Goal: Task Accomplishment & Management: Use online tool/utility

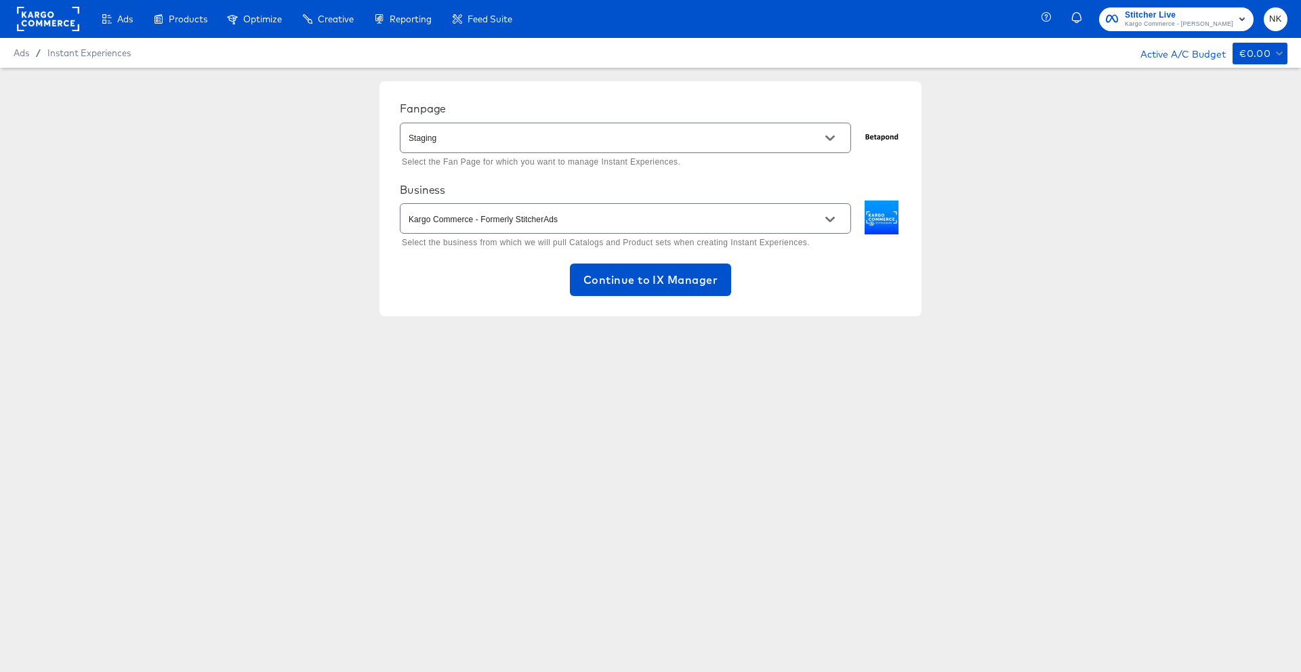
click at [43, 23] on rect at bounding box center [48, 19] width 62 height 24
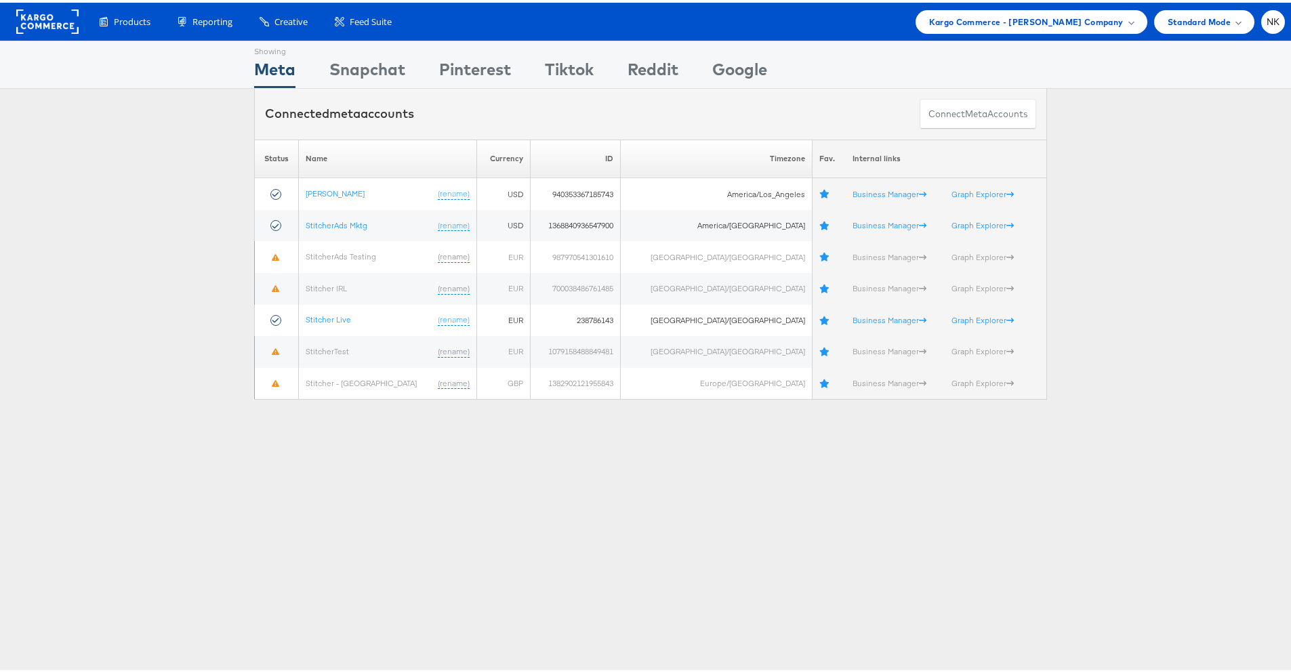
click at [449, 42] on div "Showing" at bounding box center [475, 47] width 72 height 16
click at [148, 253] on div "Please Wait Loading Accounts .... Status Name Currency ID Timezone Fav. Interna…" at bounding box center [650, 267] width 1301 height 261
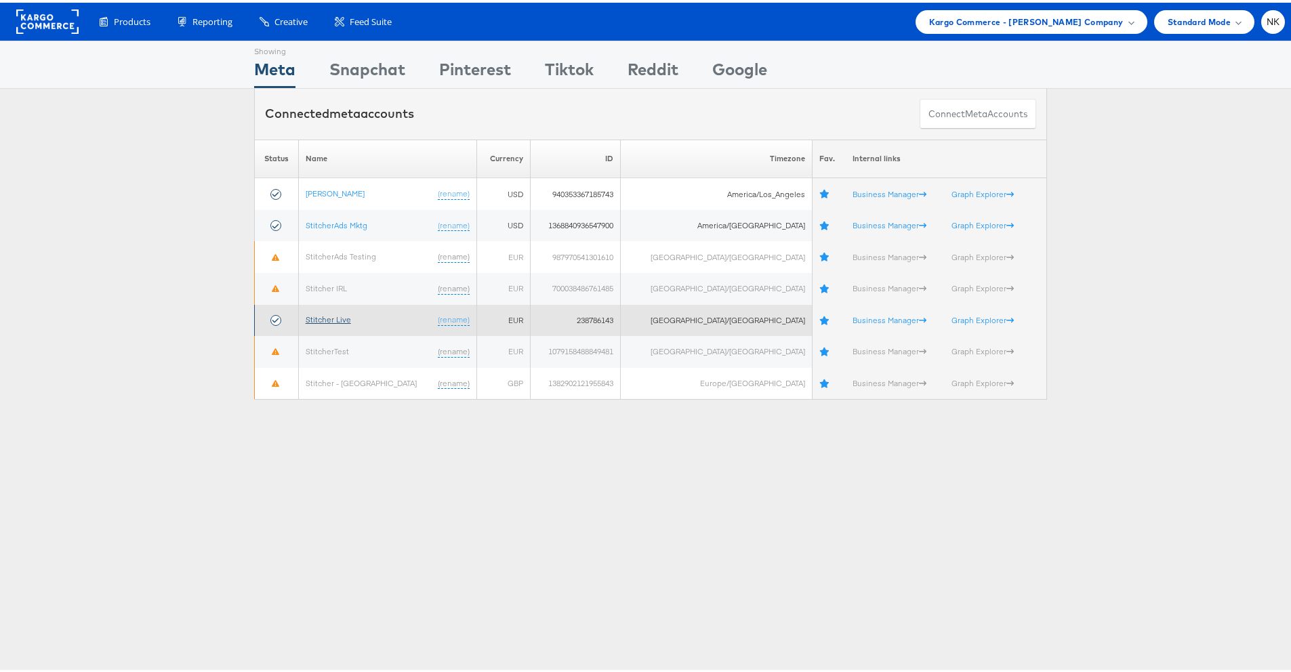
click at [326, 319] on link "Stitcher Live" at bounding box center [328, 317] width 45 height 10
click at [342, 319] on link "Stitcher Live" at bounding box center [328, 317] width 45 height 10
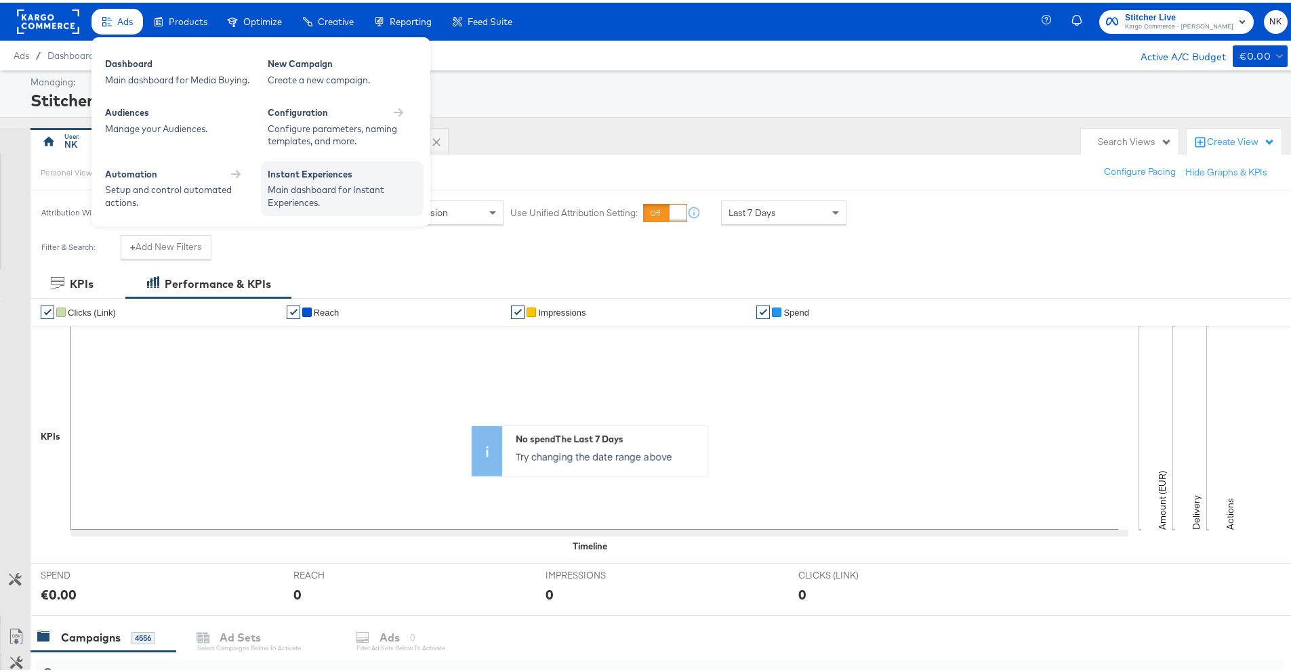
click at [321, 176] on div "Instant Experiences" at bounding box center [342, 173] width 149 height 16
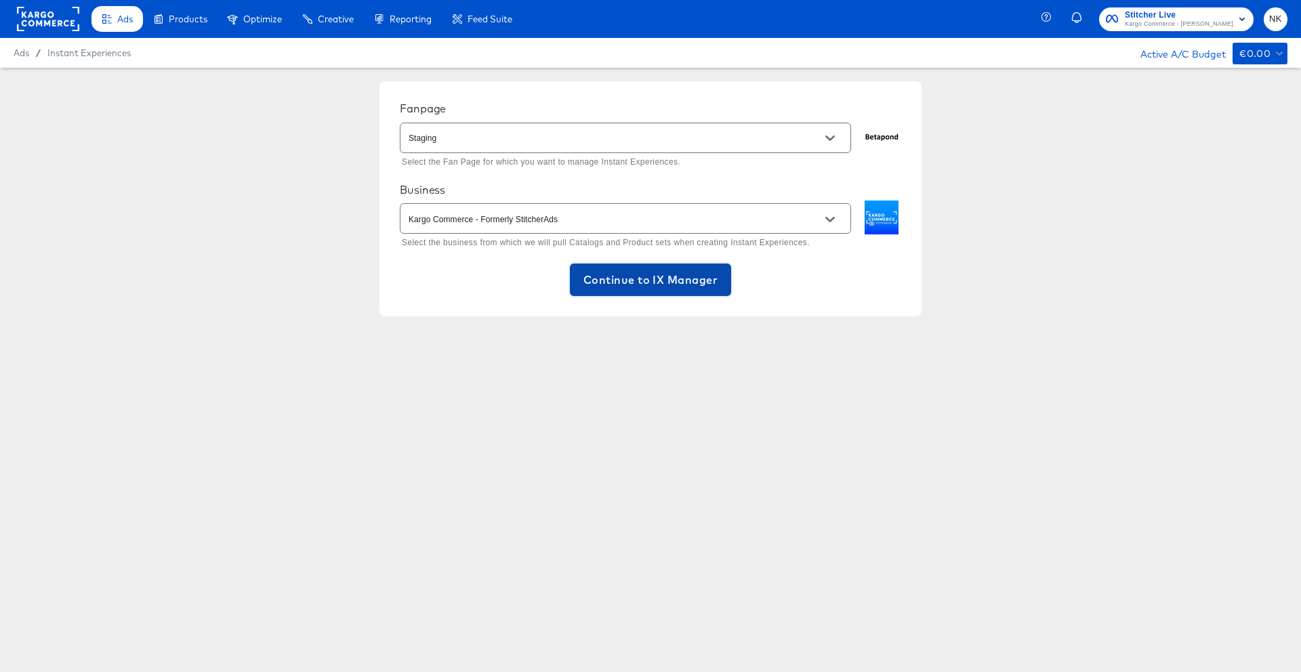
click at [579, 293] on button "Continue to IX Manager" at bounding box center [650, 280] width 161 height 33
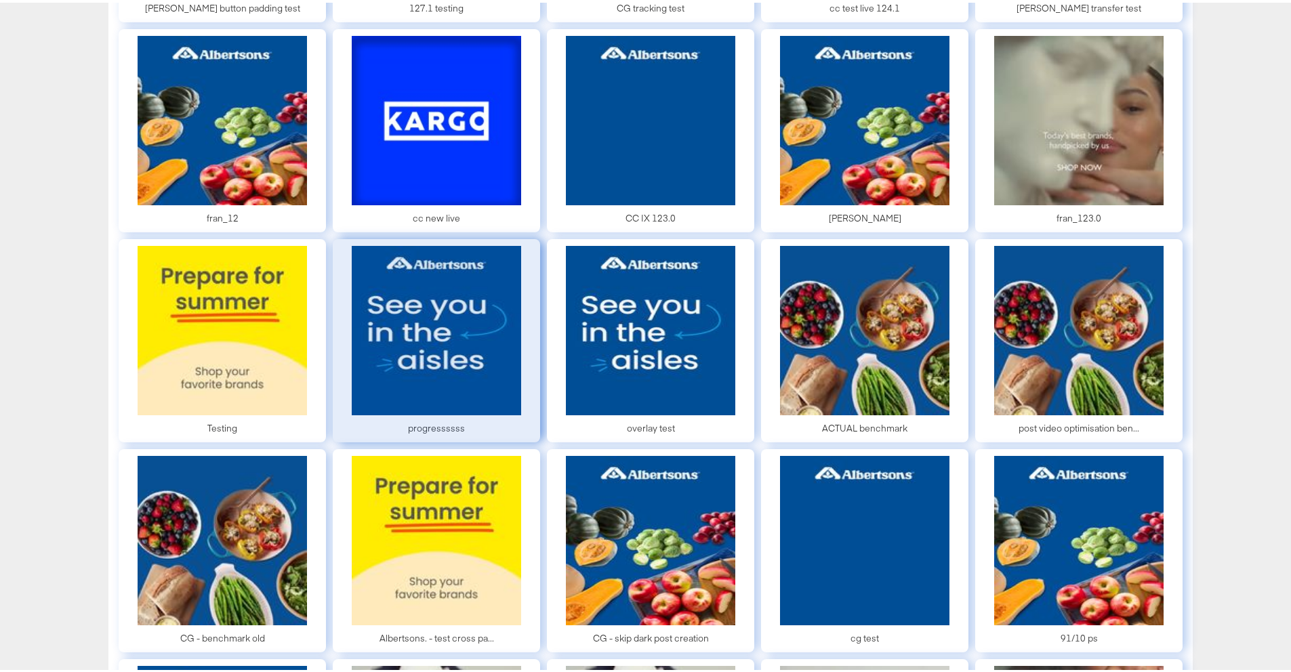
scroll to position [3585, 0]
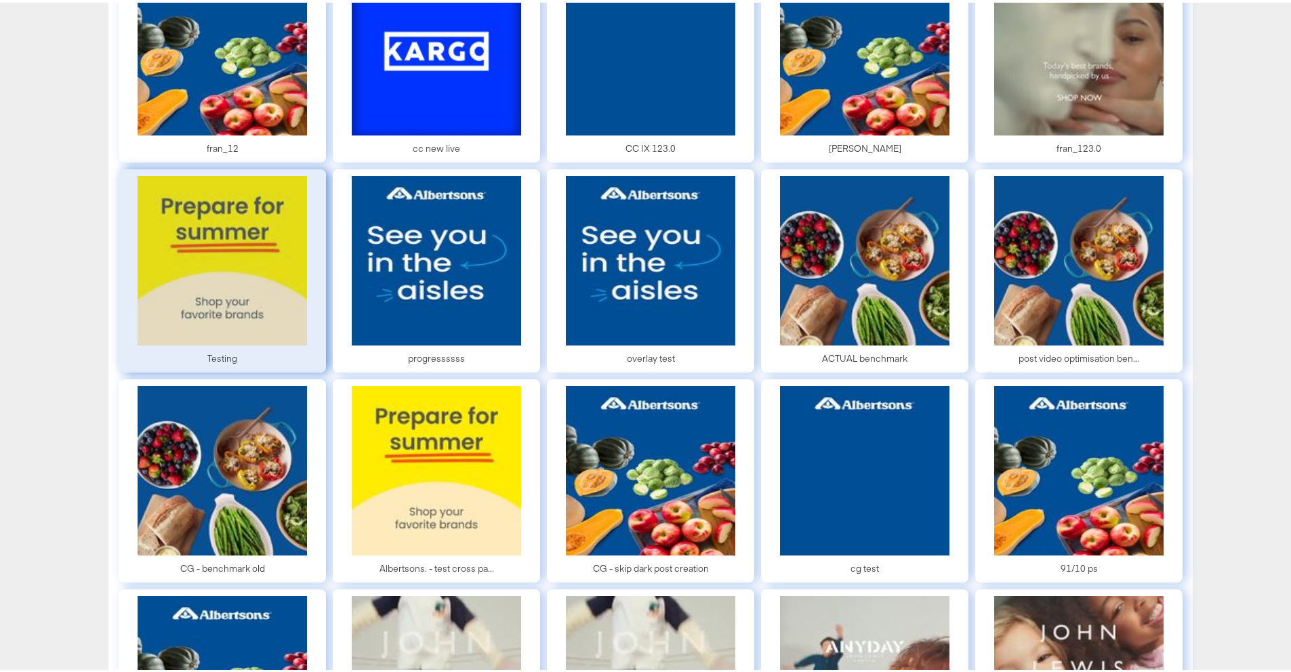
click at [302, 324] on div at bounding box center [222, 268] width 207 height 203
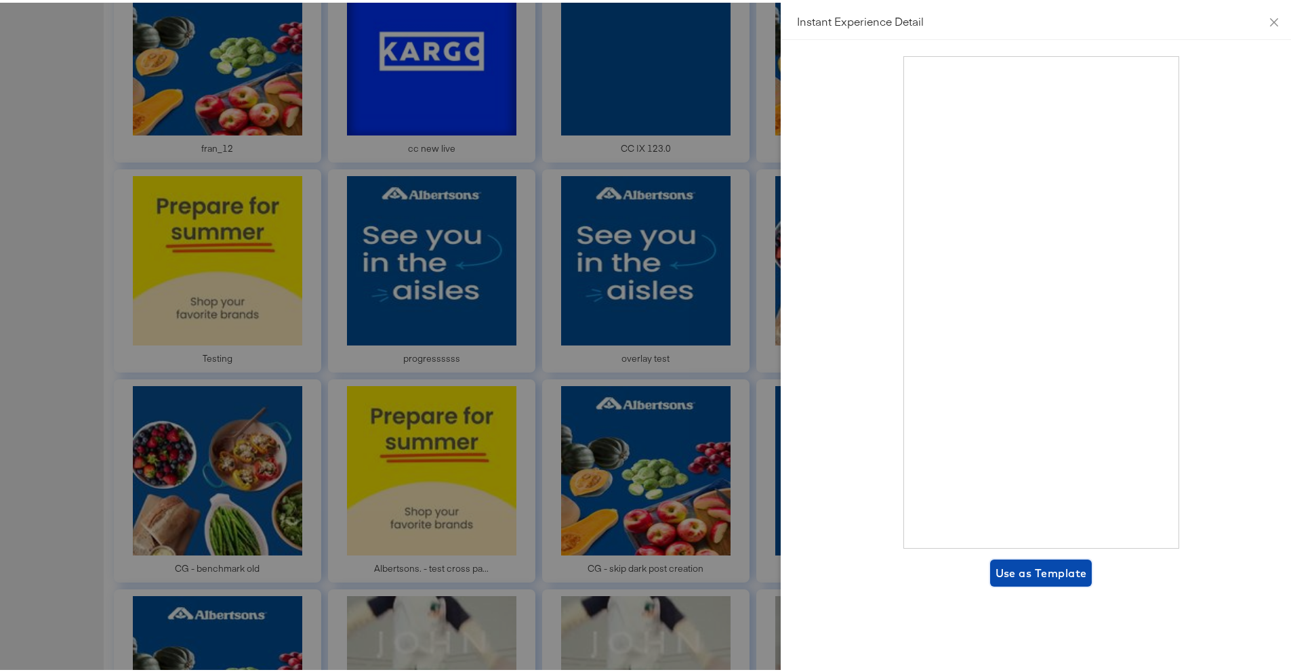
click at [1016, 562] on span "Use as Template" at bounding box center [1041, 570] width 91 height 19
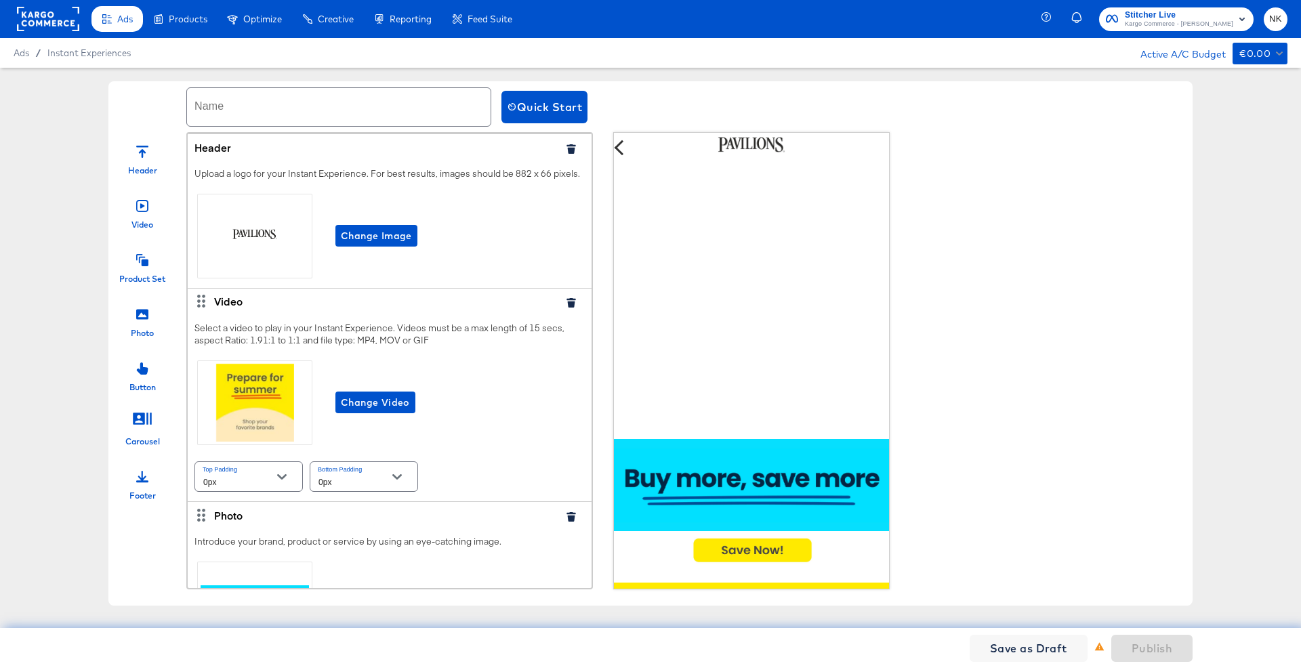
click at [567, 308] on button "button" at bounding box center [571, 302] width 20 height 9
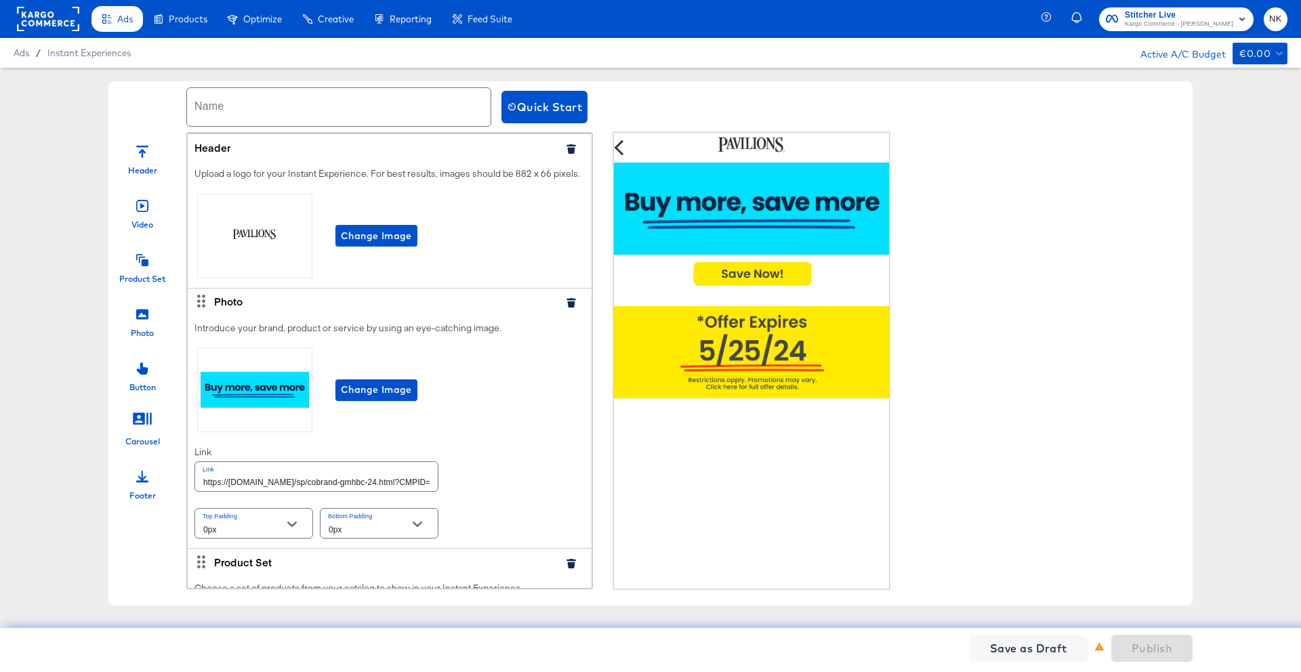
click at [567, 150] on icon "button" at bounding box center [571, 148] width 9 height 9
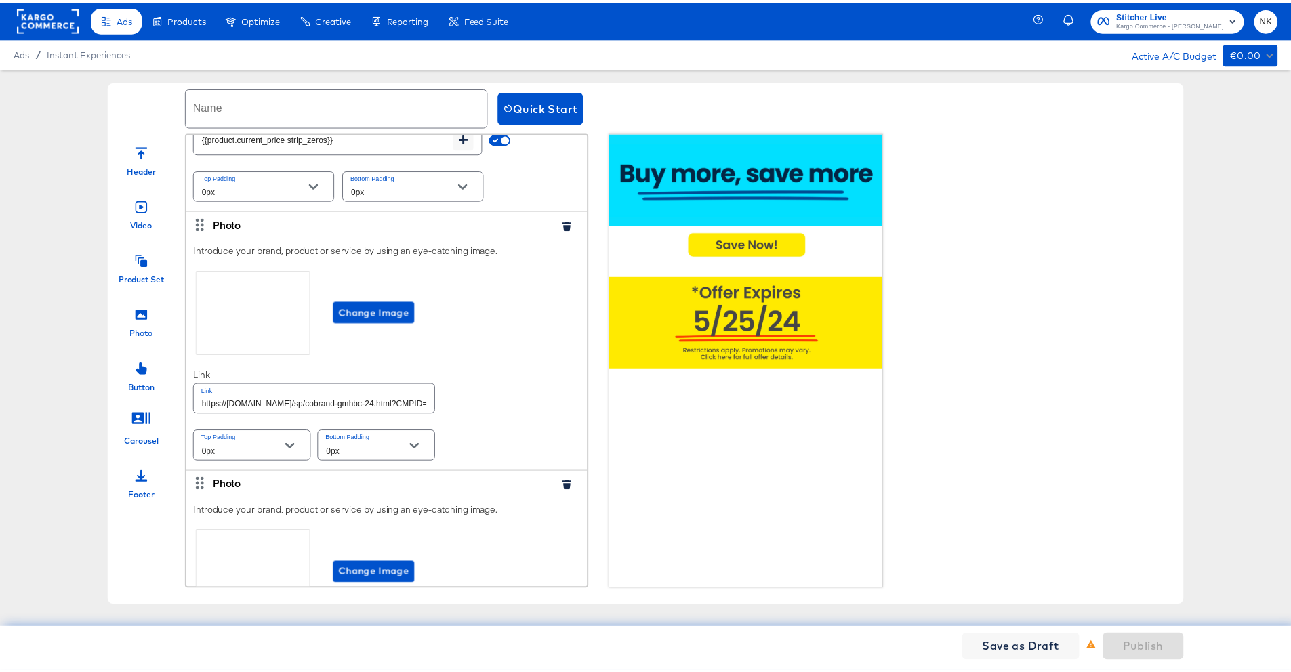
scroll to position [798, 0]
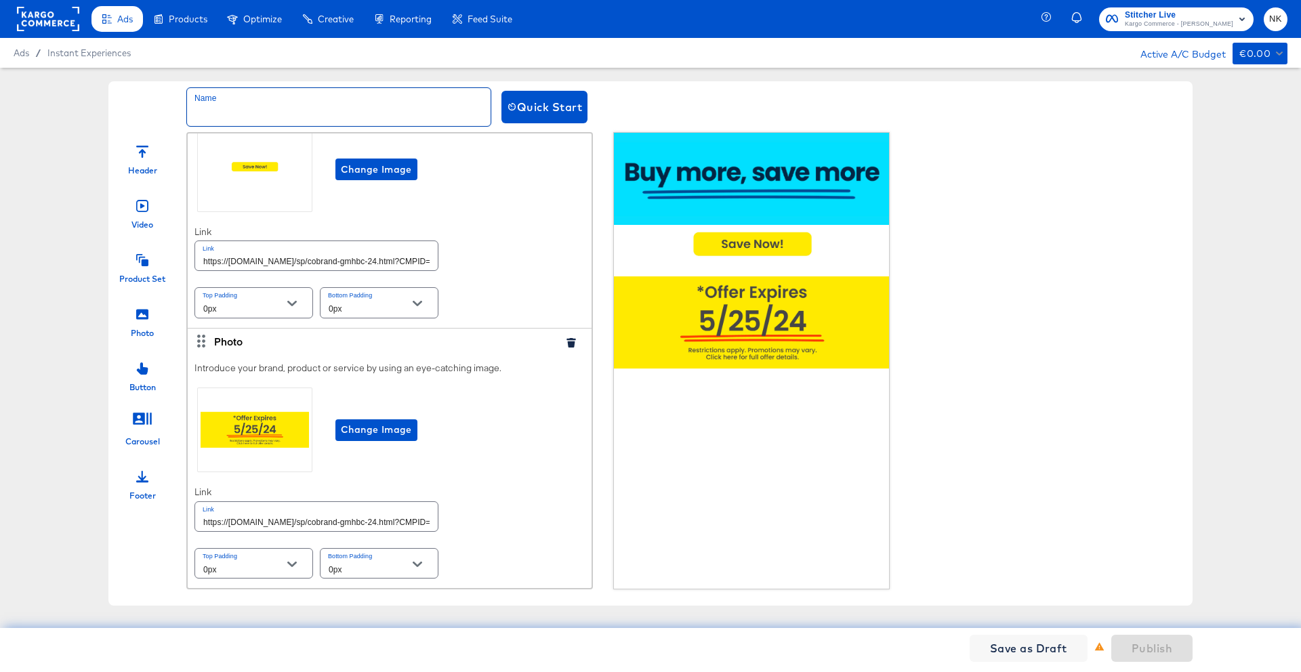
click at [400, 120] on input "text" at bounding box center [339, 107] width 304 height 38
type input "samplenk_test"
click at [1143, 644] on span "Publish" at bounding box center [1152, 648] width 41 height 19
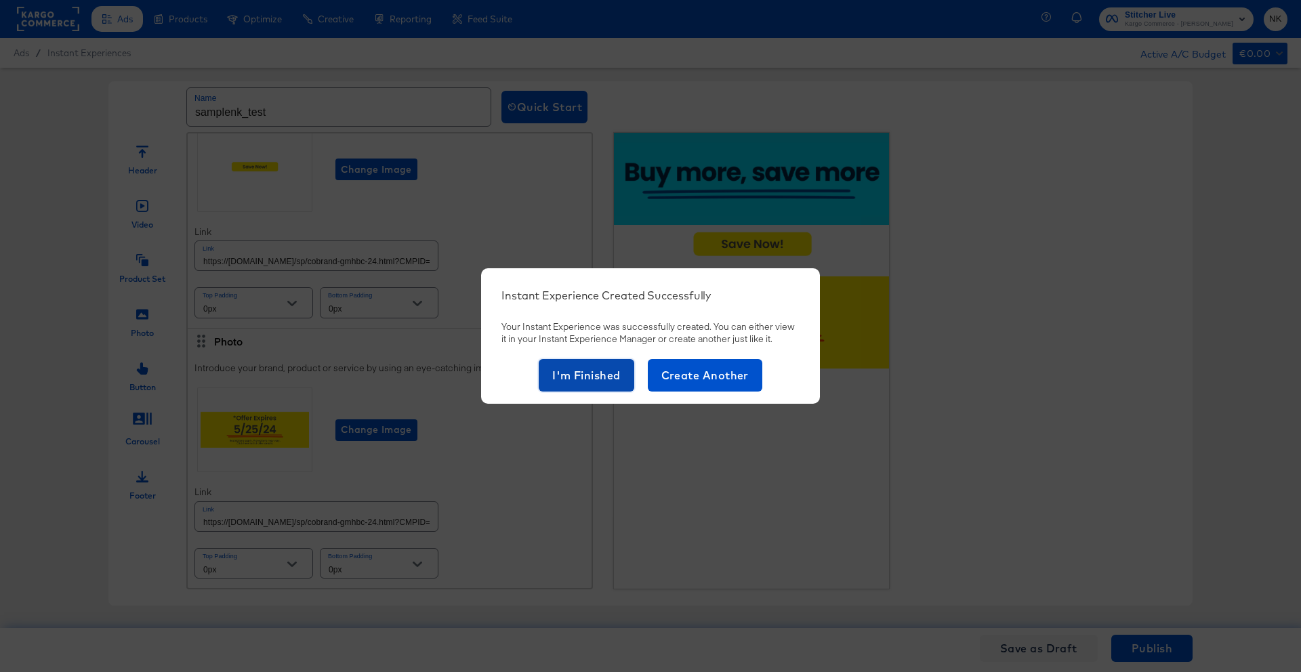
click at [581, 364] on button "I'm Finished" at bounding box center [587, 375] width 96 height 33
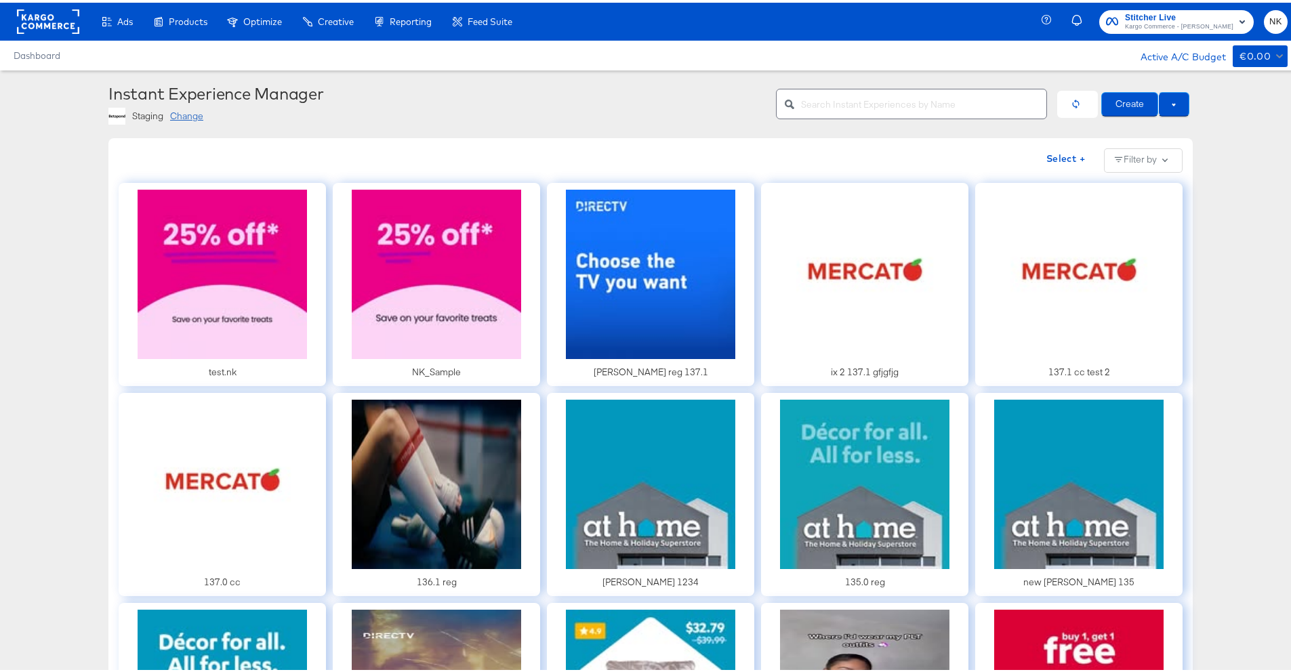
click at [512, 120] on div "Staging Change" at bounding box center [436, 113] width 657 height 17
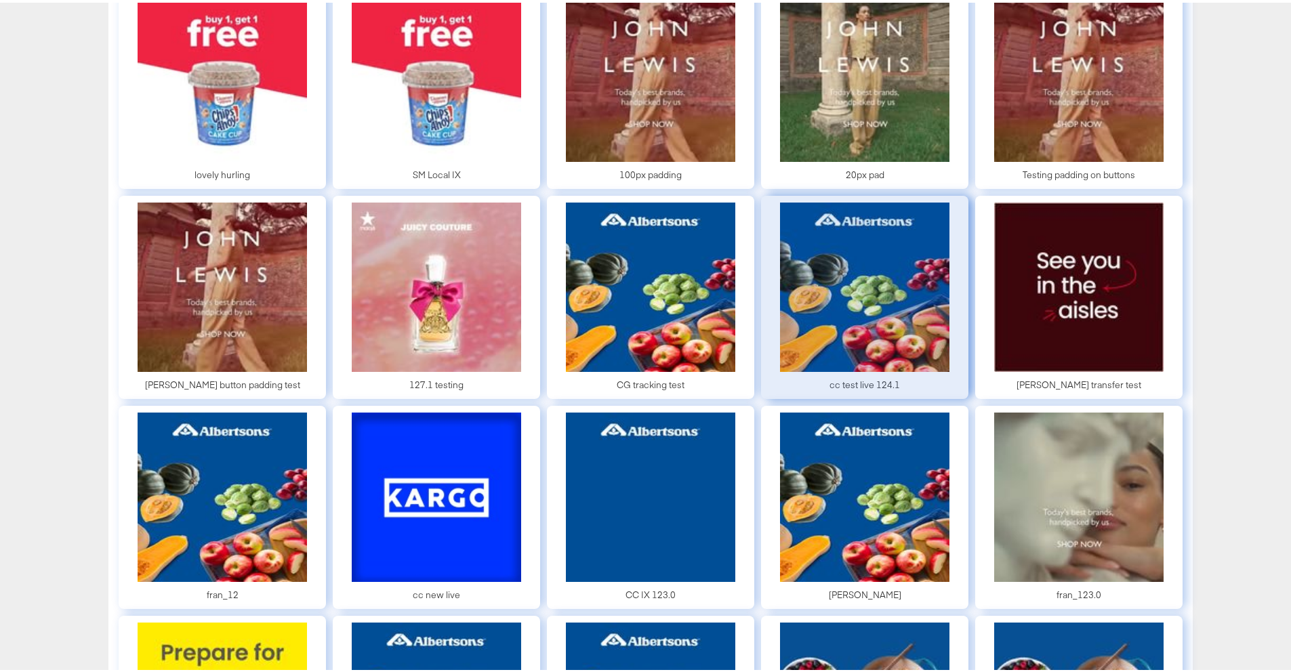
scroll to position [3198, 0]
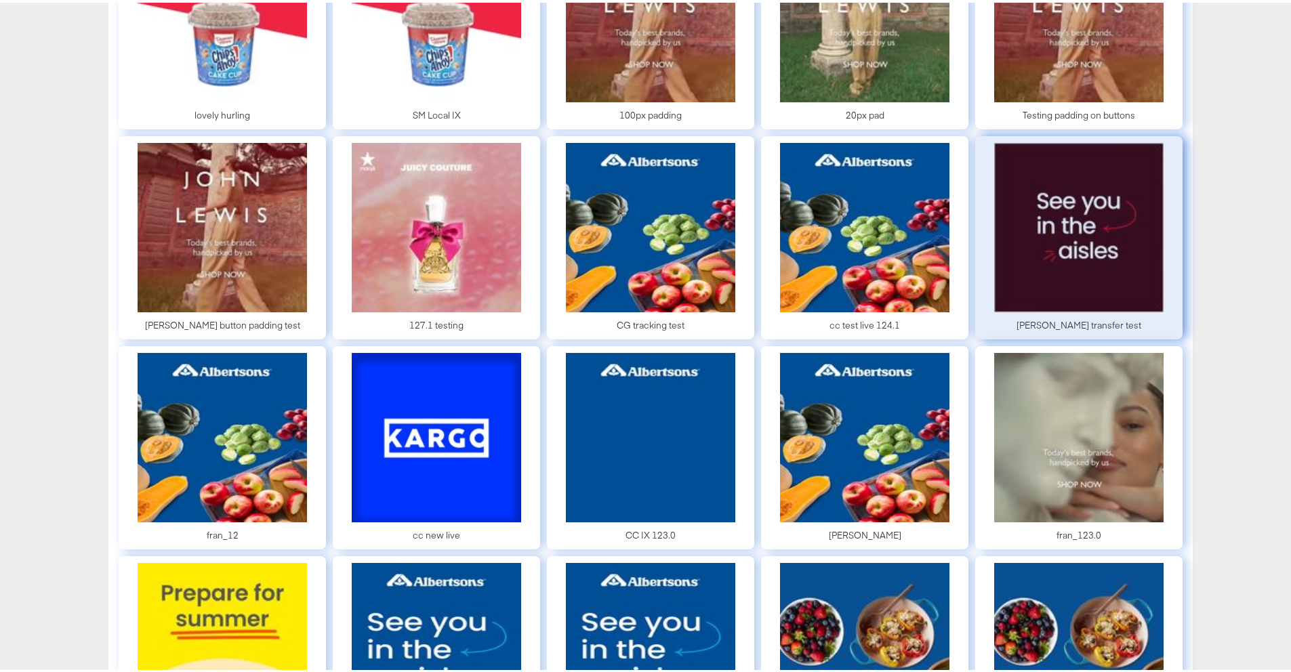
click at [992, 274] on div at bounding box center [1078, 235] width 207 height 203
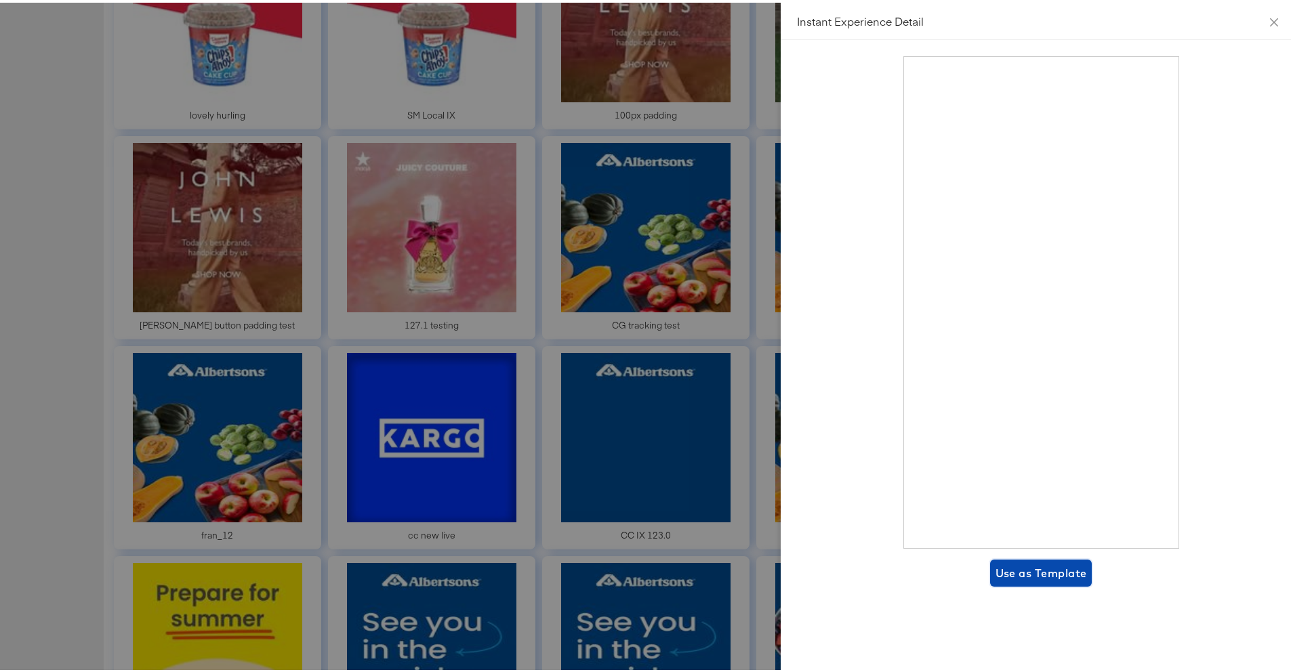
drag, startPoint x: 1003, startPoint y: 569, endPoint x: 997, endPoint y: 560, distance: 10.7
click at [1003, 569] on span "Use as Template" at bounding box center [1041, 570] width 91 height 19
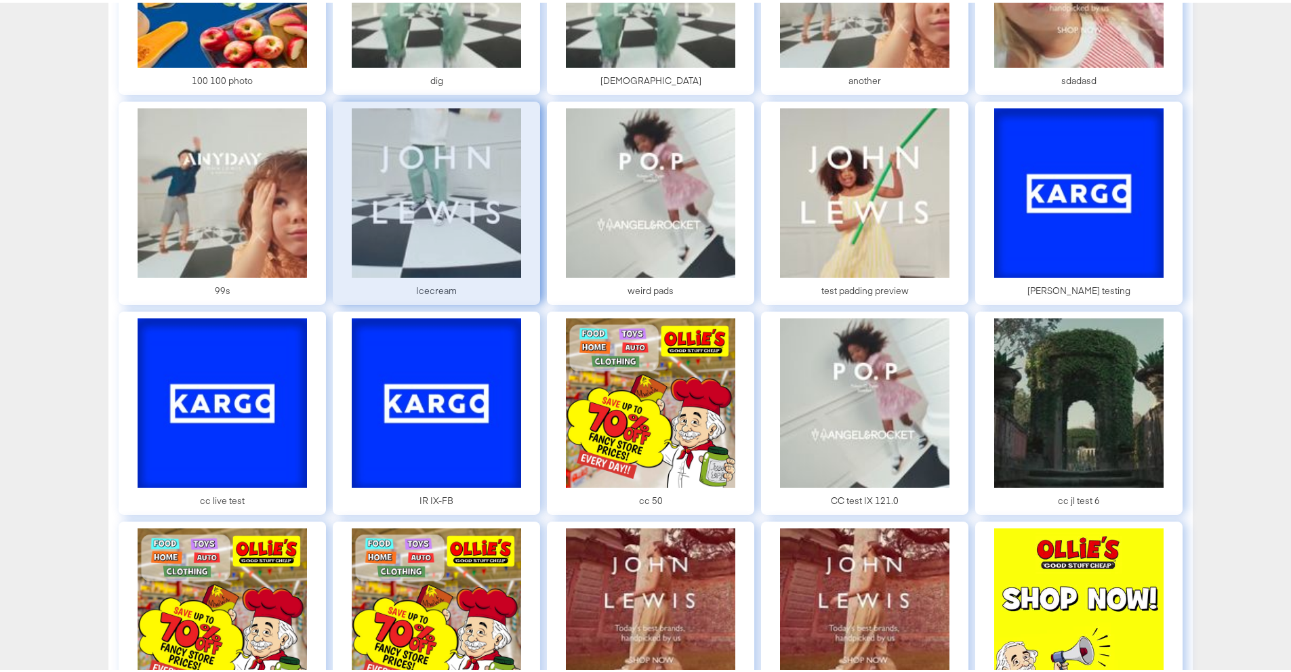
scroll to position [4292, 0]
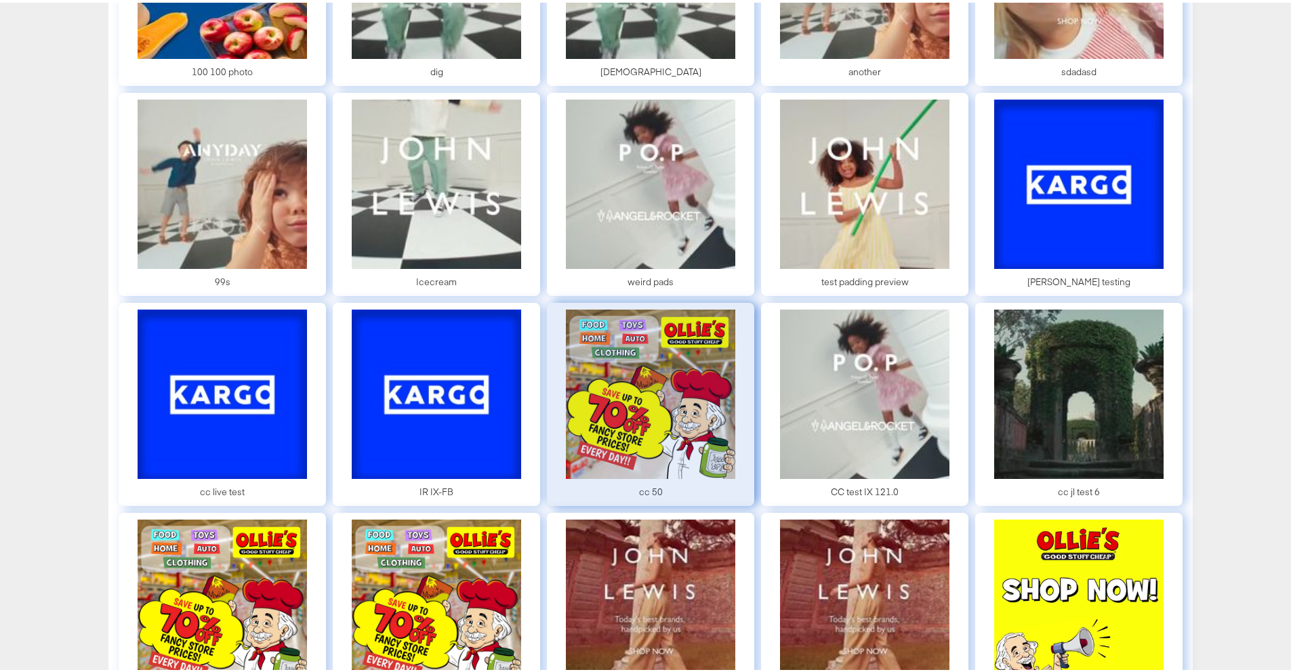
click at [610, 348] on div at bounding box center [650, 401] width 207 height 203
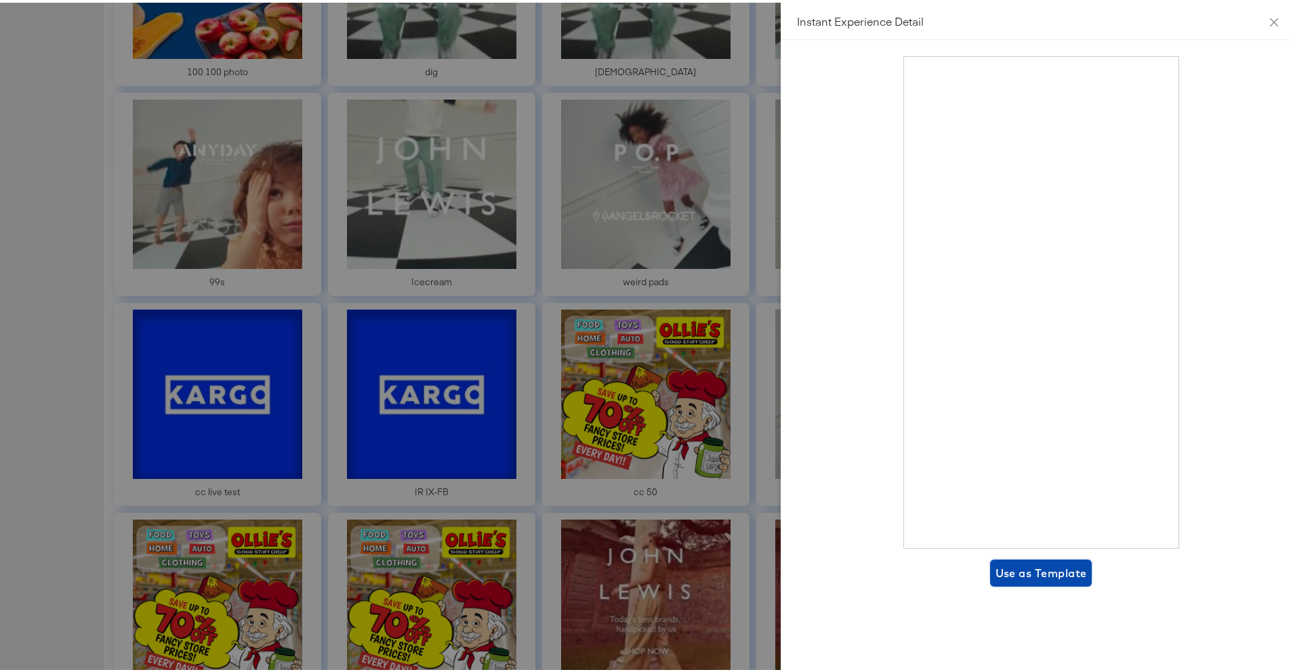
click at [1035, 569] on span "Use as Template" at bounding box center [1041, 570] width 91 height 19
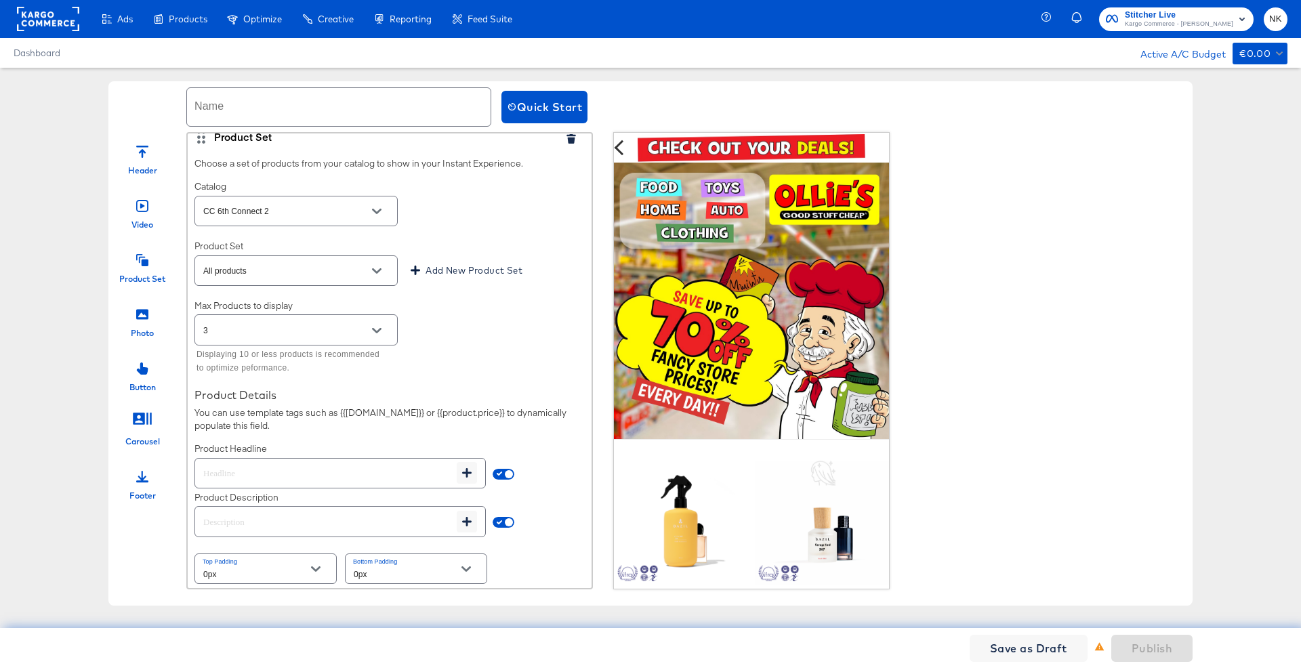
scroll to position [3456, 0]
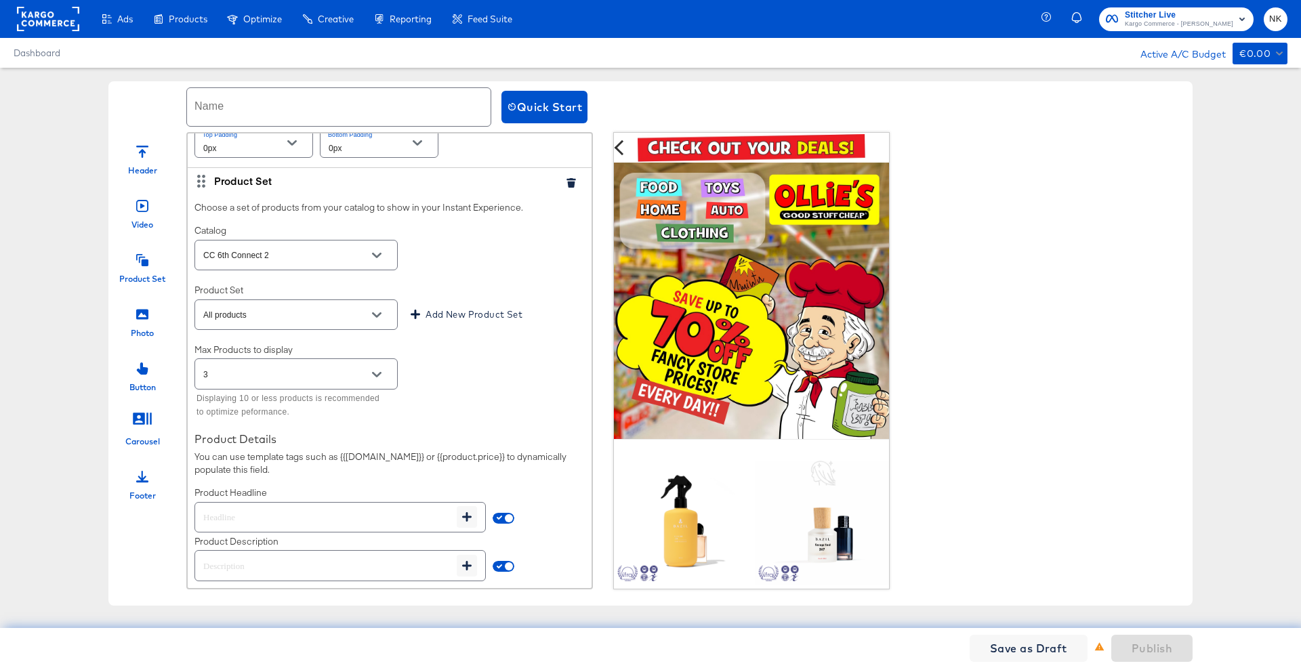
drag, startPoint x: 287, startPoint y: 262, endPoint x: 193, endPoint y: 270, distance: 94.6
click at [195, 270] on div "CC 6th Connect 2" at bounding box center [295, 255] width 203 height 30
drag, startPoint x: 199, startPoint y: 270, endPoint x: 272, endPoint y: 270, distance: 73.2
click at [270, 271] on div "Choose a set of products from your catalog to show in your Instant Experience. …" at bounding box center [390, 415] width 404 height 443
click at [274, 264] on input "CC 6th Connect 2" at bounding box center [286, 256] width 170 height 16
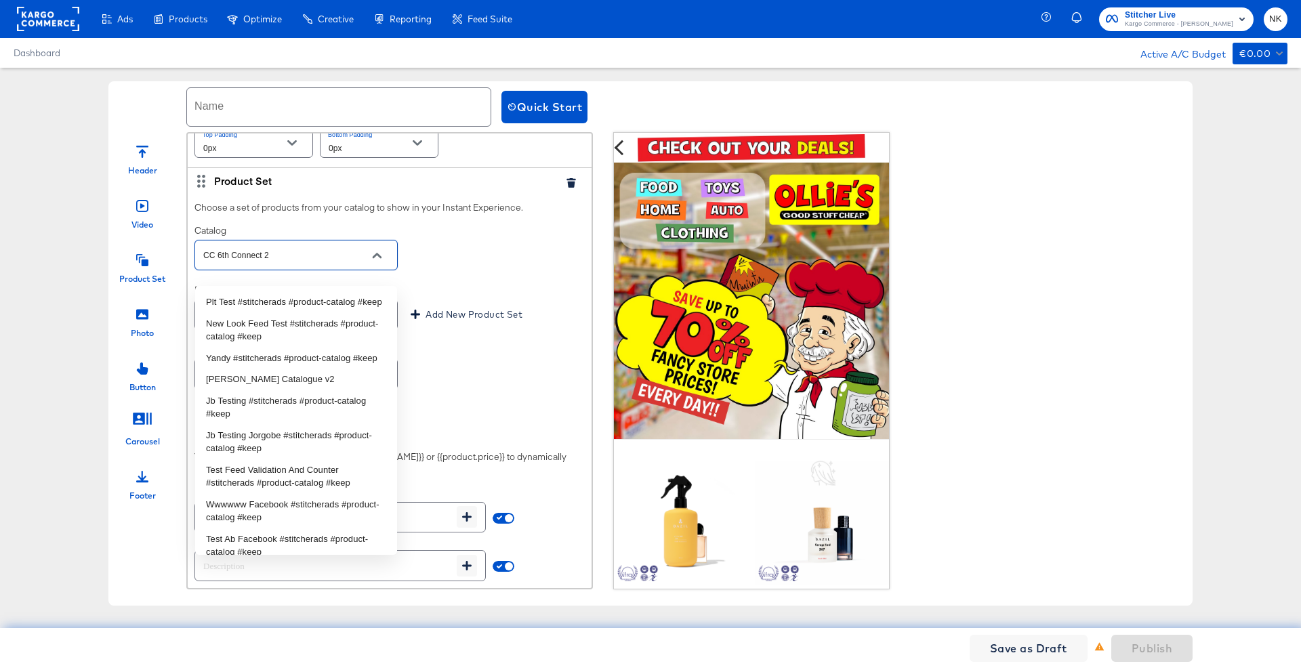
drag, startPoint x: 274, startPoint y: 270, endPoint x: 188, endPoint y: 268, distance: 85.4
click at [190, 268] on div "Choose a set of products from your catalog to show in your Instant Experience. …" at bounding box center [390, 415] width 404 height 443
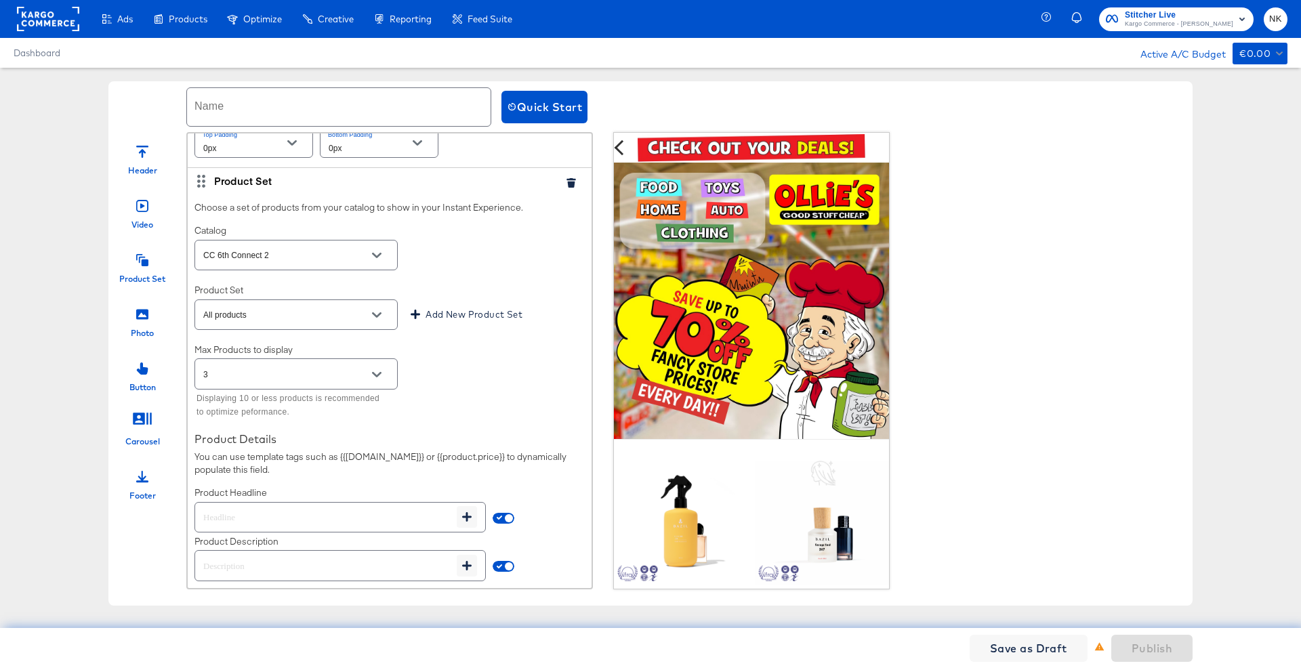
click at [108, 132] on div "Header Video Product Set Photo Button Carousel Footer" at bounding box center [142, 360] width 68 height 457
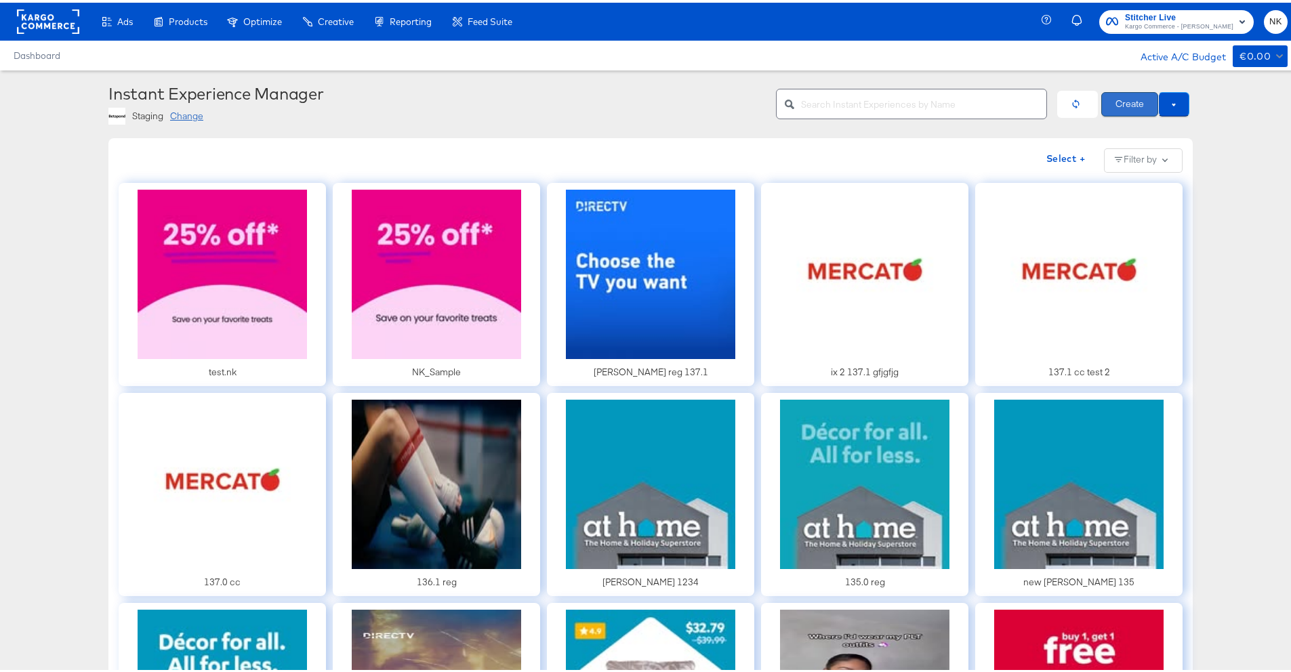
click at [1110, 102] on button "Create" at bounding box center [1129, 101] width 57 height 24
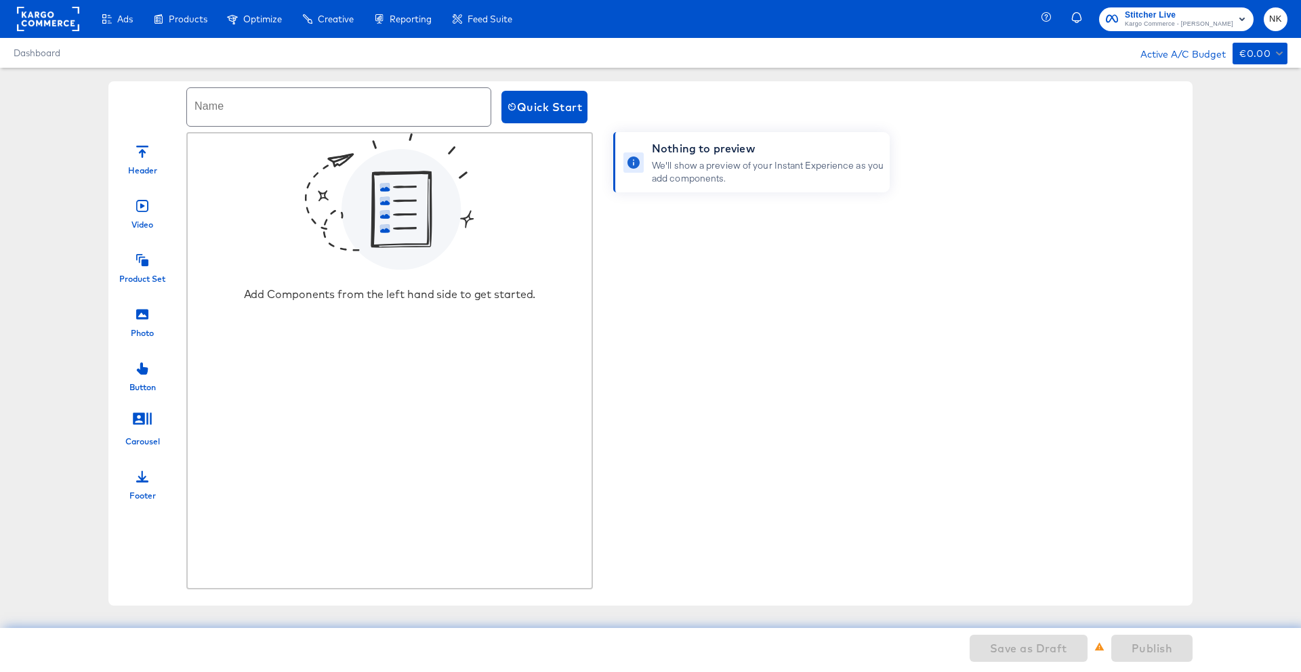
click at [367, 113] on input "text" at bounding box center [339, 107] width 304 height 38
type input "Test_CCconnect"
click at [150, 316] on div "Photo" at bounding box center [142, 318] width 68 height 41
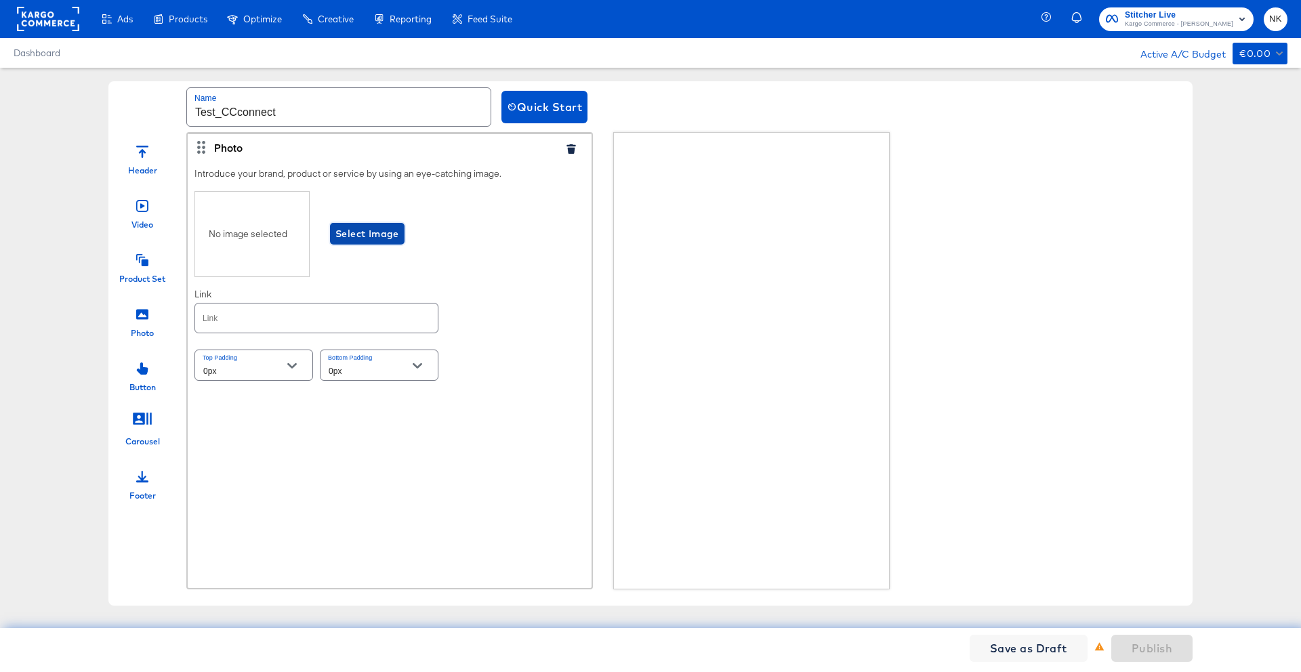
click at [356, 233] on span "Select Image" at bounding box center [367, 234] width 64 height 17
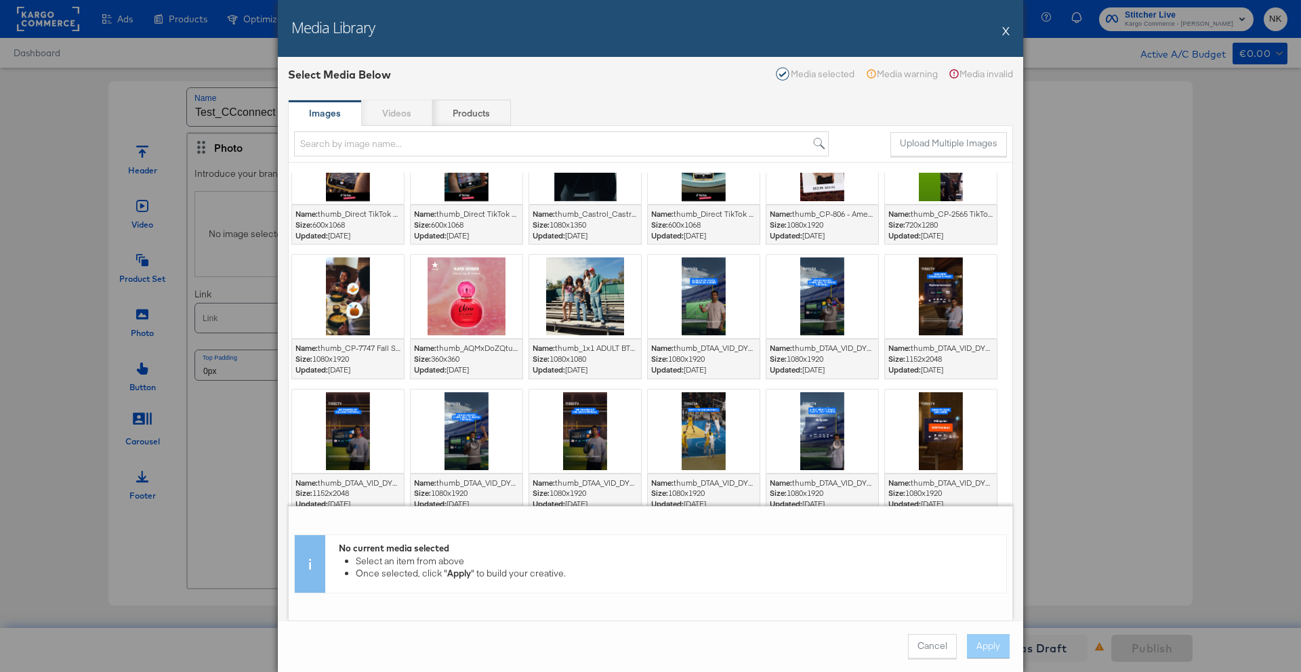
scroll to position [1110, 0]
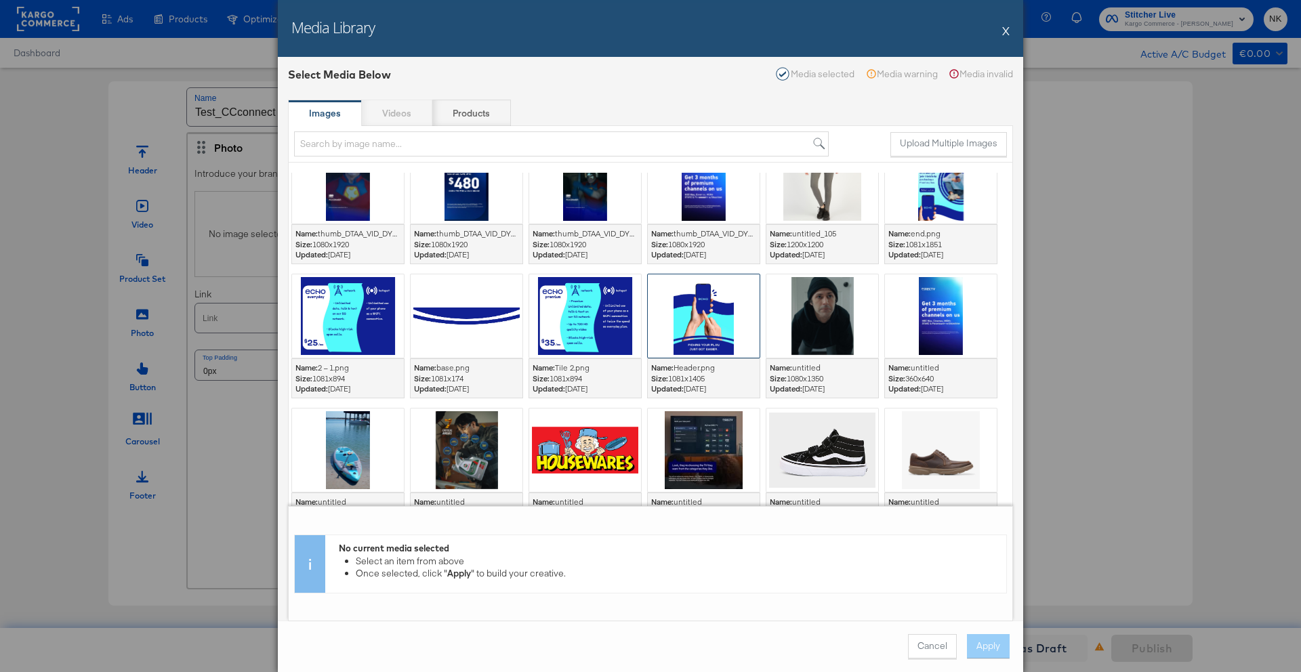
click at [676, 310] on div at bounding box center [704, 315] width 112 height 83
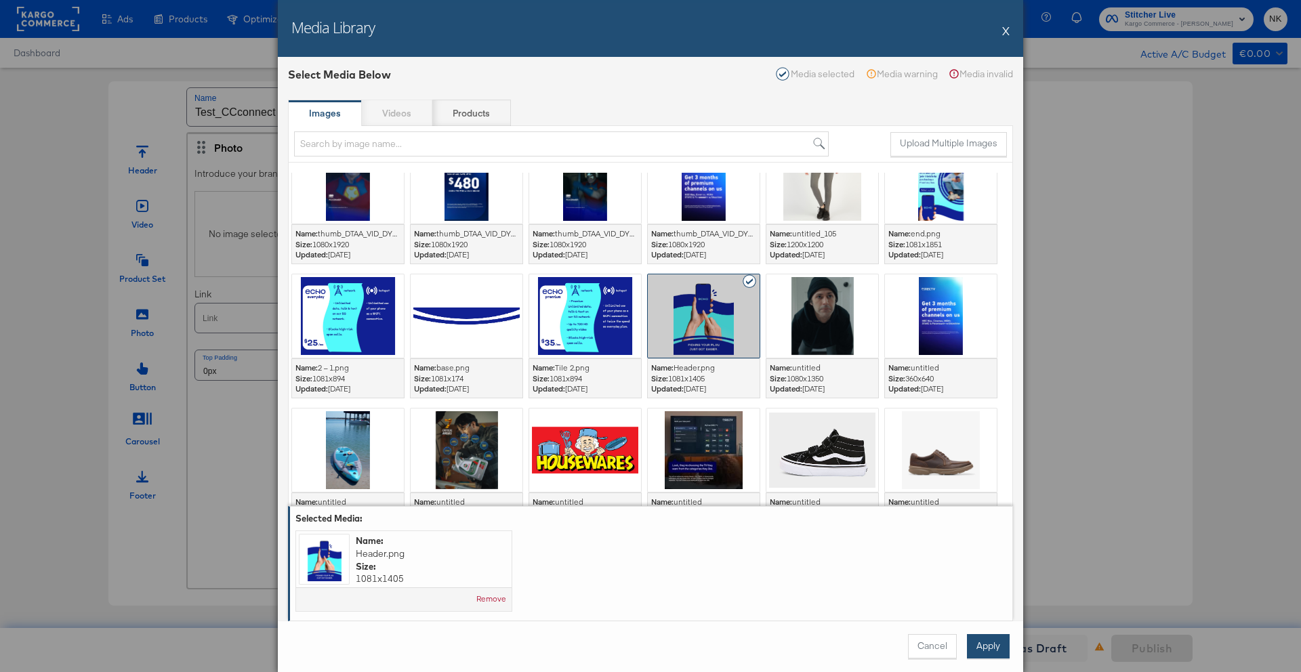
click at [980, 655] on button "Apply" at bounding box center [988, 646] width 43 height 24
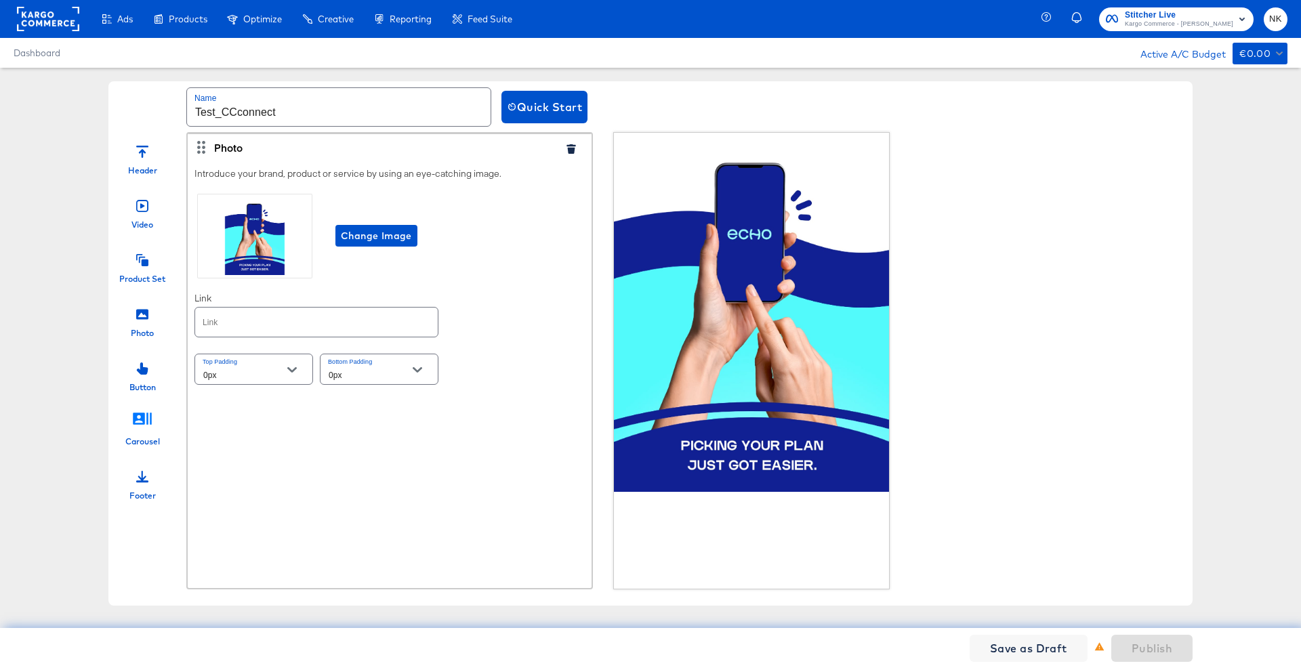
click at [150, 418] on icon at bounding box center [142, 419] width 19 height 12
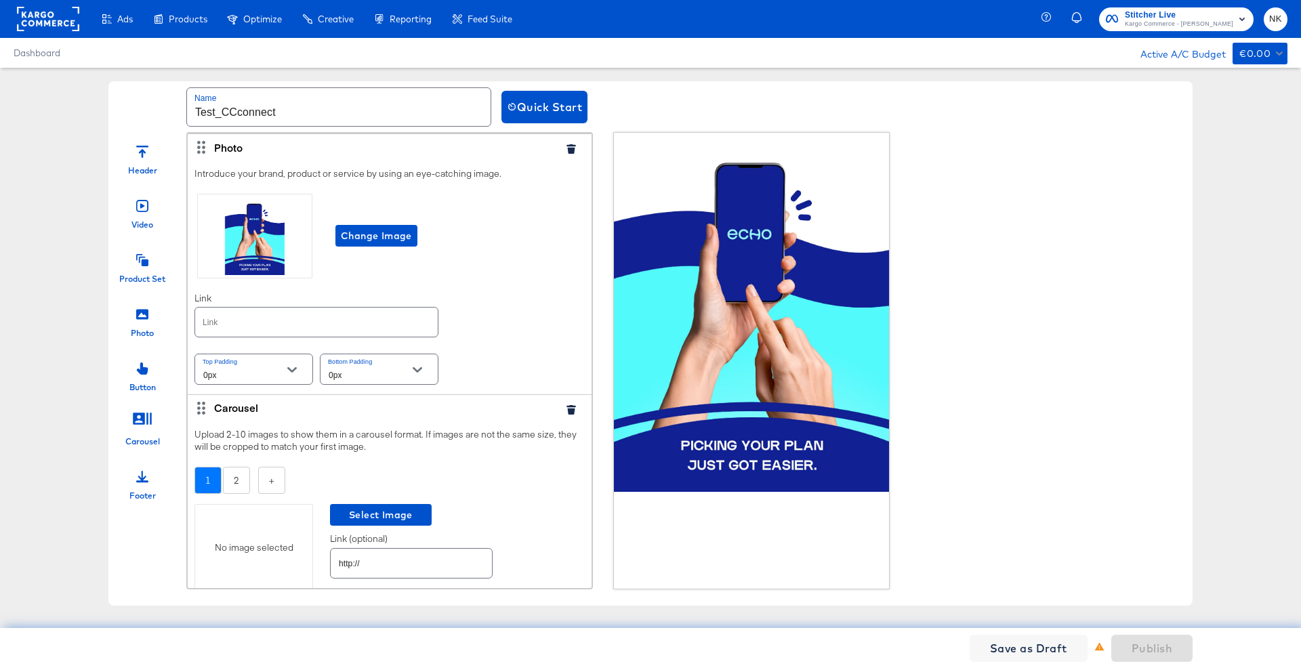
scroll to position [59, 0]
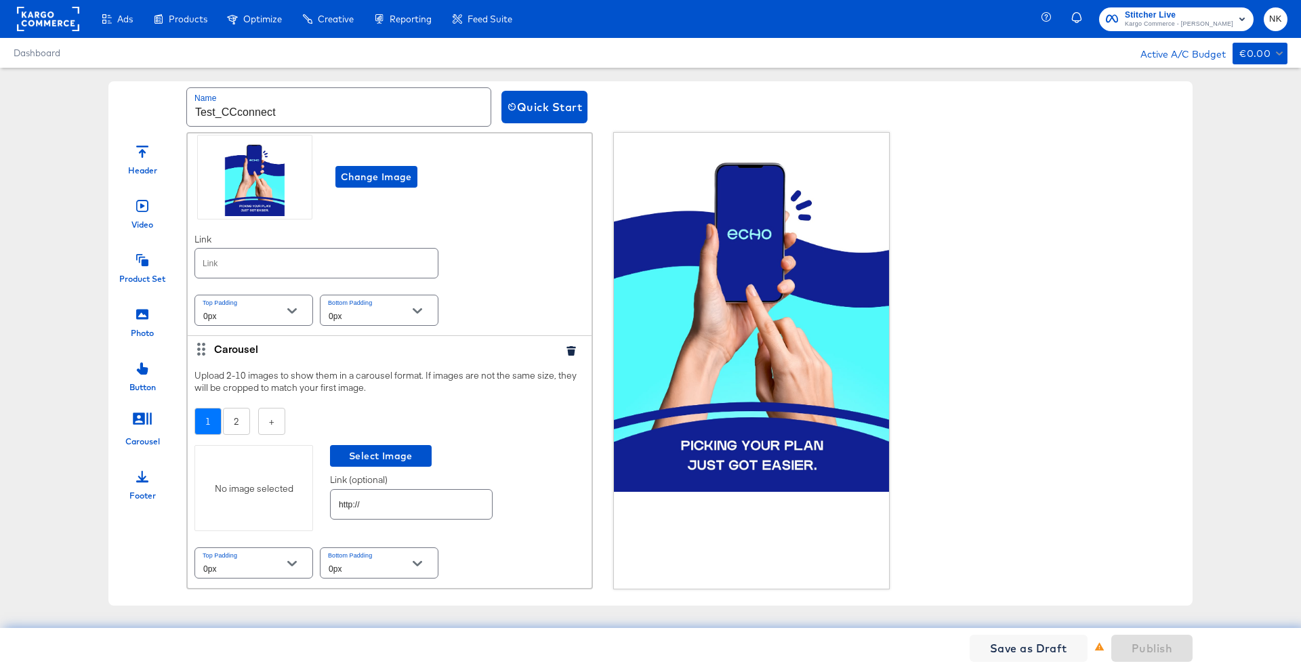
click at [260, 470] on div "No image selected" at bounding box center [253, 488] width 119 height 86
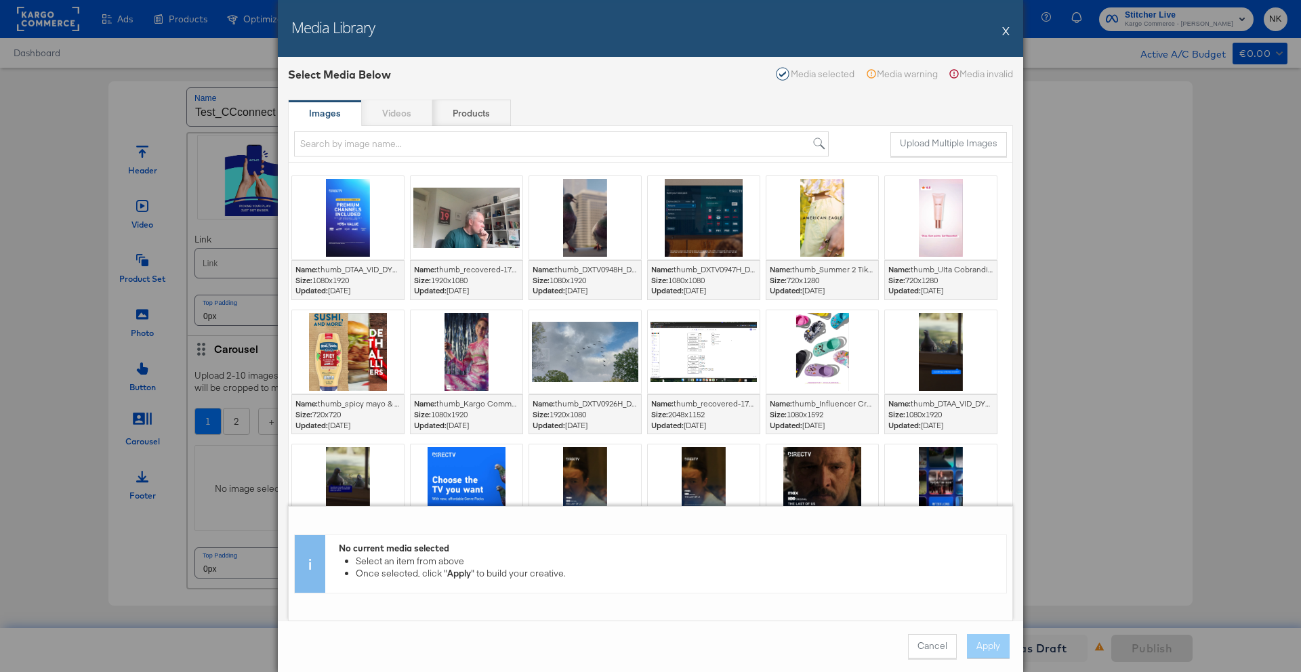
scroll to position [458, 0]
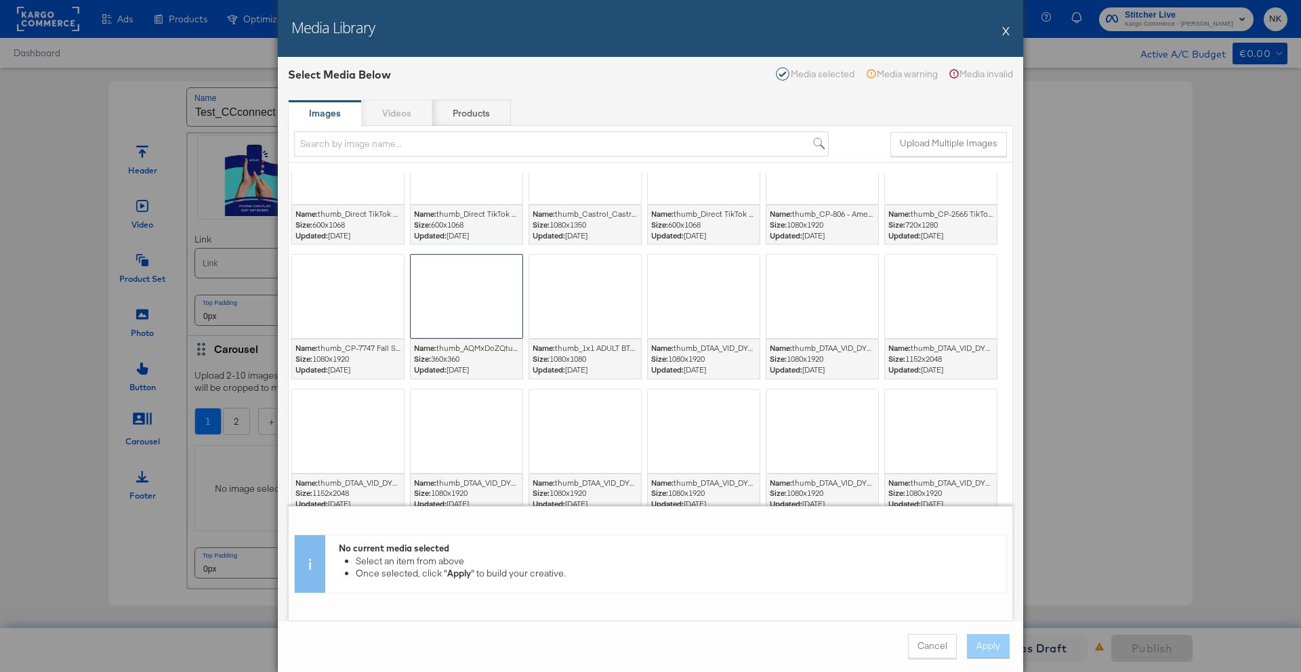
click at [476, 312] on div at bounding box center [466, 296] width 113 height 85
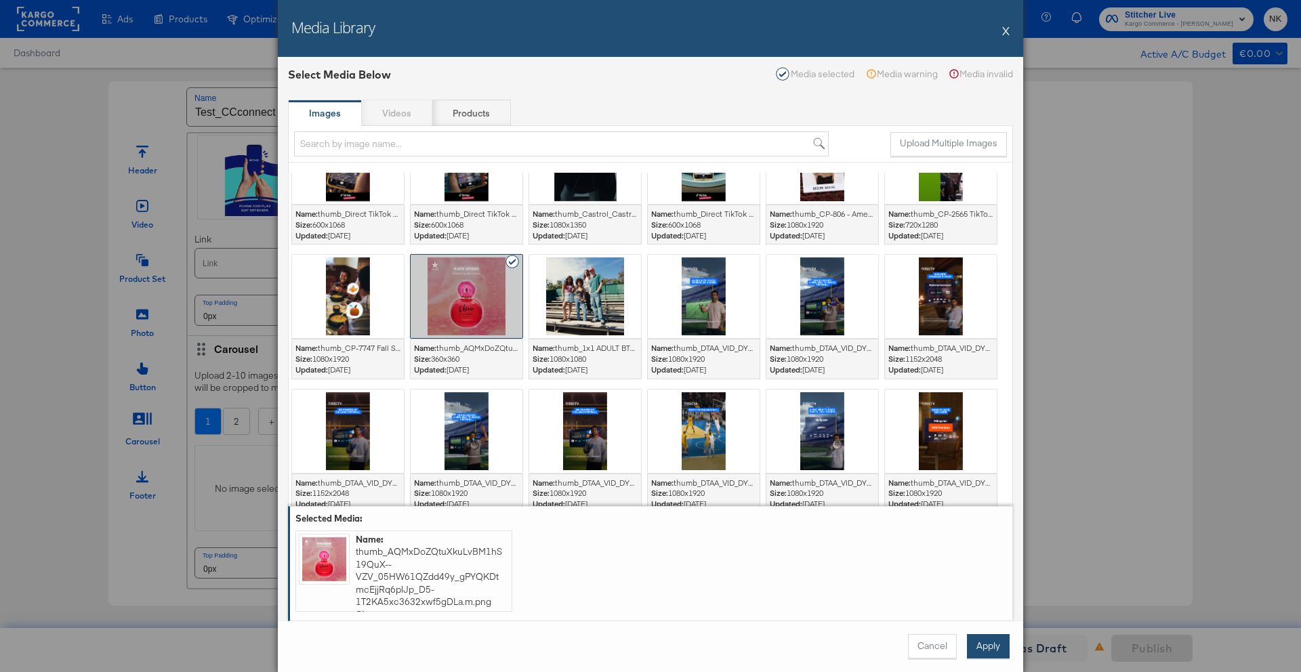
click at [991, 639] on button "Apply" at bounding box center [988, 646] width 43 height 24
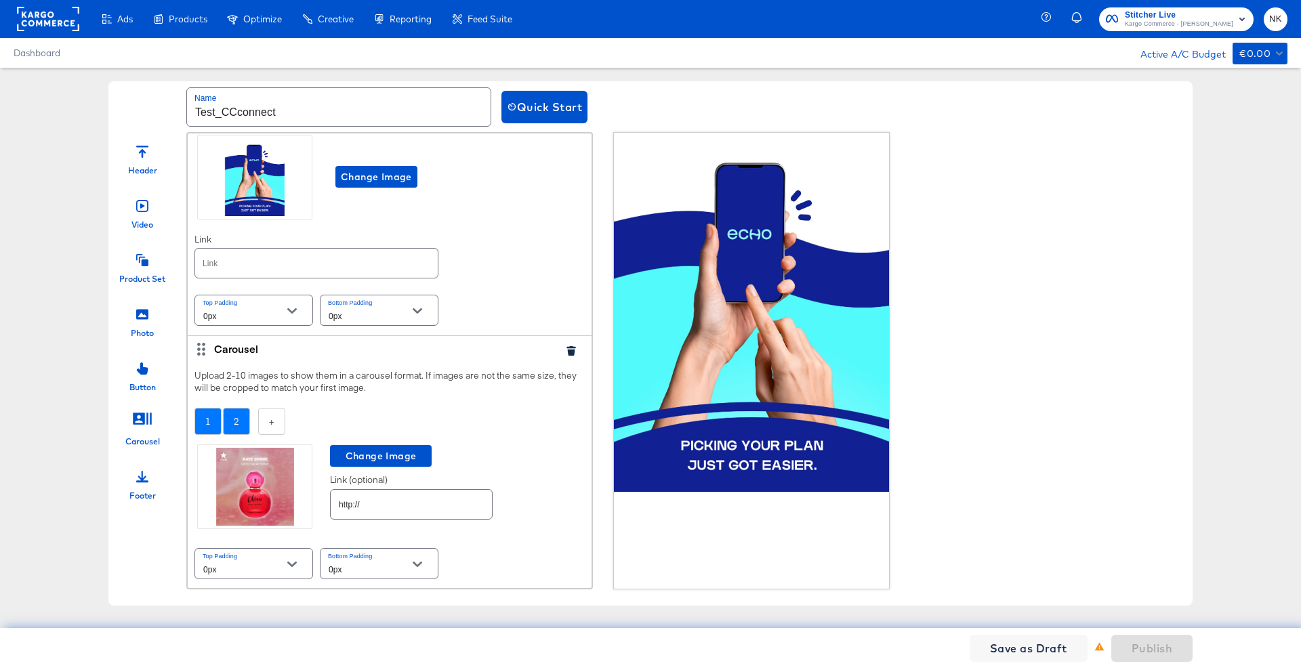
click at [237, 419] on div "2" at bounding box center [236, 422] width 27 height 28
click at [282, 455] on div "No image selected" at bounding box center [253, 488] width 119 height 86
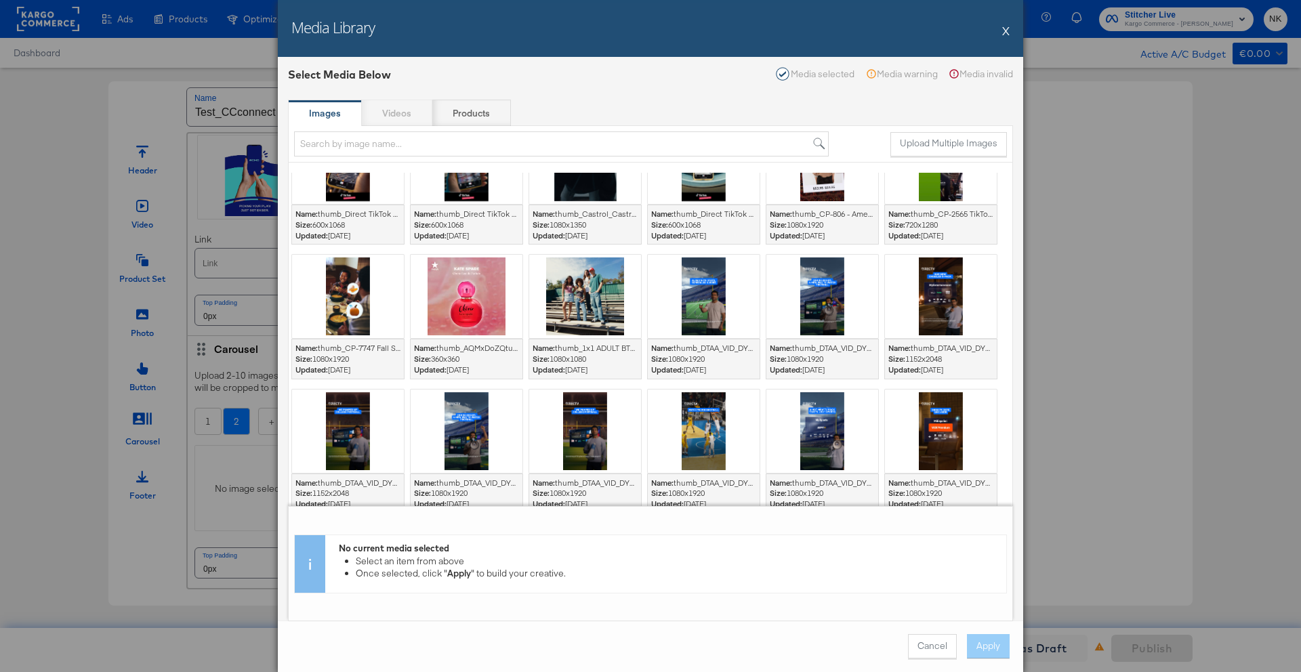
scroll to position [316, 0]
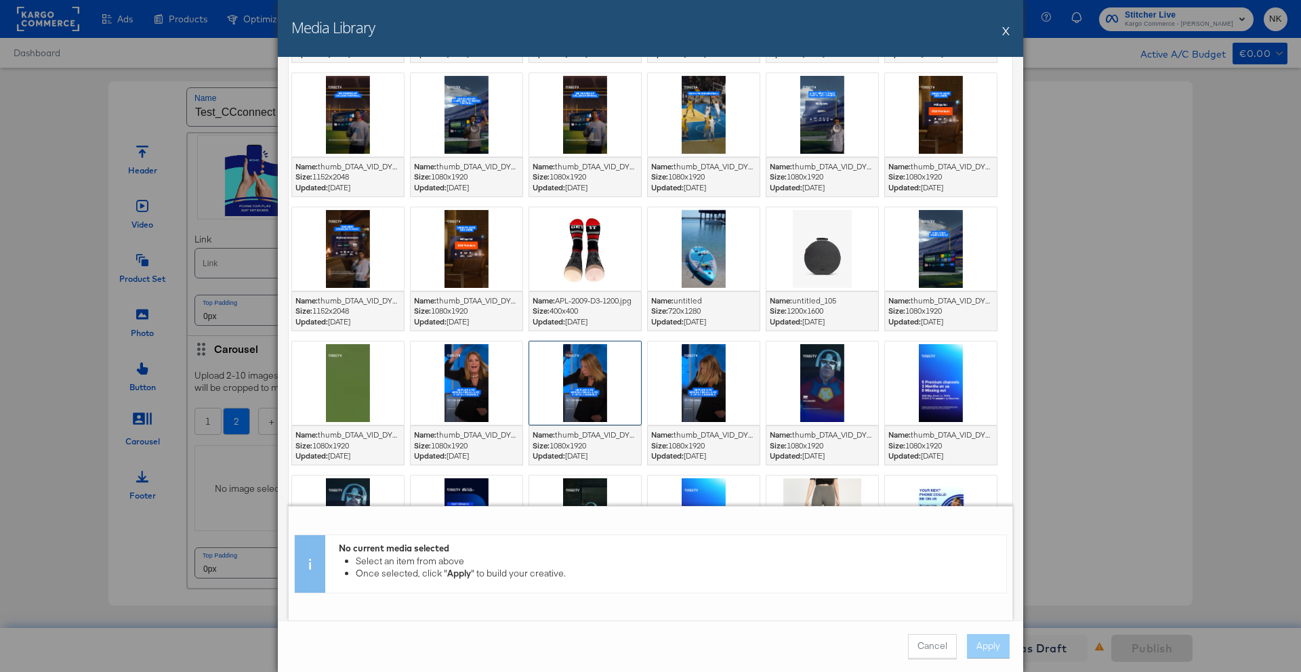
click at [608, 377] on div at bounding box center [585, 383] width 112 height 83
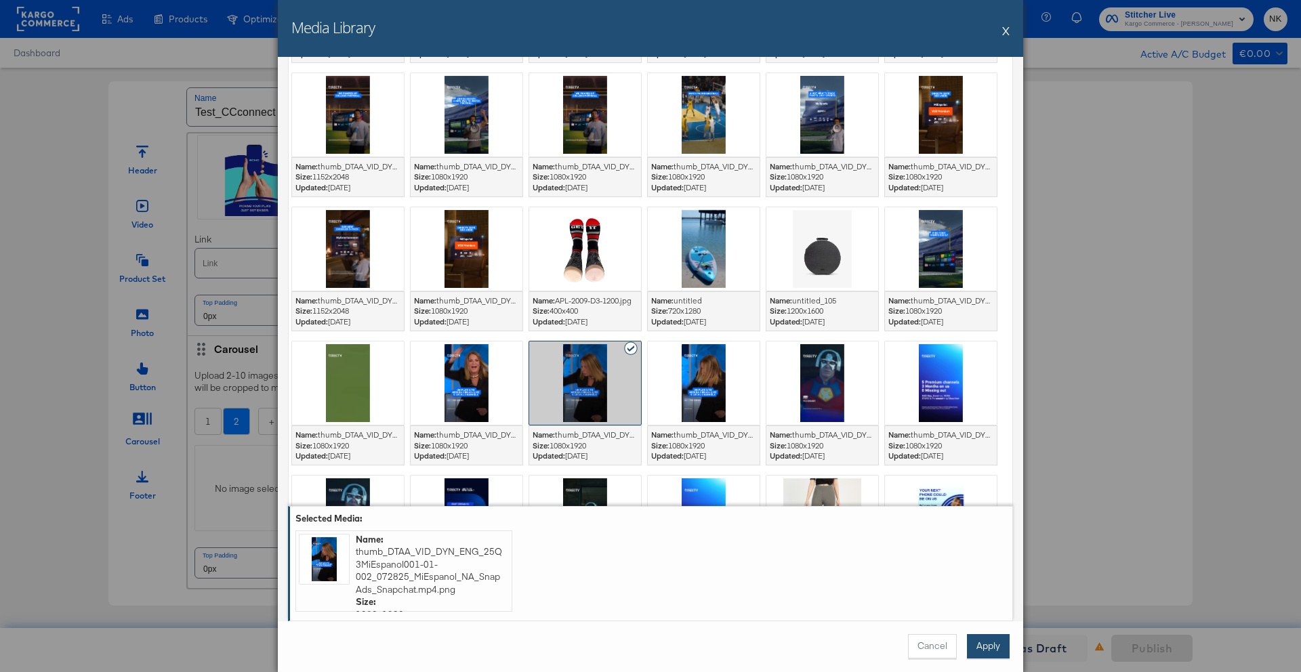
click at [999, 646] on button "Apply" at bounding box center [988, 646] width 43 height 24
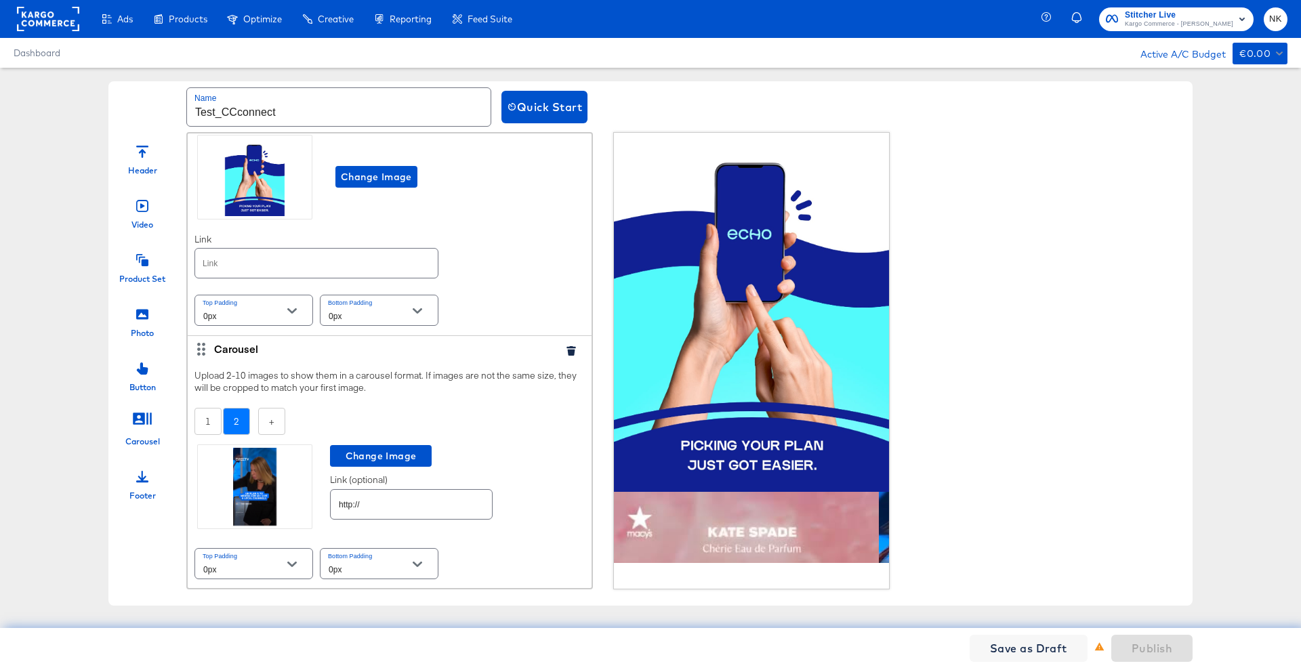
scroll to position [60, 0]
click at [146, 323] on div at bounding box center [142, 312] width 12 height 29
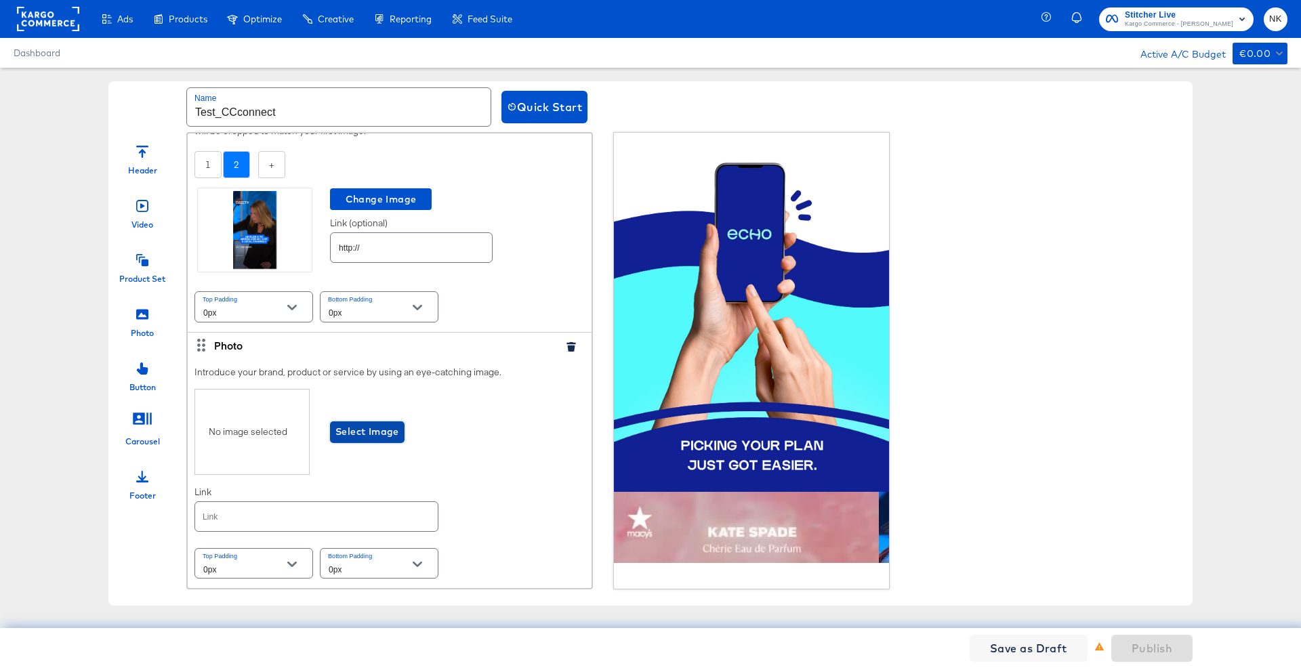
click at [349, 432] on span "Select Image" at bounding box center [367, 432] width 64 height 17
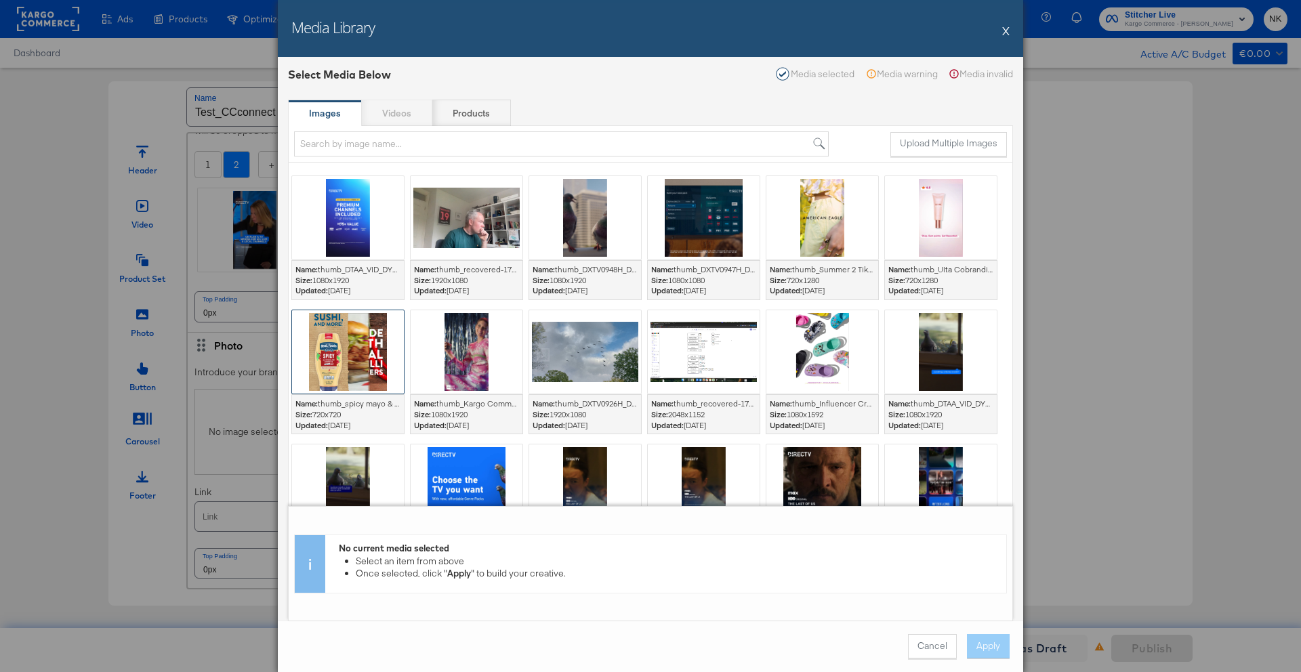
click at [372, 352] on div at bounding box center [348, 351] width 112 height 83
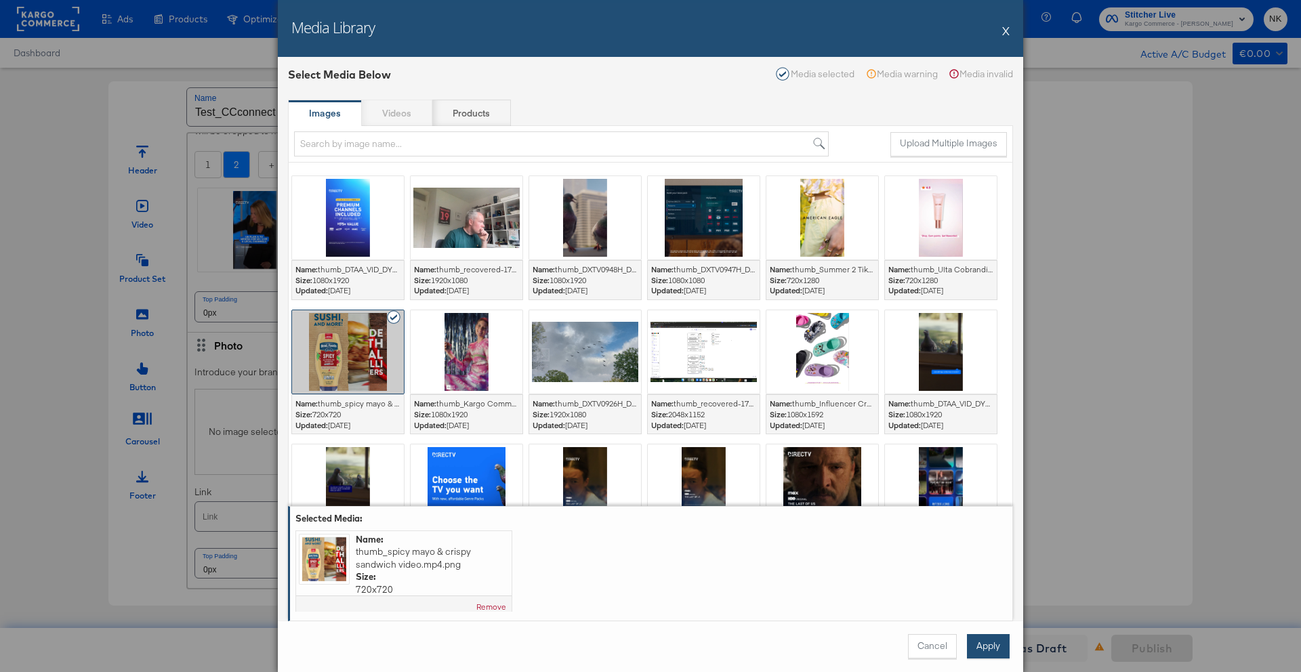
click at [984, 638] on button "Apply" at bounding box center [988, 646] width 43 height 24
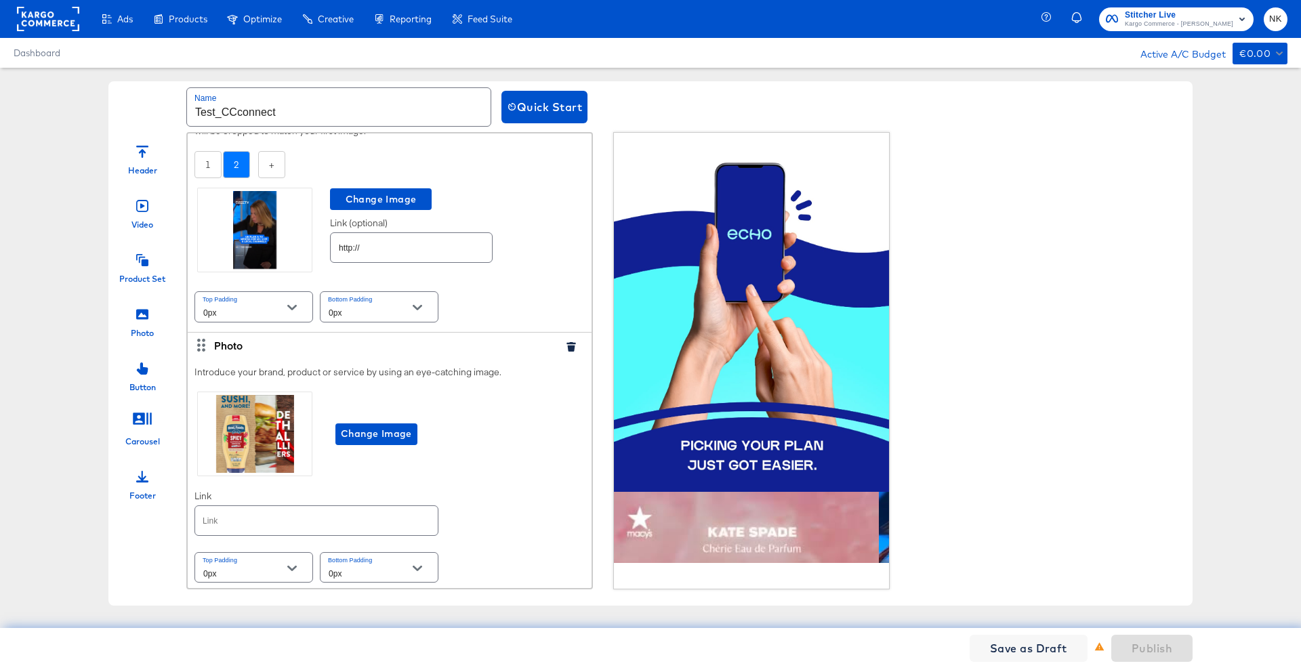
scroll to position [320, 0]
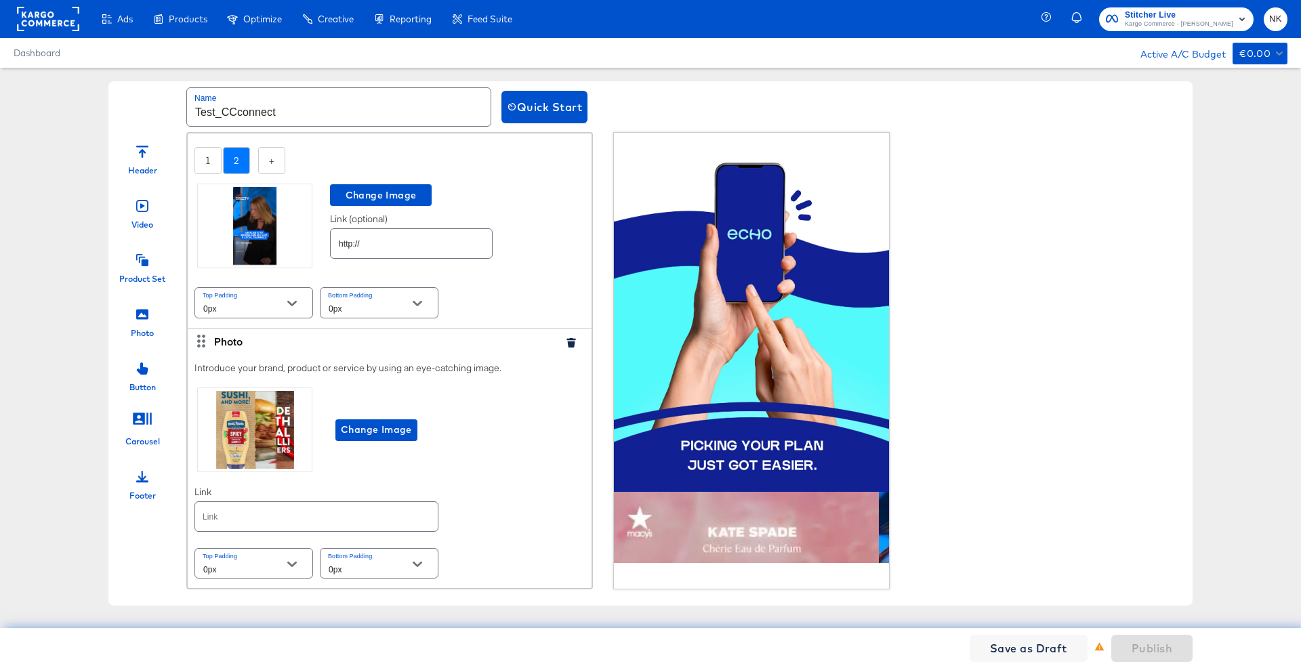
click at [137, 271] on div at bounding box center [142, 258] width 12 height 29
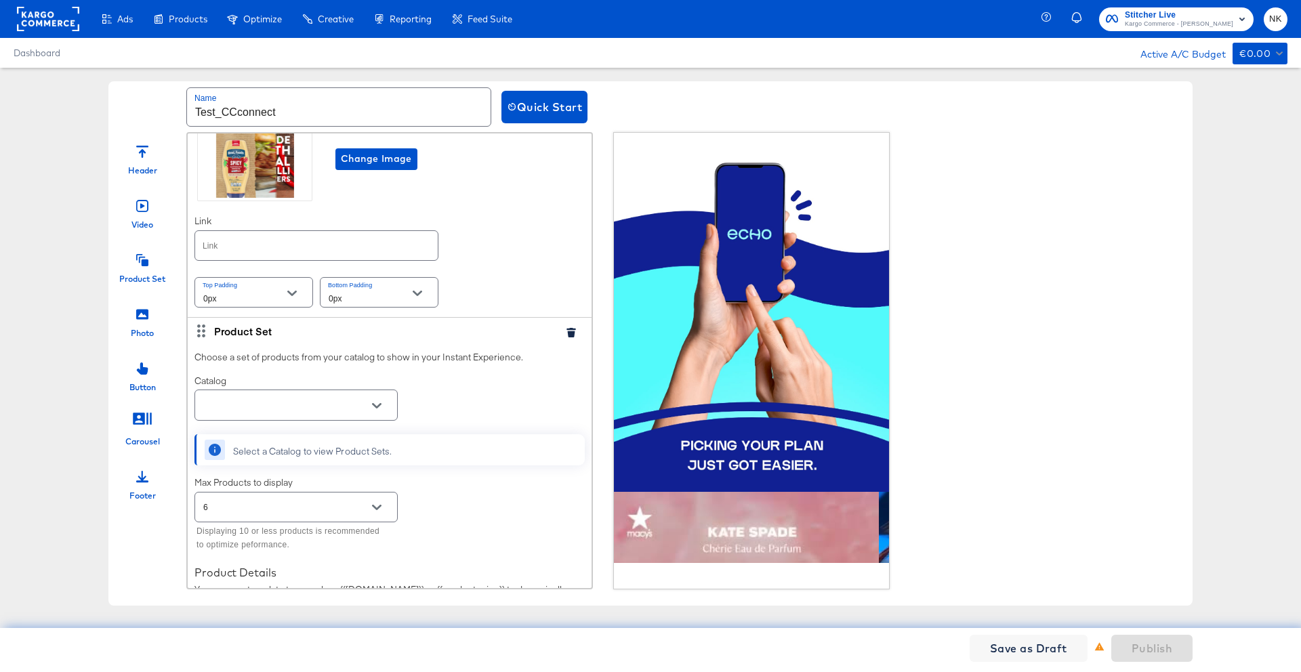
scroll to position [661, 0]
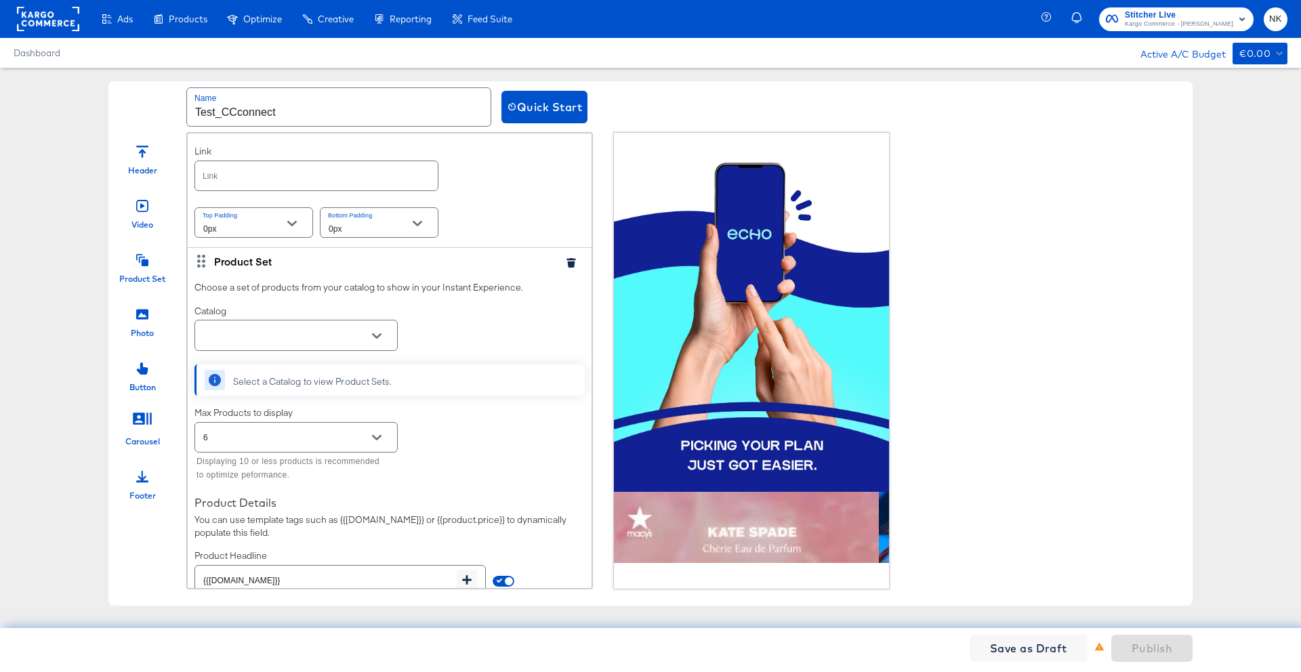
click at [382, 332] on button "Open" at bounding box center [377, 336] width 20 height 20
click at [285, 384] on li "CC 6th Connect 2" at bounding box center [296, 392] width 202 height 22
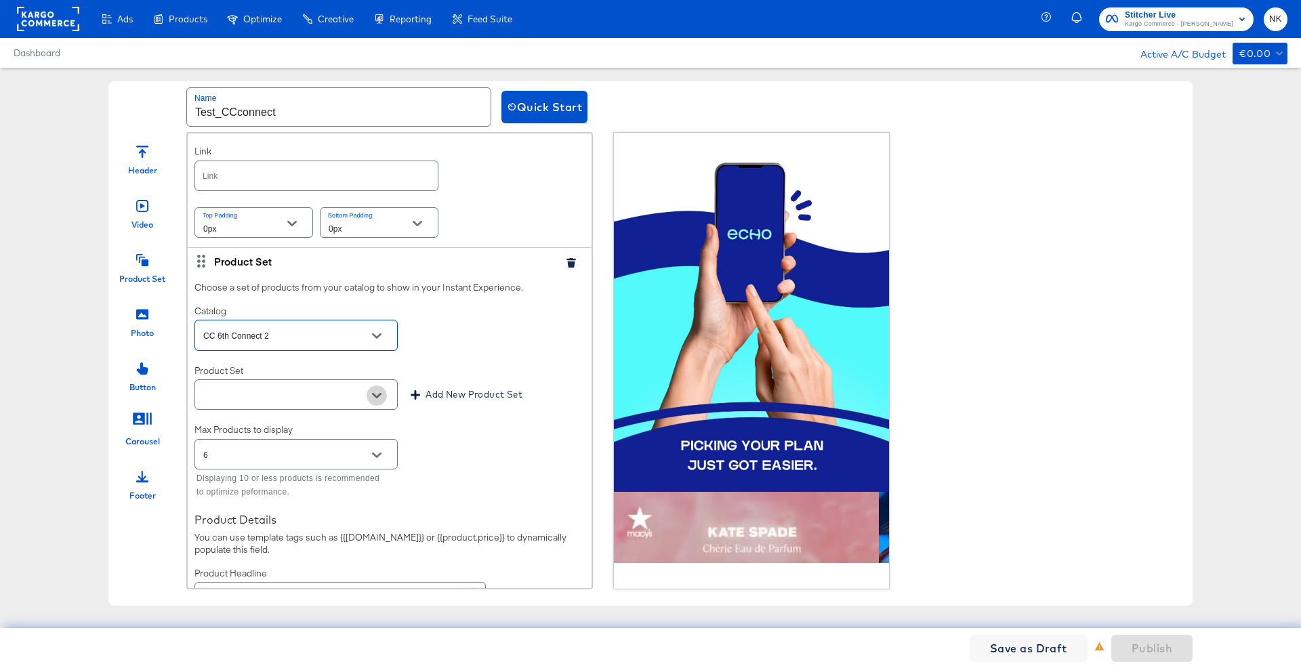
click at [372, 393] on icon "Open" at bounding box center [376, 395] width 9 height 9
type input "CC 6th Connect 2"
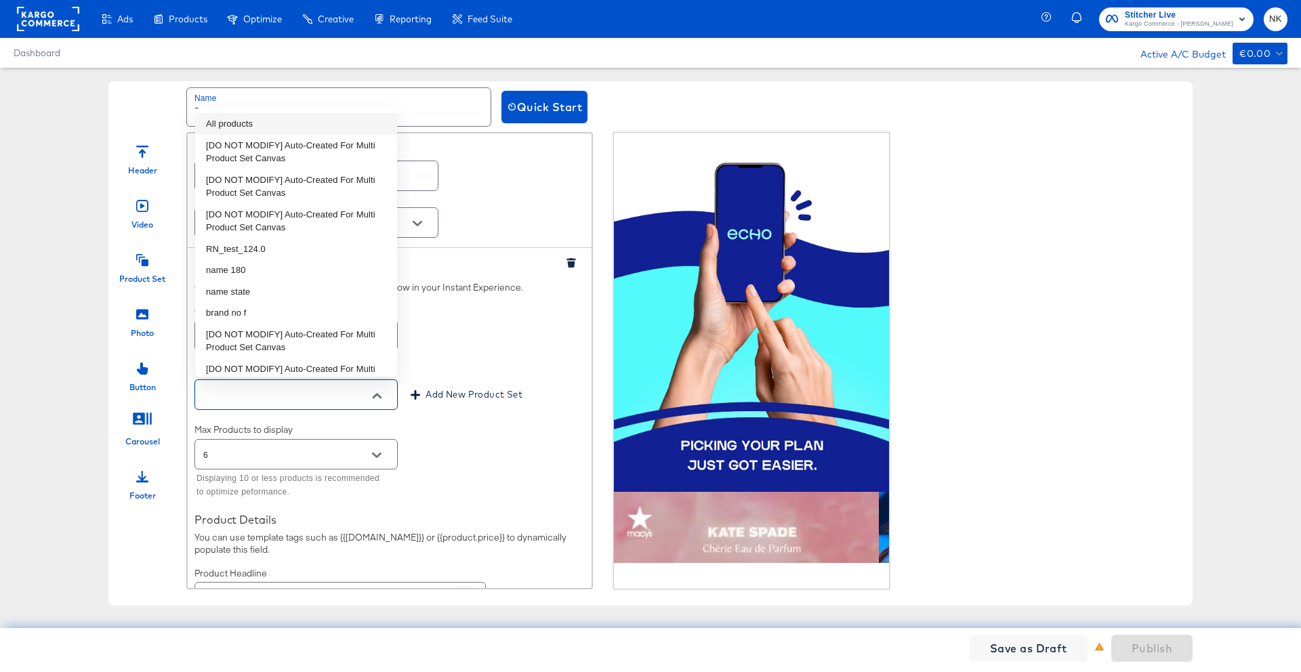
click at [293, 117] on li "All products" at bounding box center [296, 124] width 202 height 22
type input "All products"
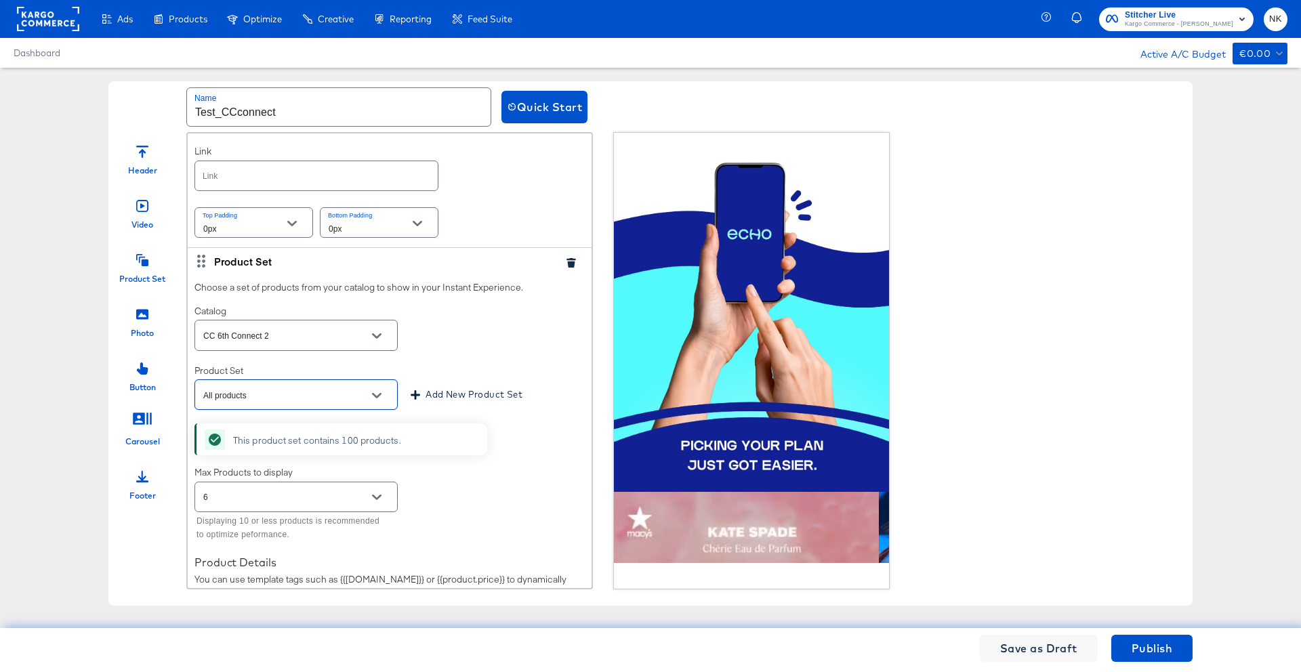
click at [380, 493] on icon "Open" at bounding box center [376, 497] width 9 height 9
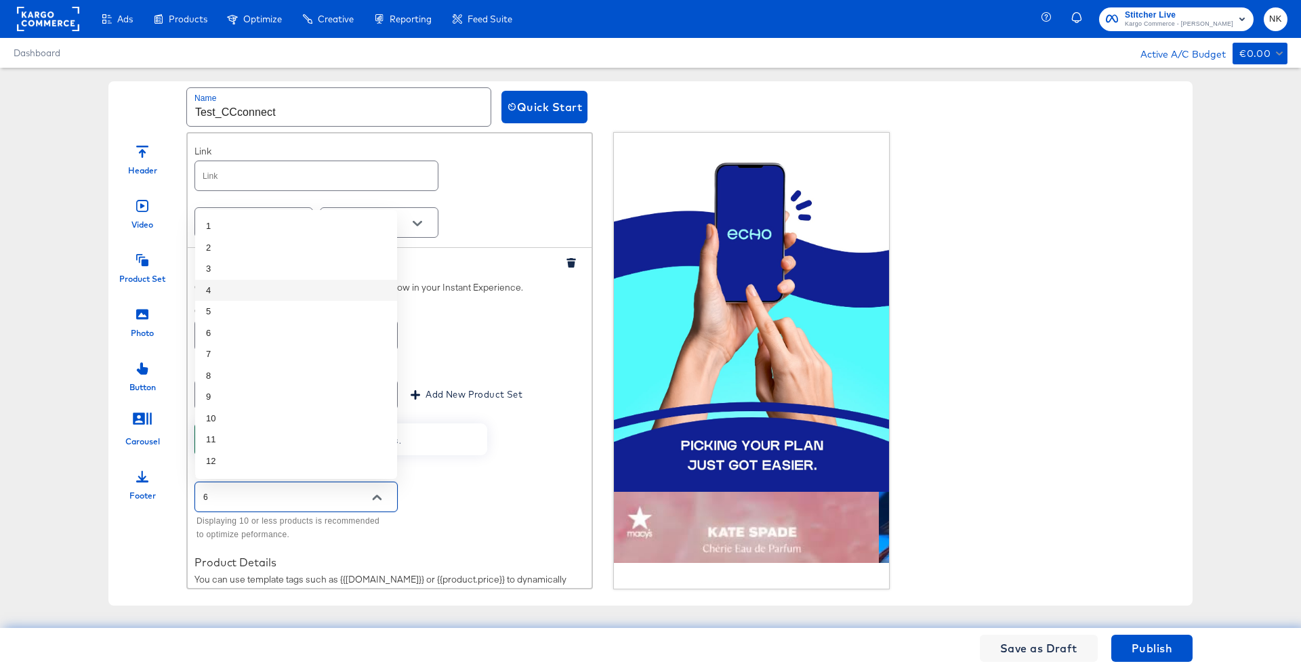
click at [299, 295] on li "4" at bounding box center [296, 291] width 202 height 22
type input "4"
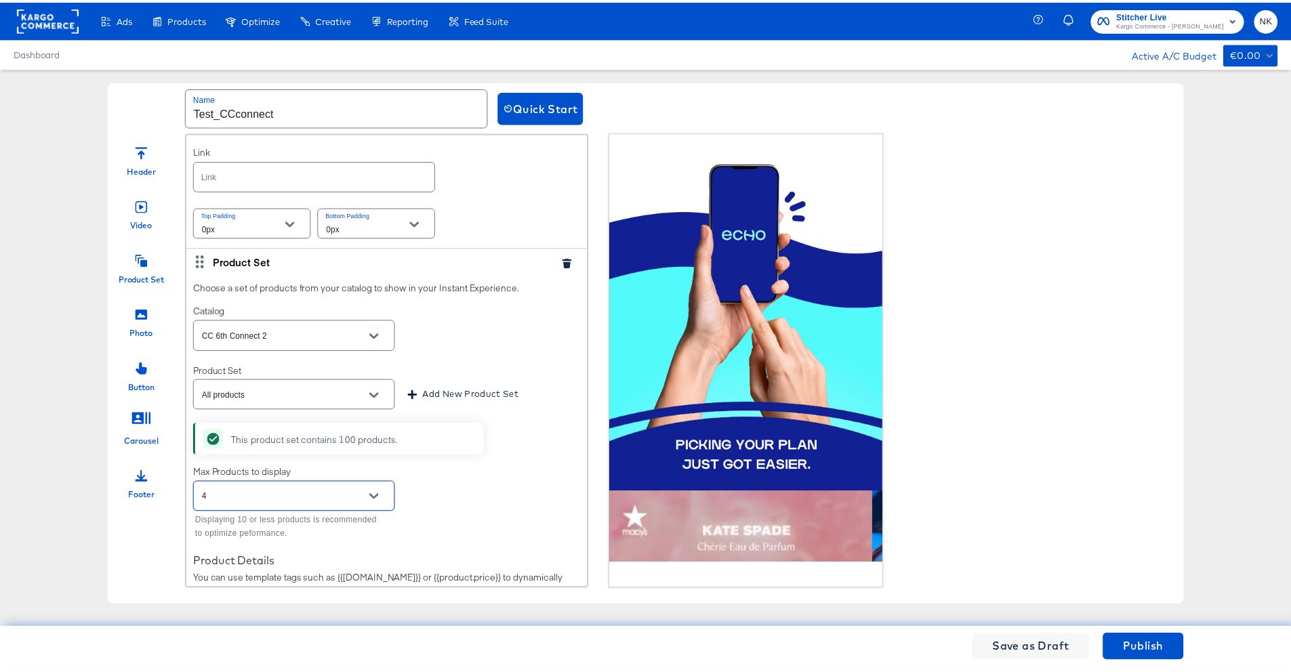
scroll to position [833, 0]
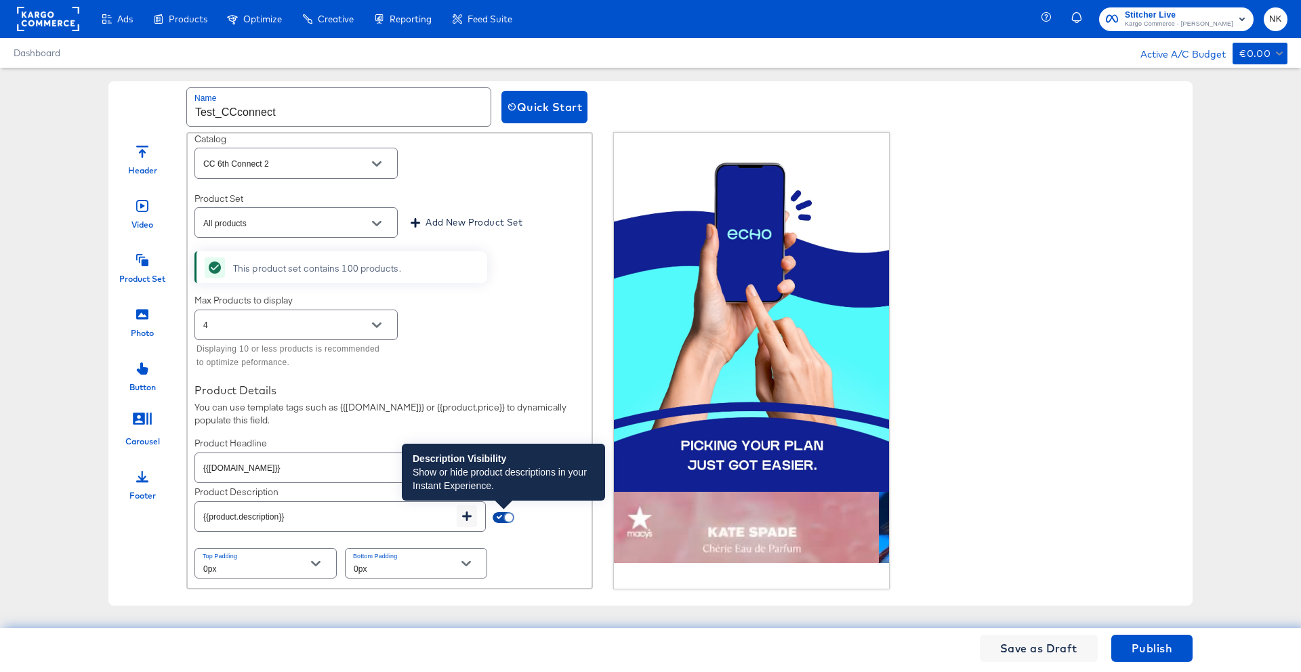
click at [506, 516] on input "checkbox" at bounding box center [509, 520] width 33 height 11
checkbox input "false"
type input "{{field.hide}}"
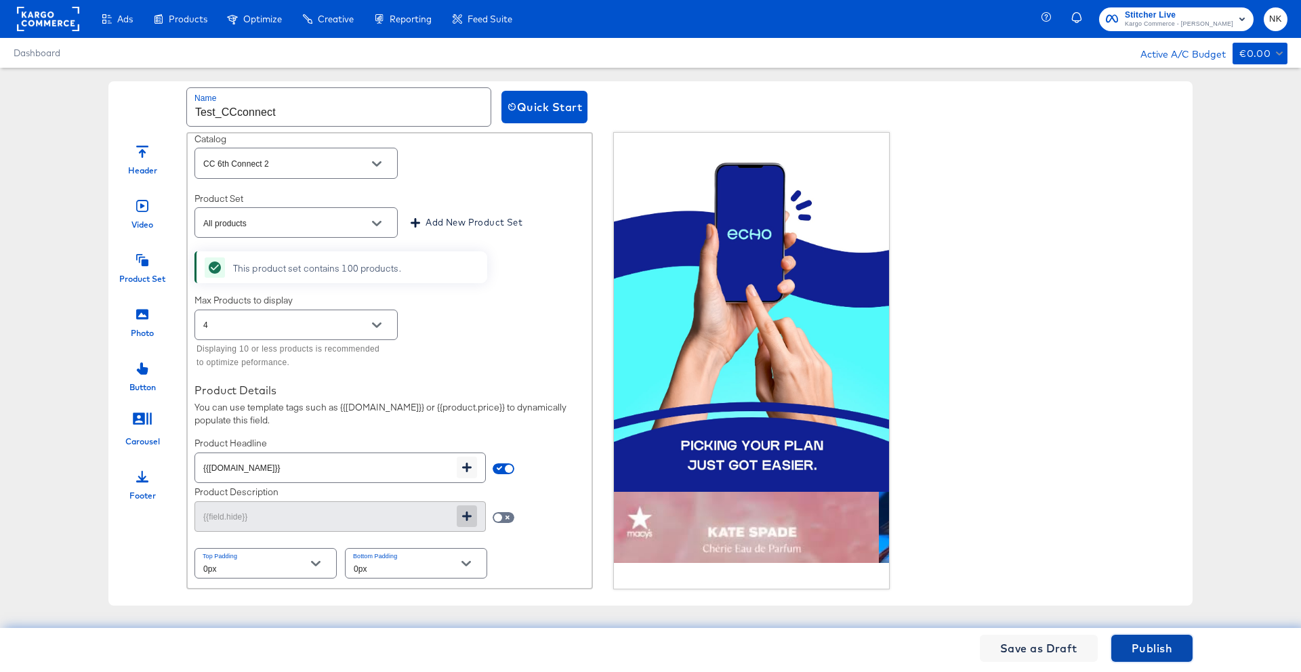
click at [1141, 646] on span "Publish" at bounding box center [1152, 648] width 41 height 19
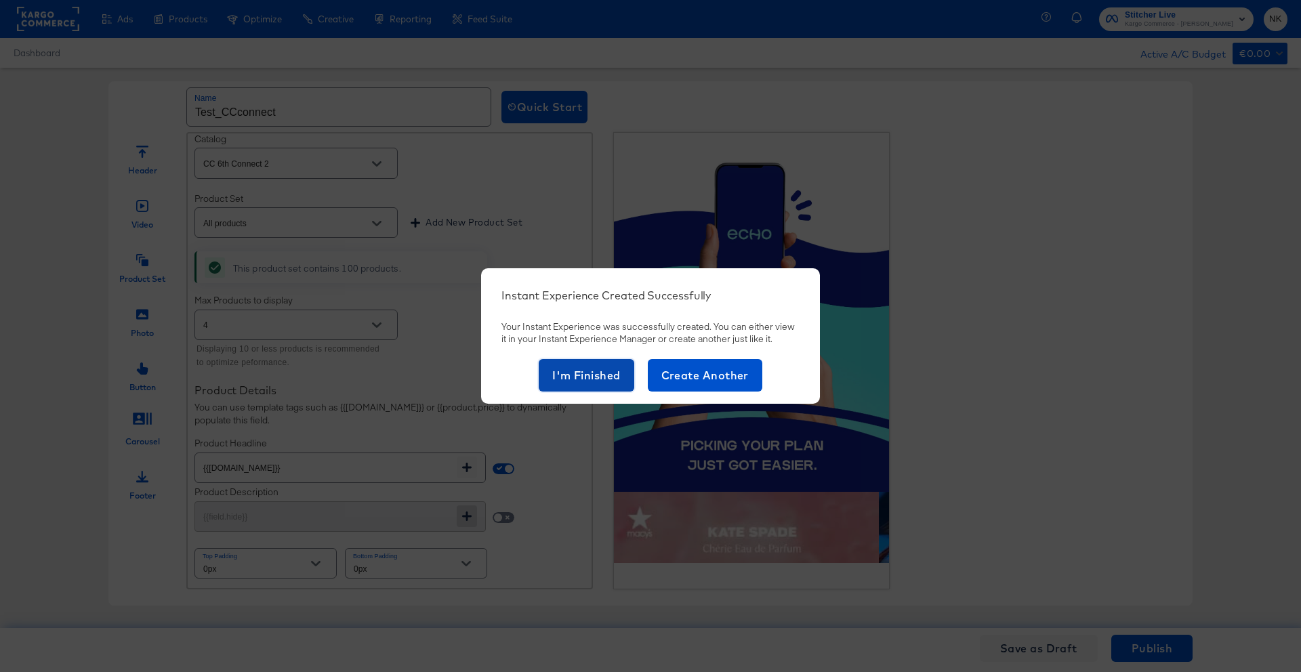
click at [619, 375] on span "I'm Finished" at bounding box center [586, 375] width 68 height 19
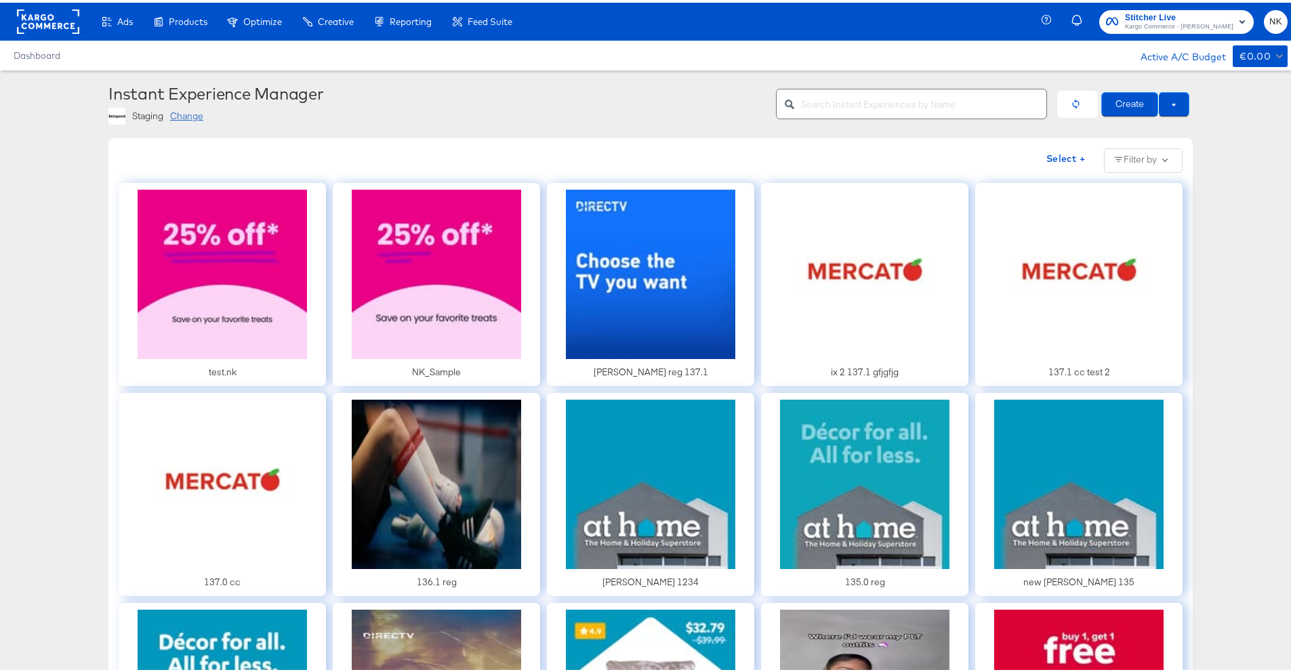
click at [1118, 99] on button "Create" at bounding box center [1129, 101] width 57 height 24
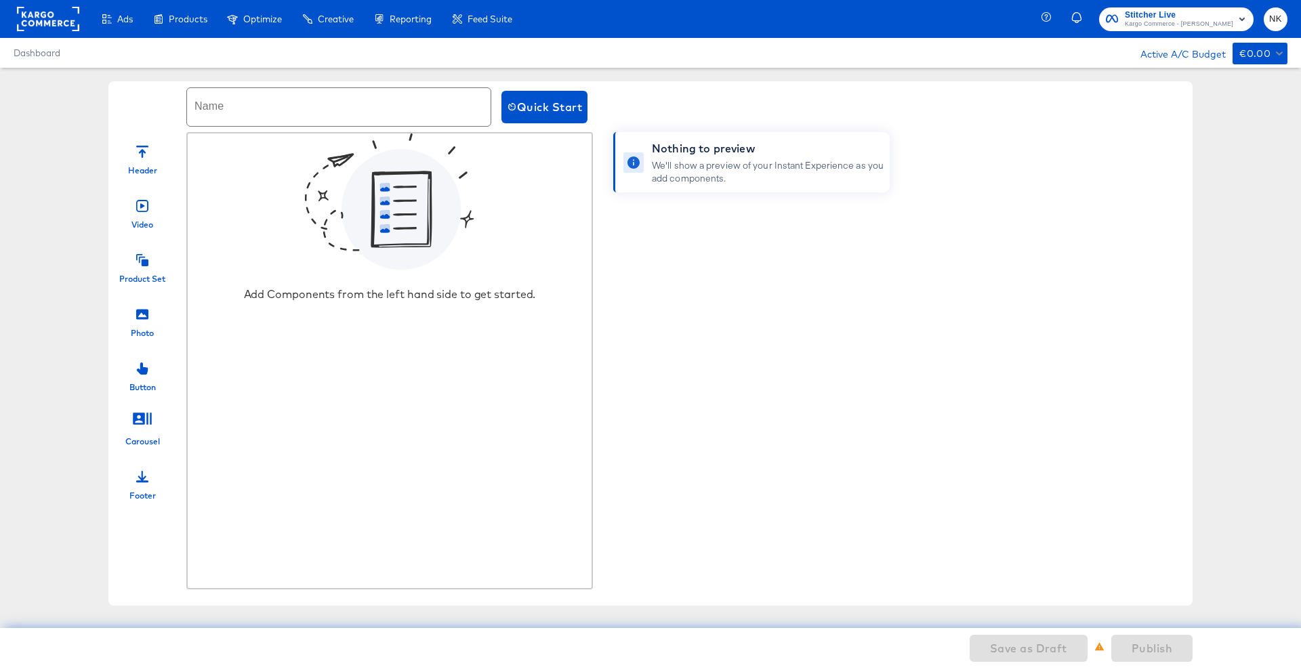
click at [293, 109] on input "text" at bounding box center [339, 107] width 304 height 38
type input "Sample_Test_NK"
click at [142, 312] on icon at bounding box center [142, 314] width 12 height 10
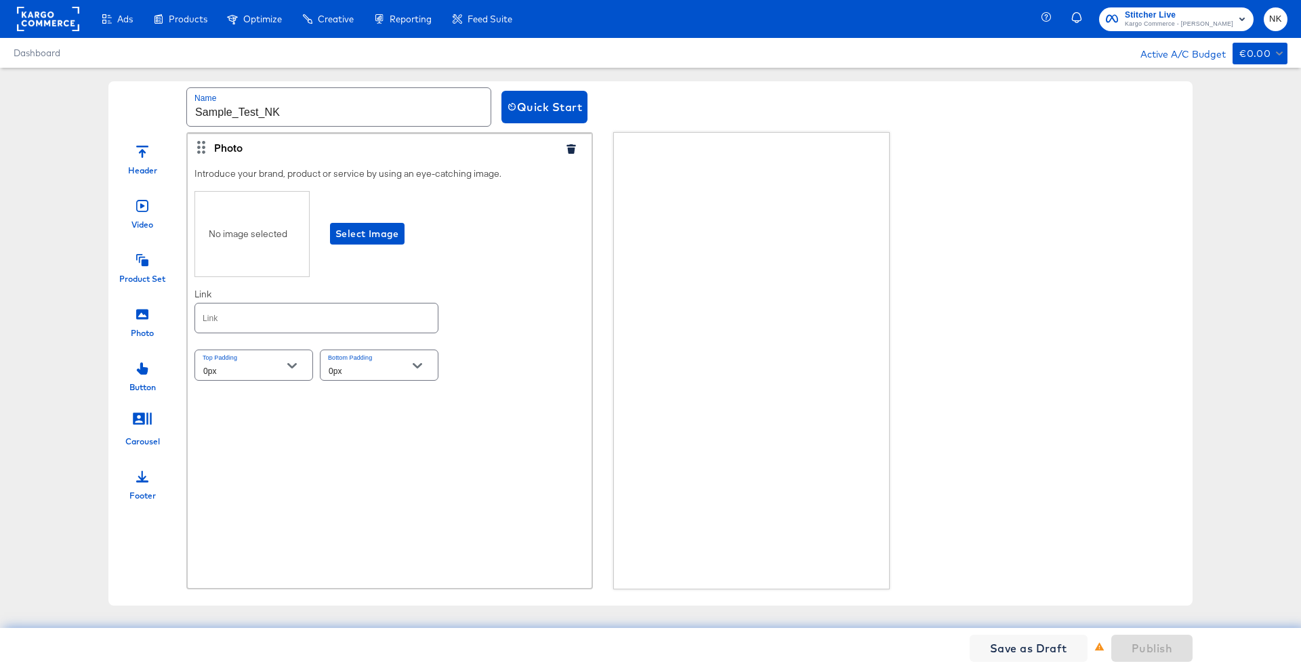
click at [413, 219] on div "No image selected Select Image" at bounding box center [389, 234] width 390 height 86
click at [403, 229] on button "Select Image" at bounding box center [367, 234] width 75 height 22
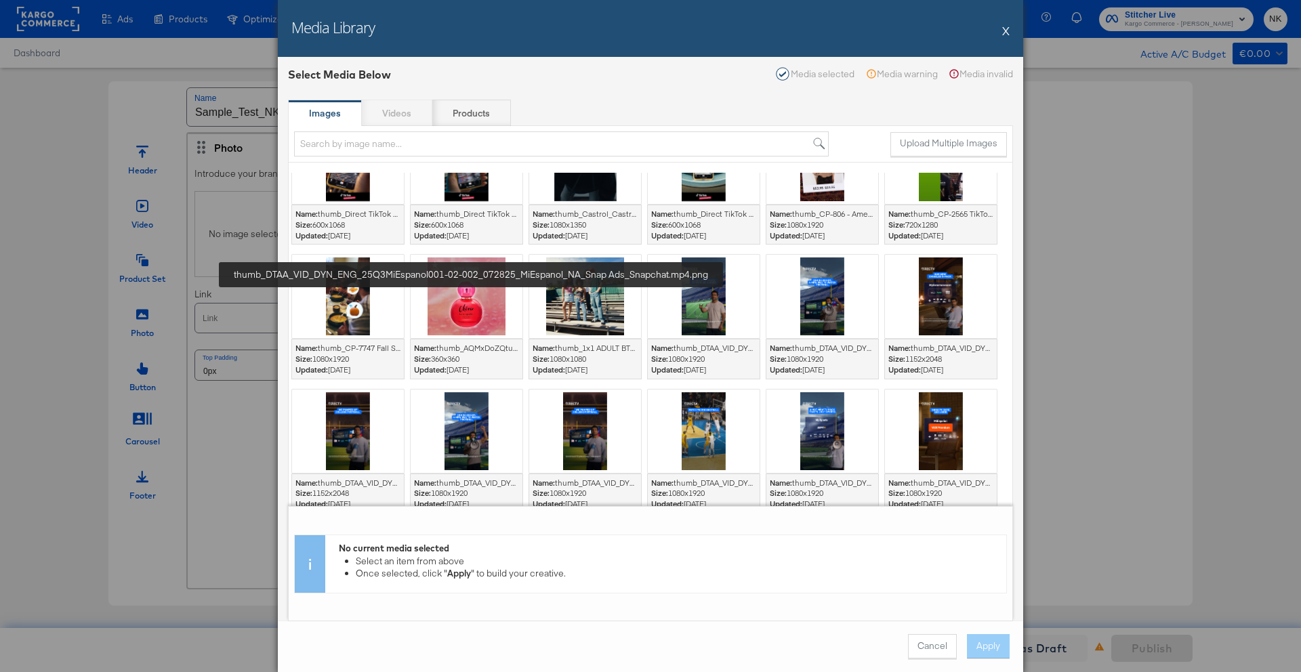
scroll to position [316, 0]
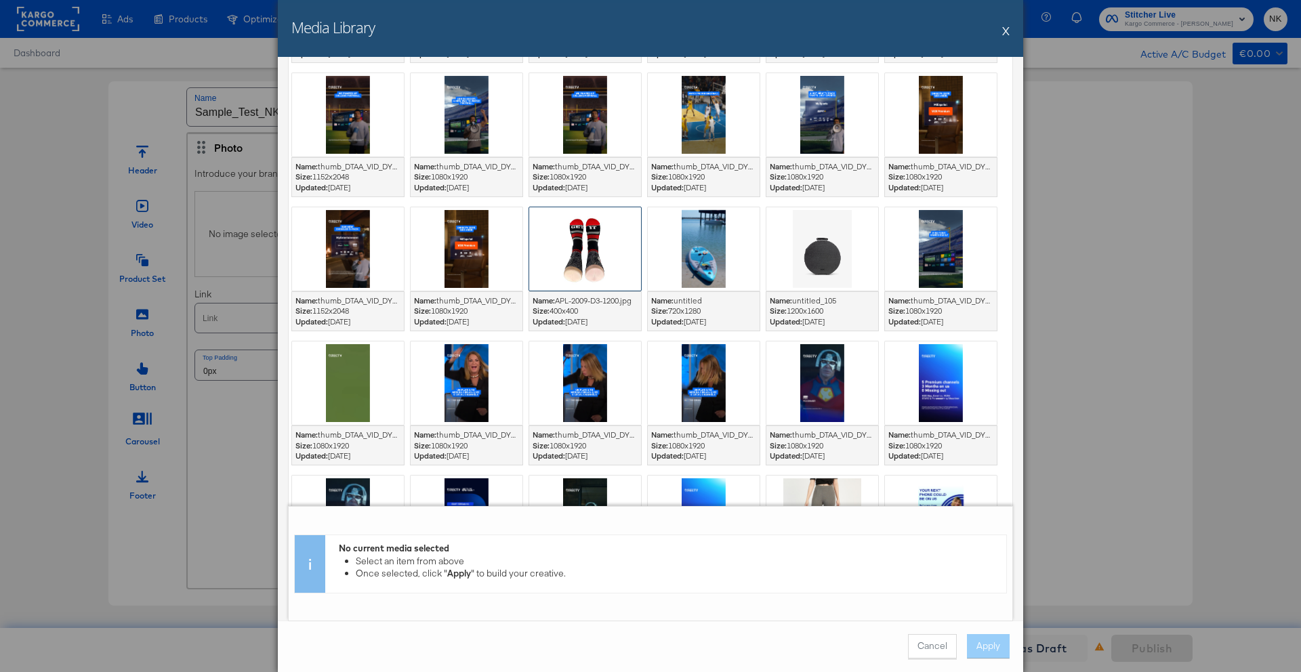
click at [588, 279] on div at bounding box center [585, 248] width 112 height 83
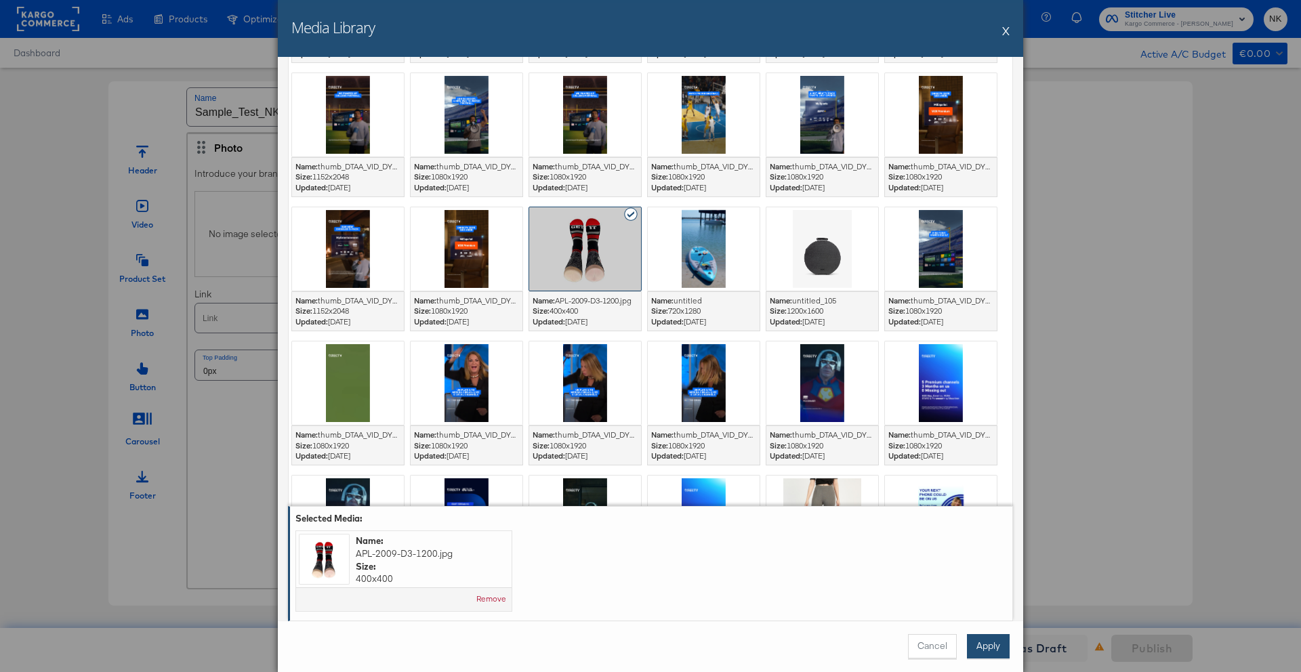
click at [985, 653] on button "Apply" at bounding box center [988, 646] width 43 height 24
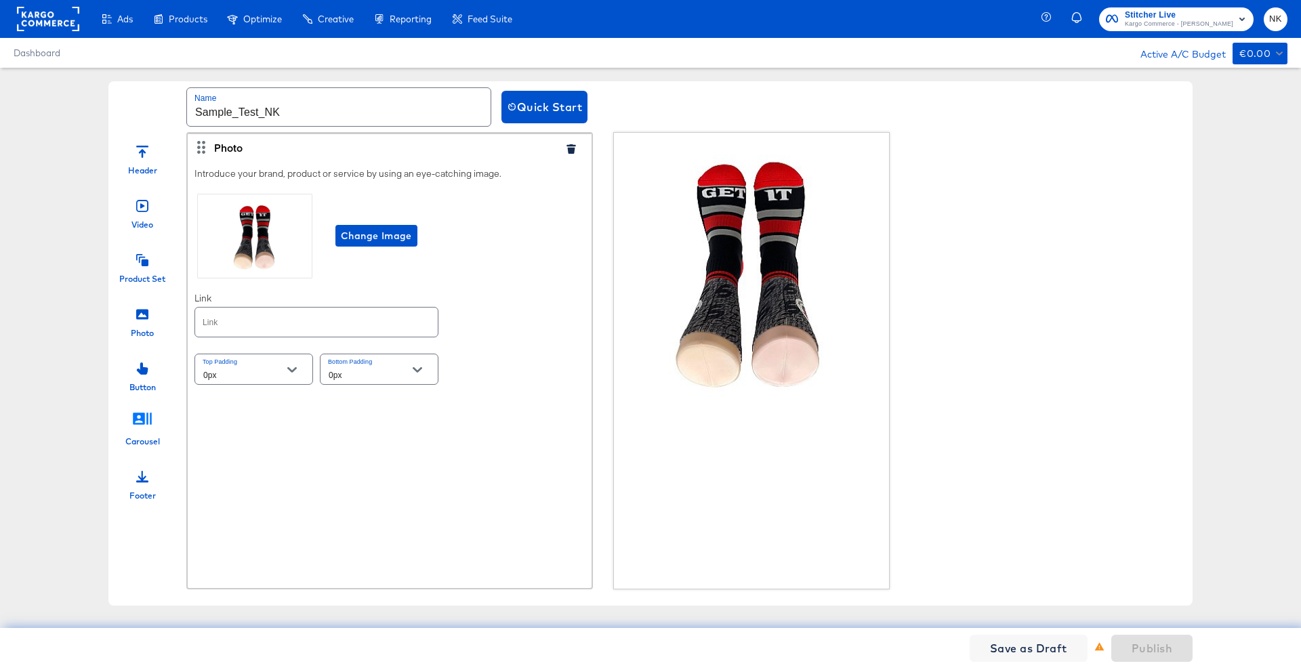
click at [140, 422] on icon at bounding box center [142, 419] width 20 height 20
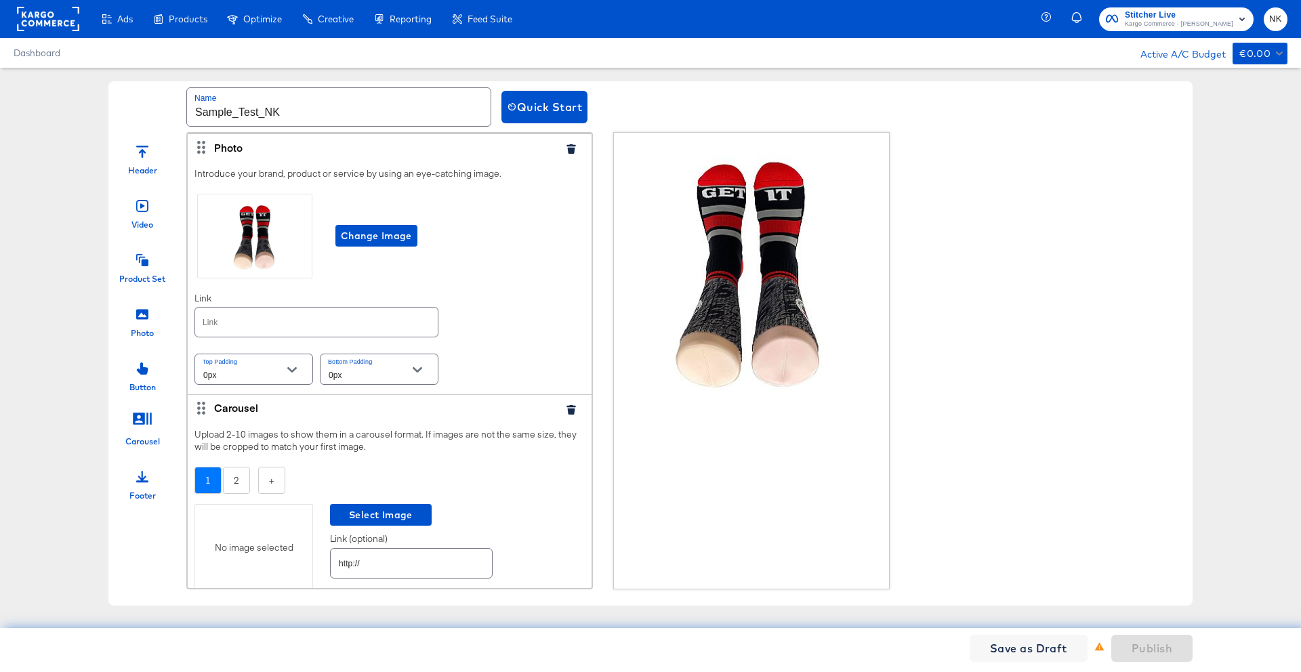
scroll to position [59, 0]
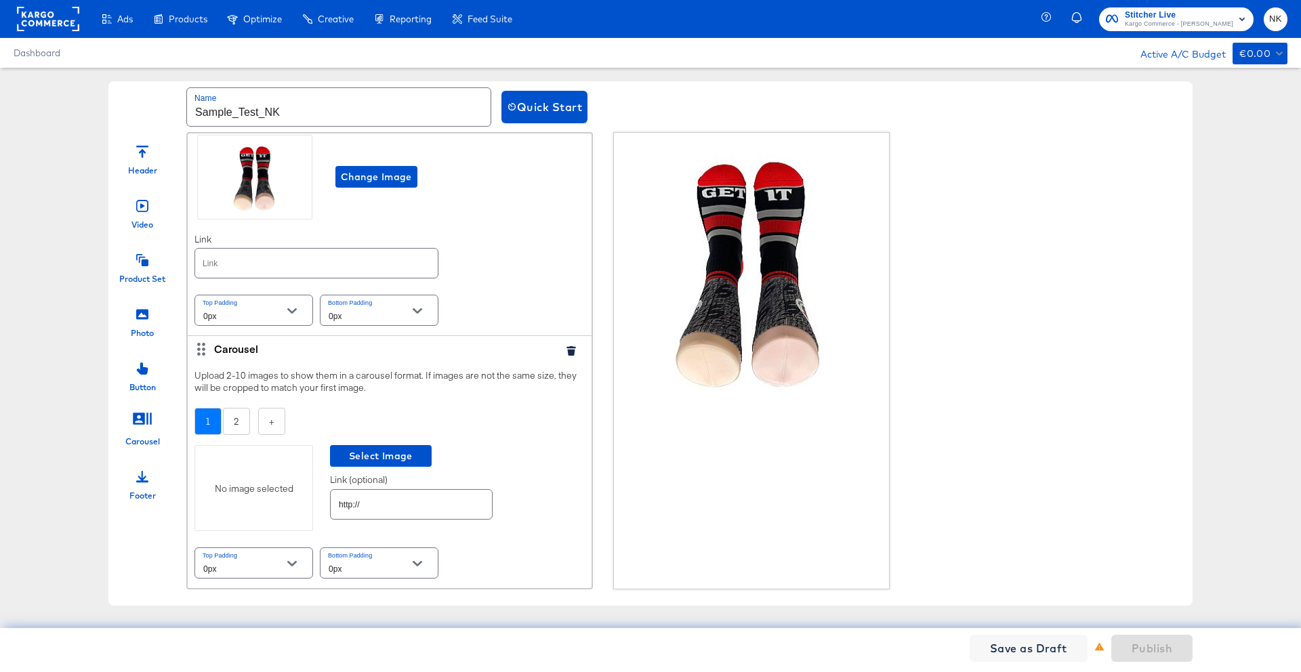
click at [291, 478] on div "No image selected" at bounding box center [253, 488] width 119 height 86
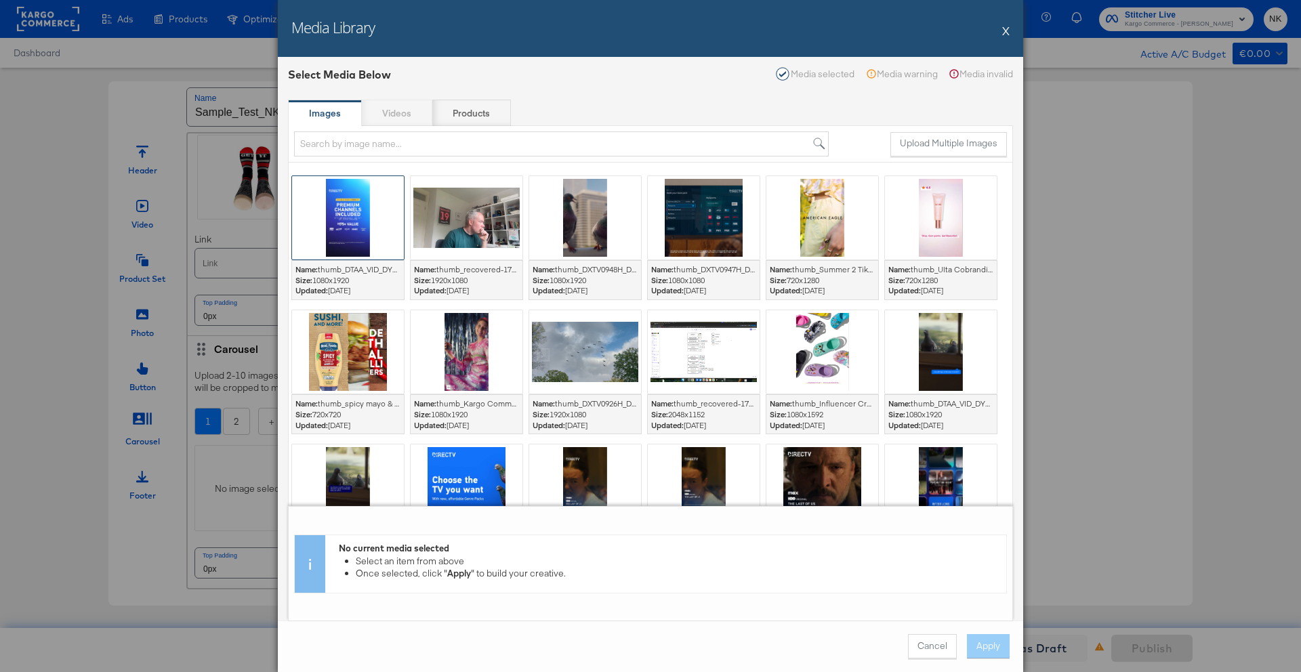
click at [377, 239] on div at bounding box center [348, 217] width 112 height 83
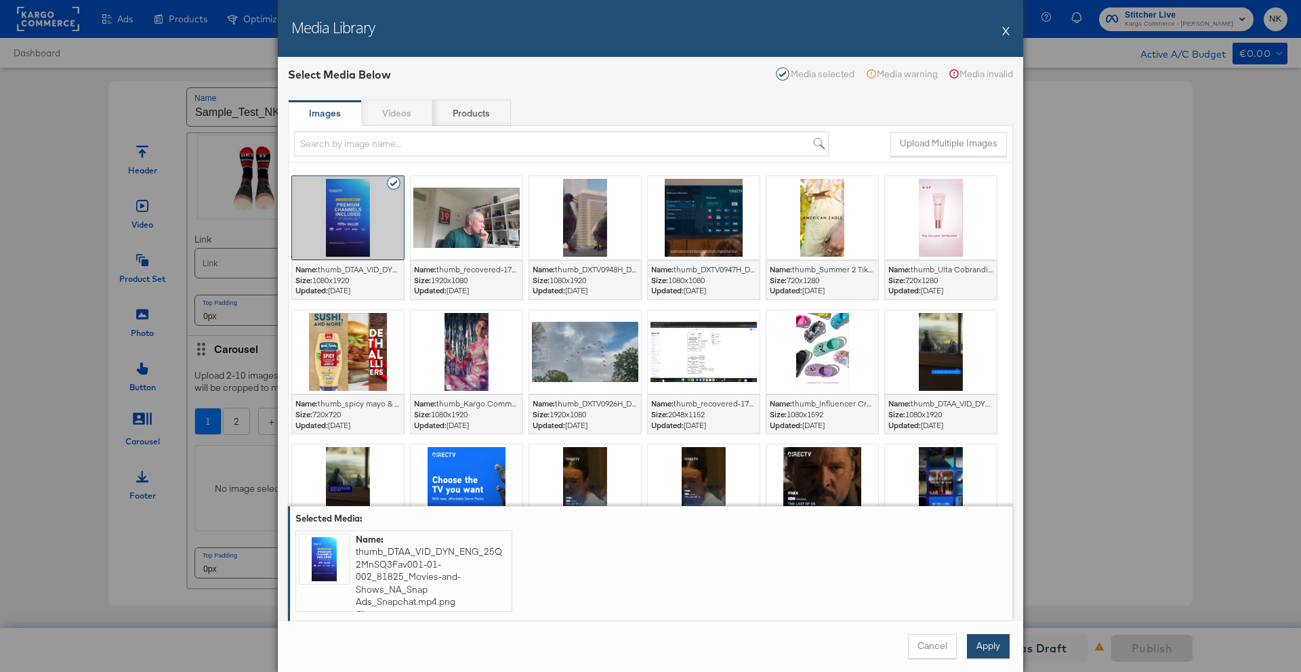
click at [988, 652] on button "Apply" at bounding box center [988, 646] width 43 height 24
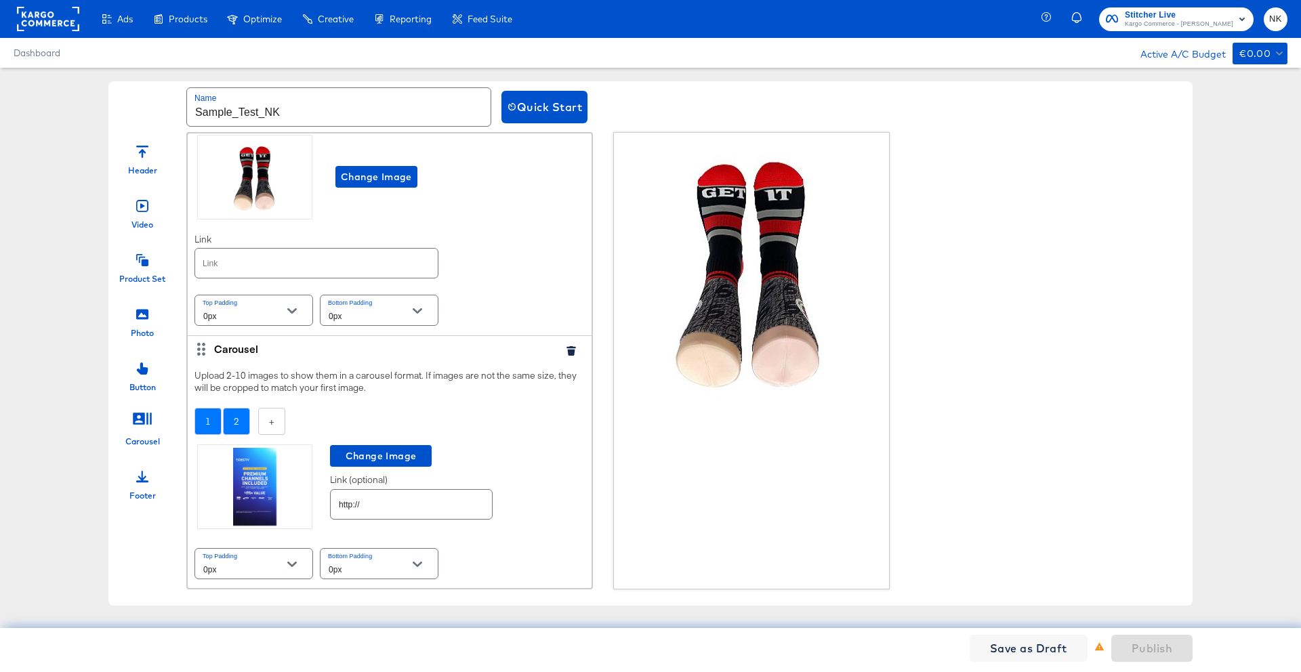
click at [245, 425] on div "2" at bounding box center [236, 422] width 27 height 28
click at [344, 451] on span "Select Image" at bounding box center [380, 456] width 91 height 17
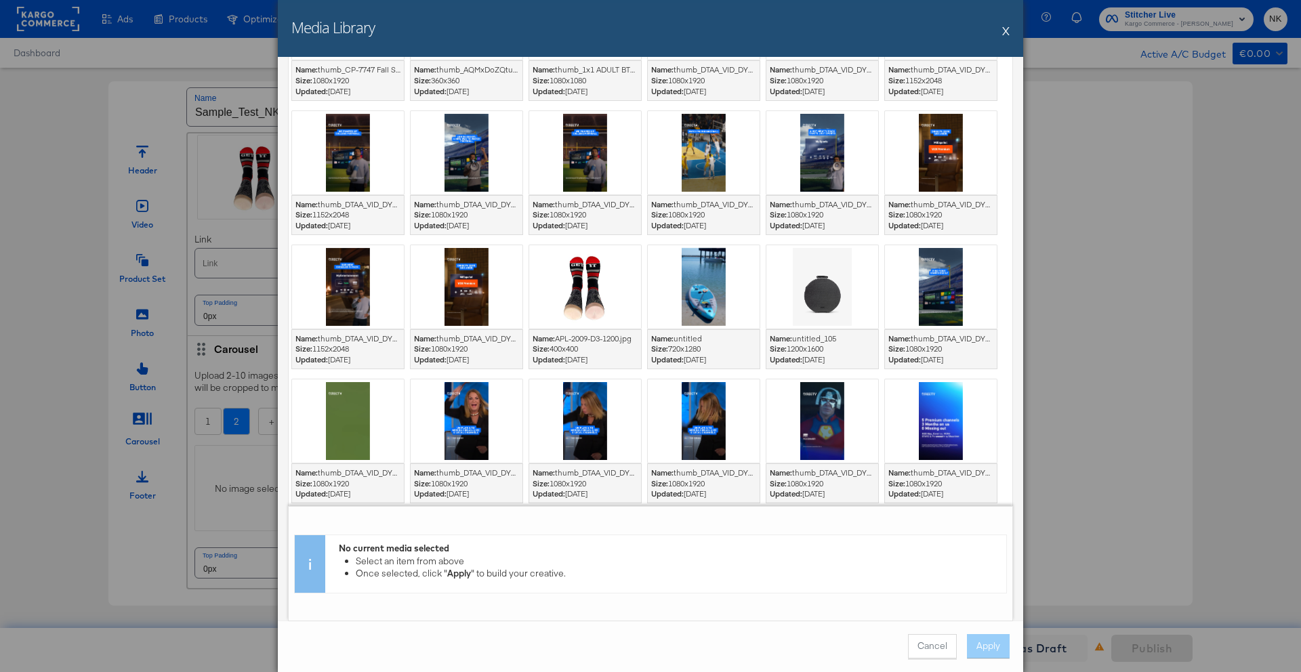
scroll to position [634, 0]
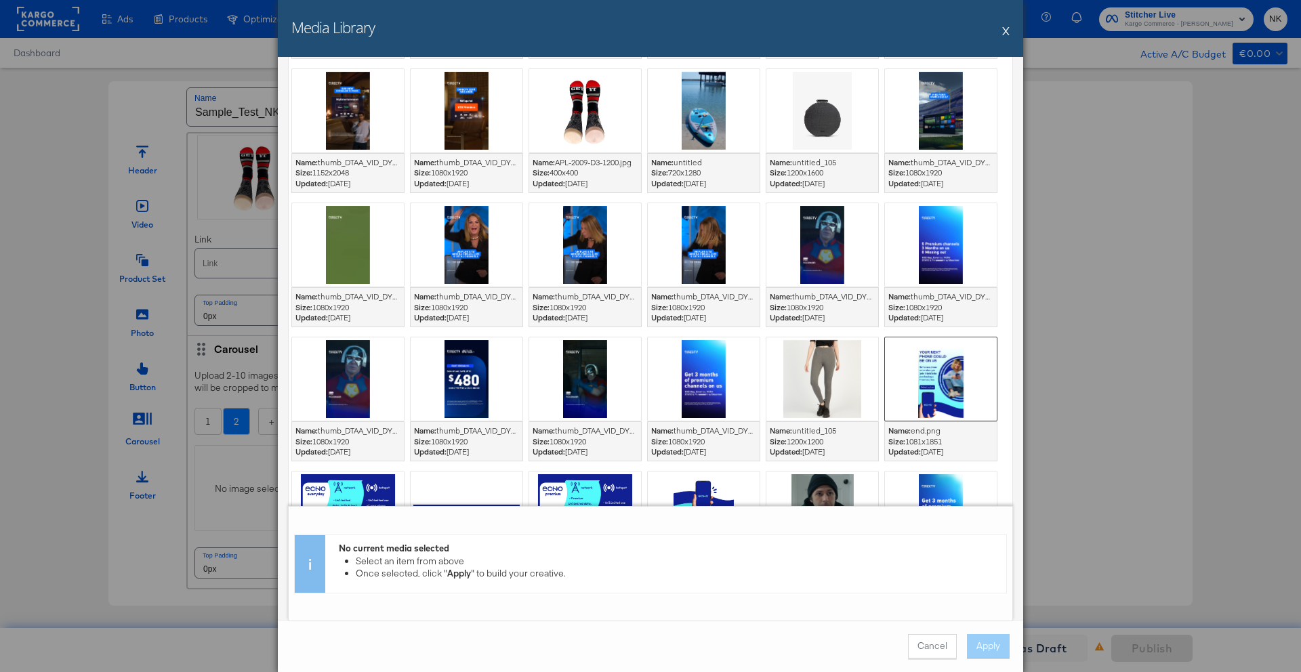
click at [924, 368] on div at bounding box center [941, 378] width 112 height 83
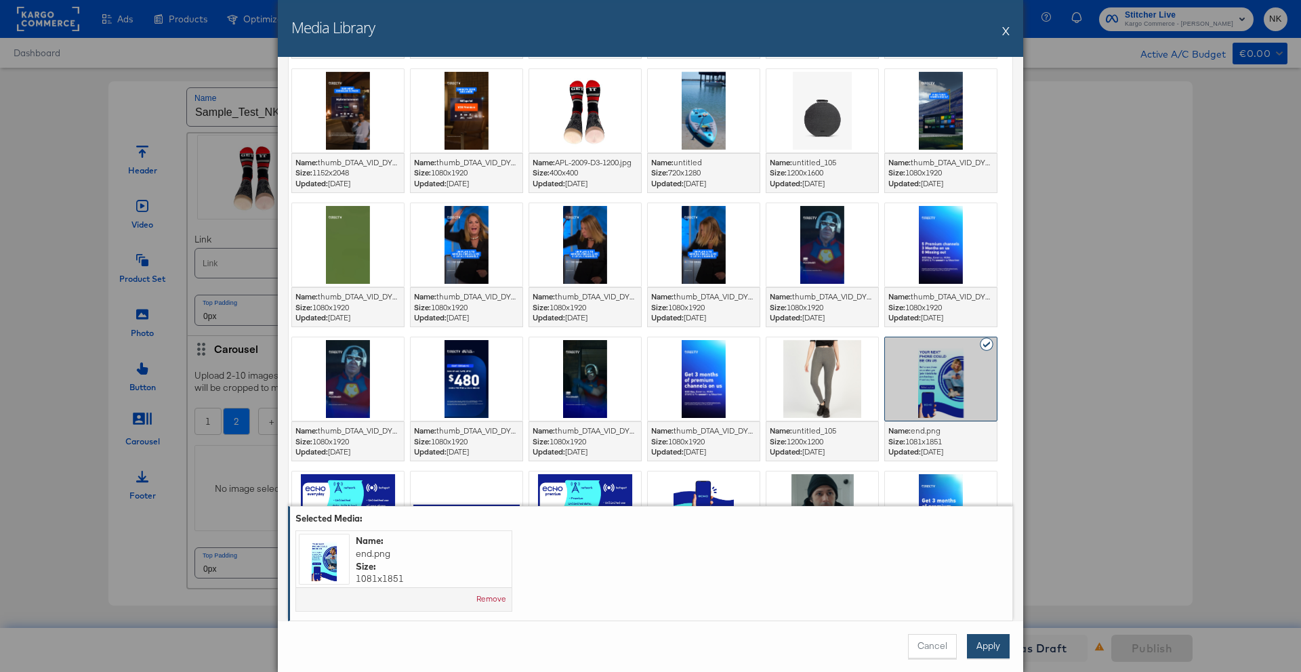
click at [978, 647] on button "Apply" at bounding box center [988, 646] width 43 height 24
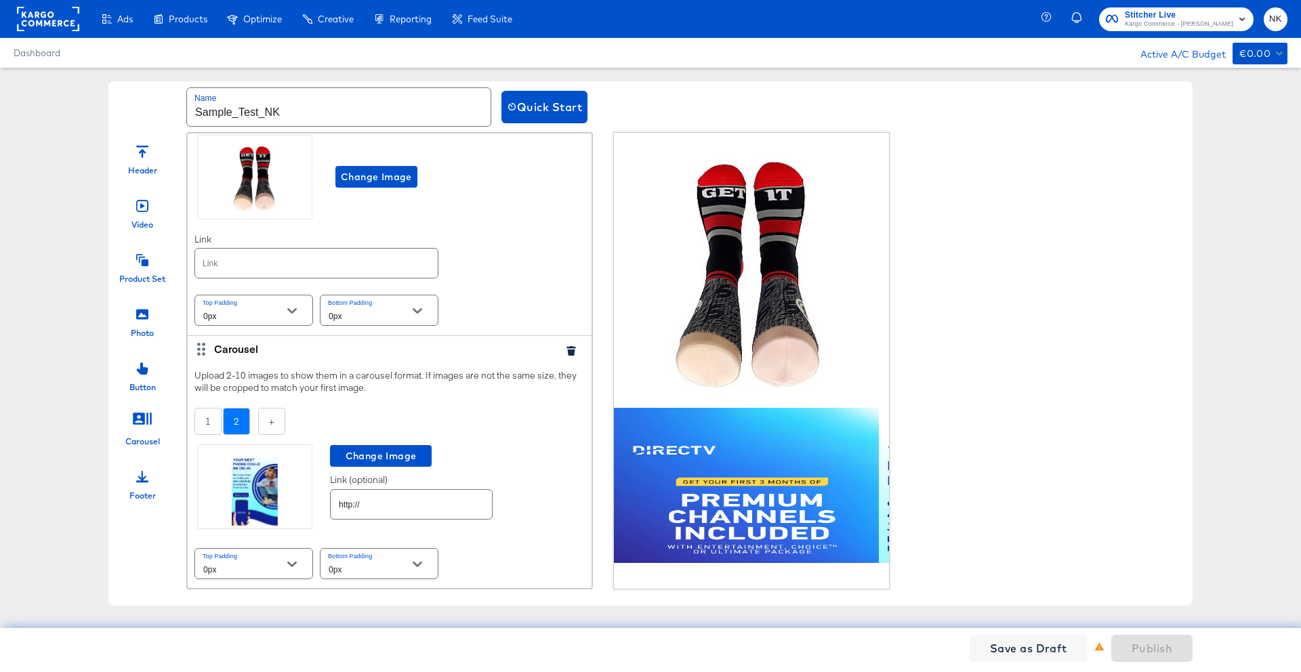
scroll to position [60, 0]
click at [151, 270] on div "Product Set" at bounding box center [142, 264] width 68 height 41
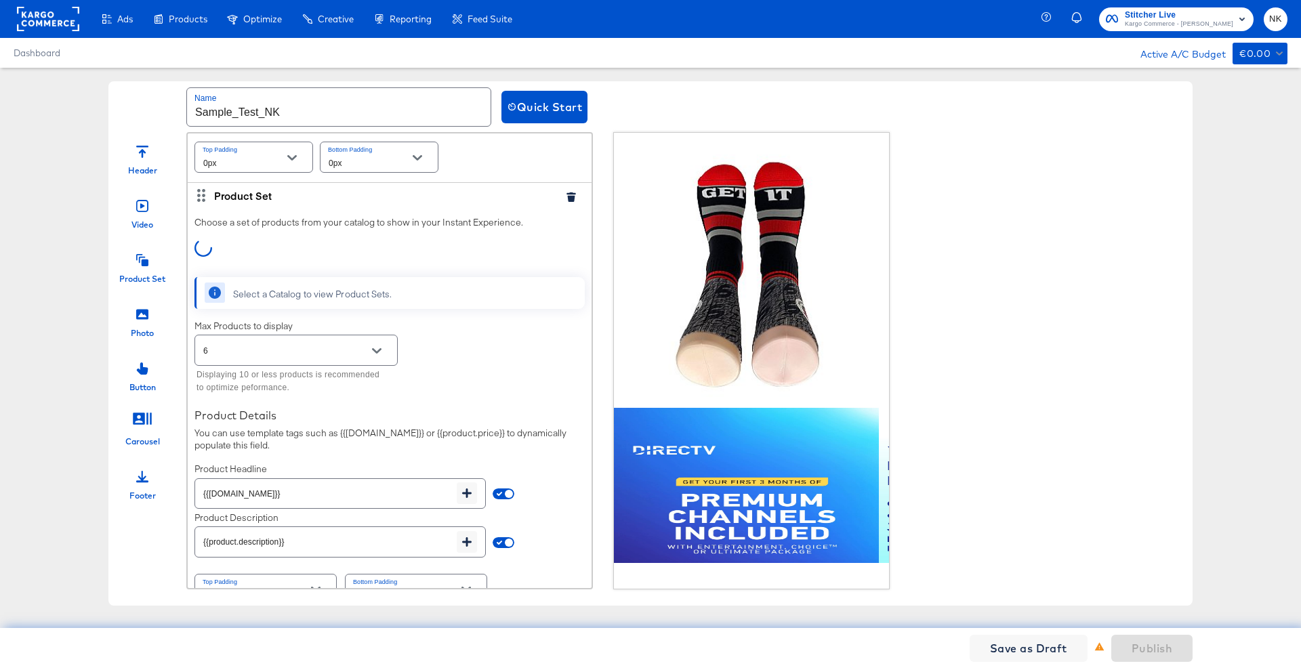
scroll to position [474, 0]
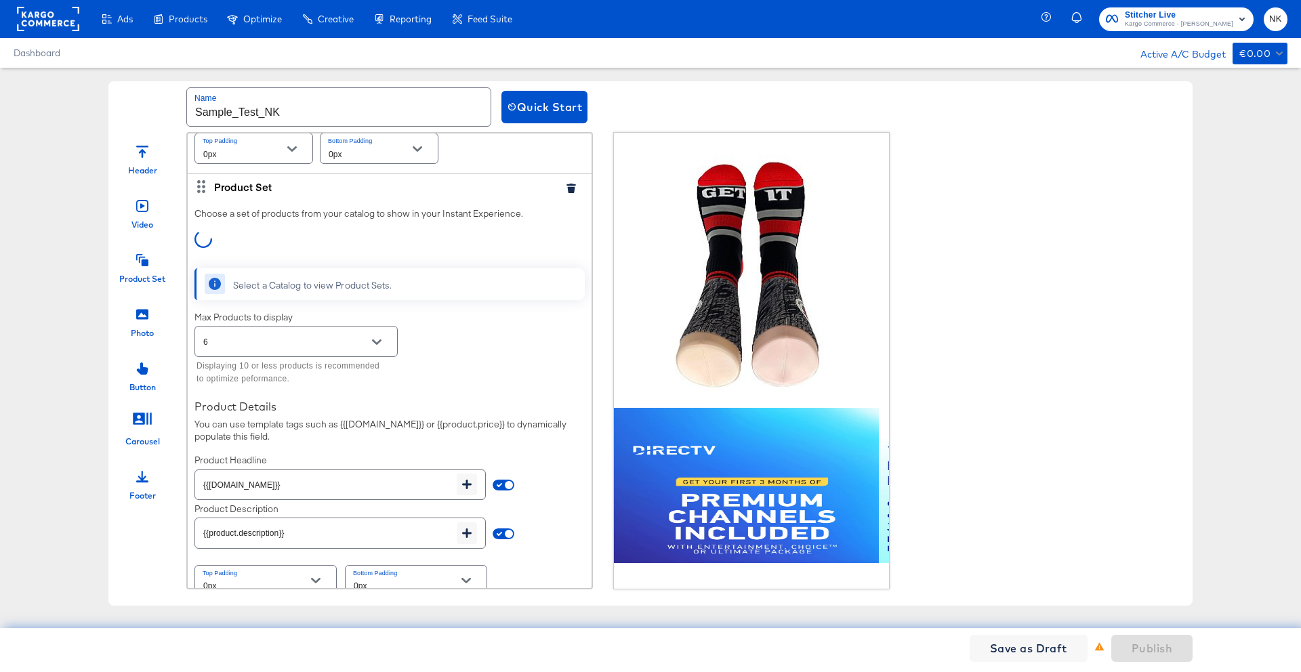
click at [374, 348] on button "Open" at bounding box center [377, 342] width 20 height 20
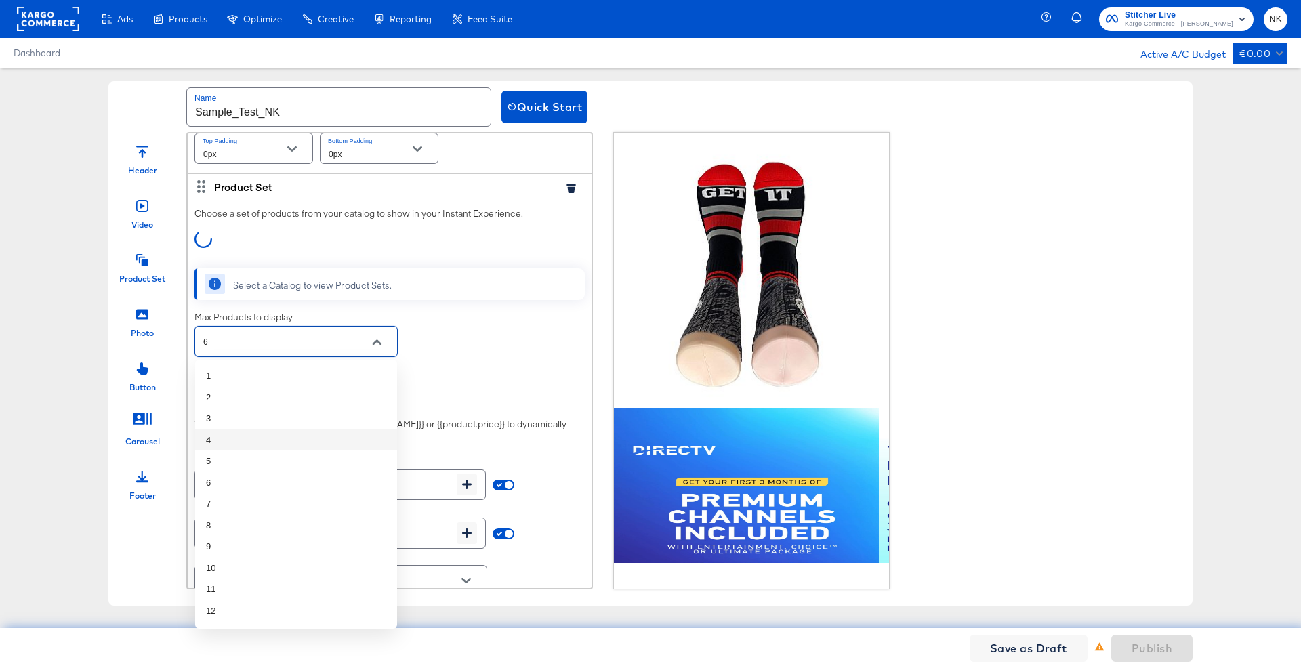
click at [307, 431] on li "4" at bounding box center [296, 441] width 202 height 22
type input "4"
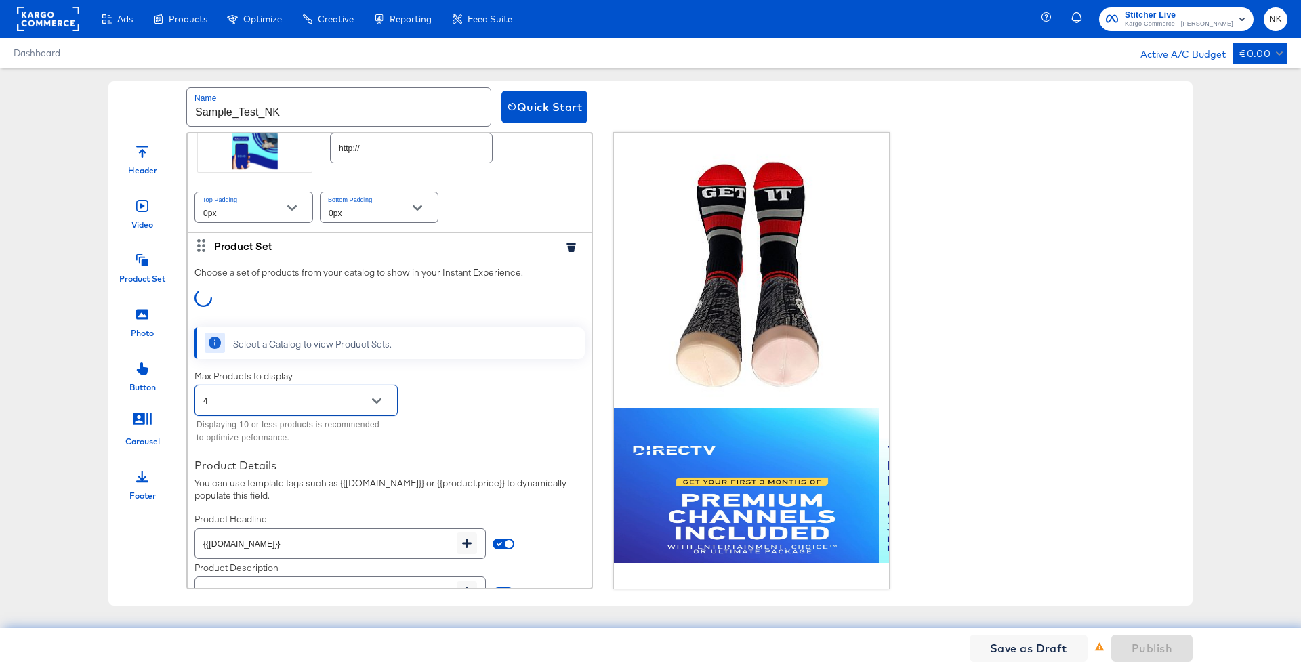
scroll to position [346, 0]
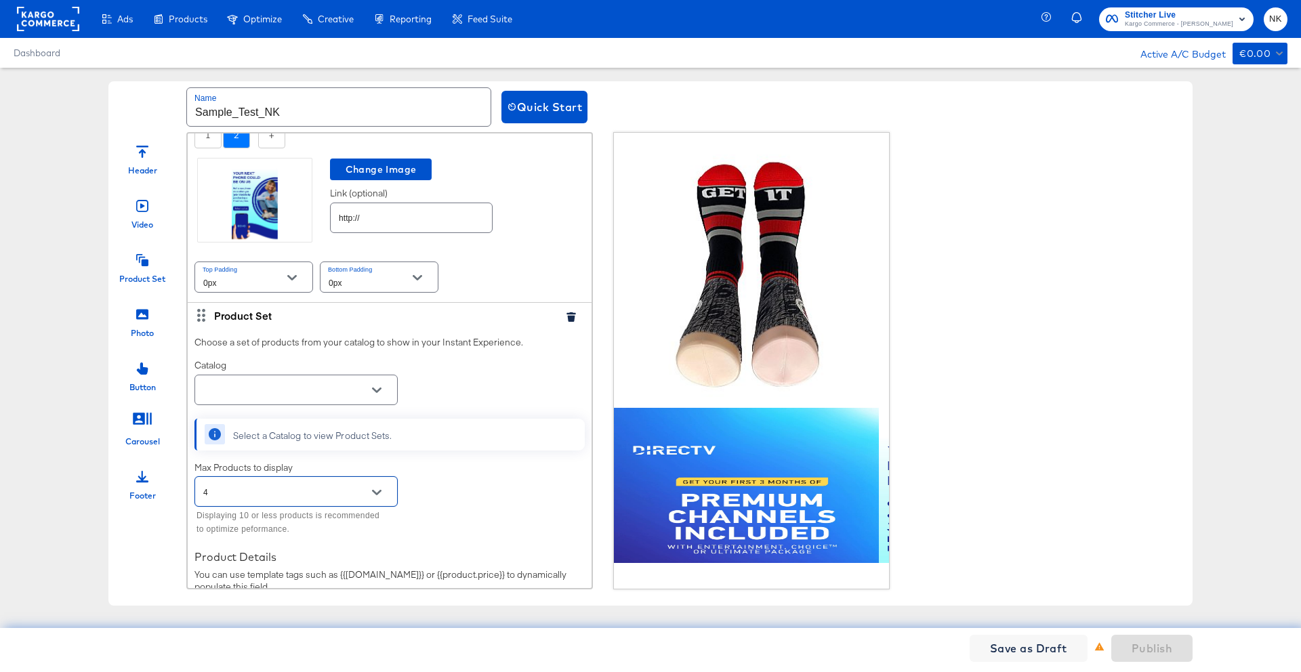
click at [380, 386] on button "Open" at bounding box center [377, 390] width 20 height 20
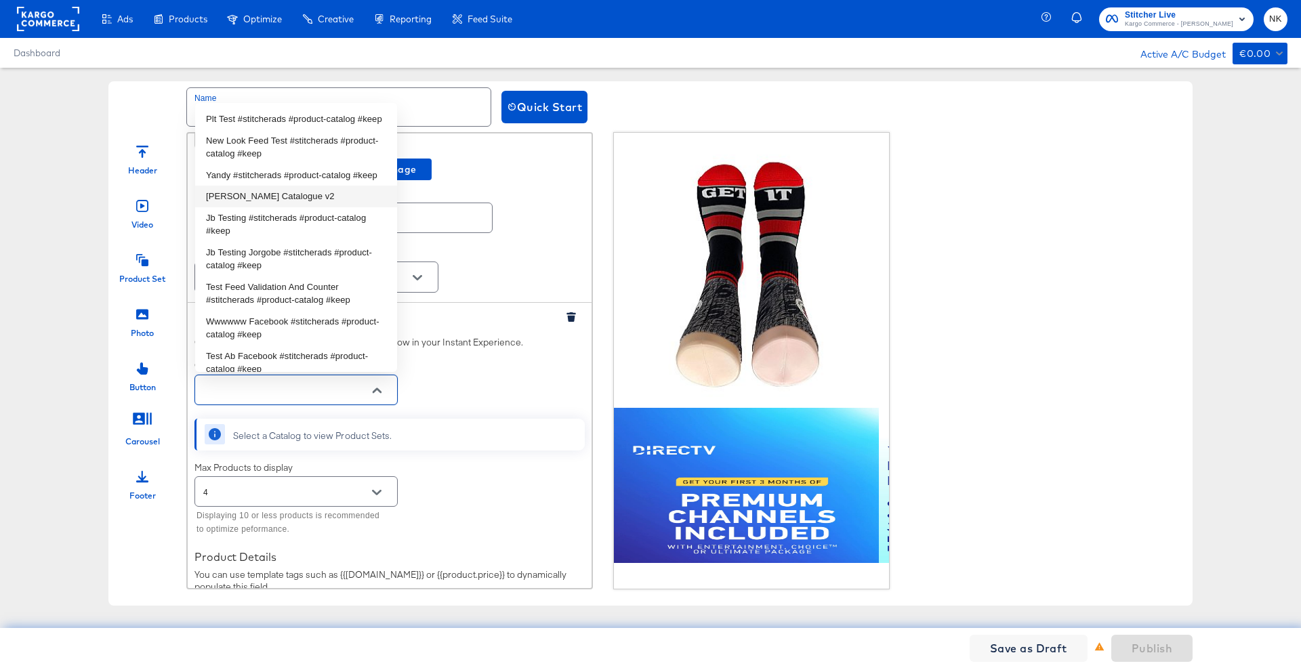
type input "a"
type input "b"
type input "f"
type input "b"
type input "s"
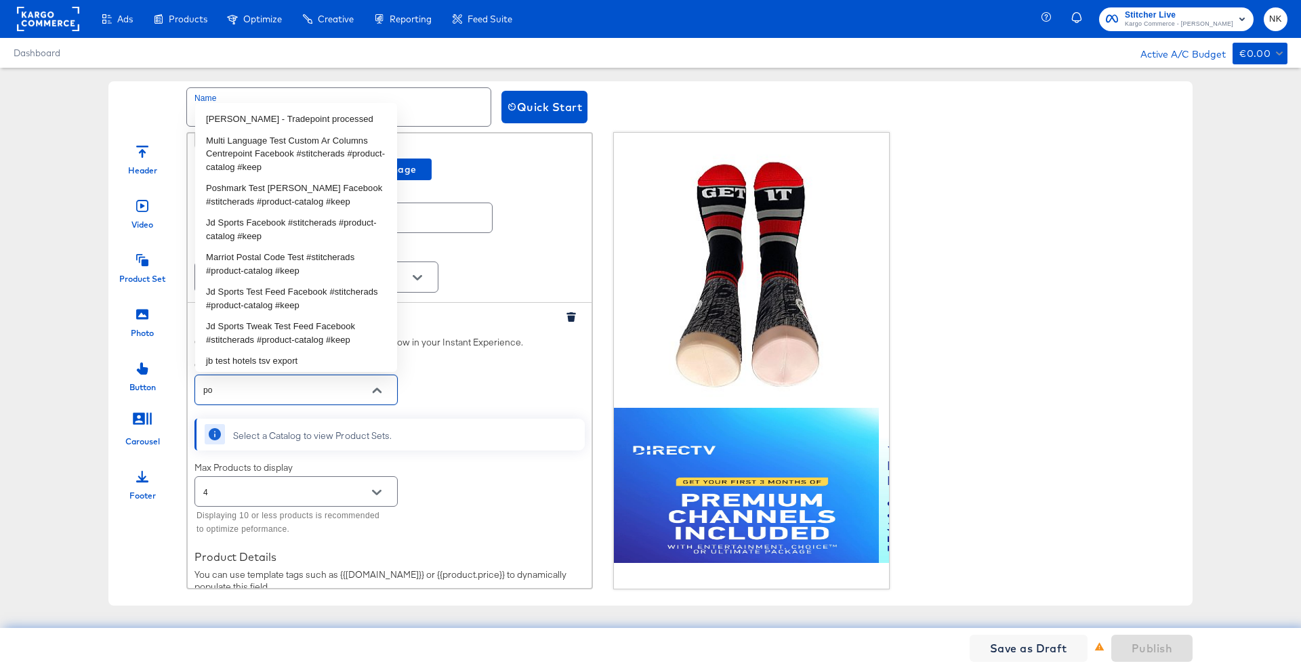
type input "p"
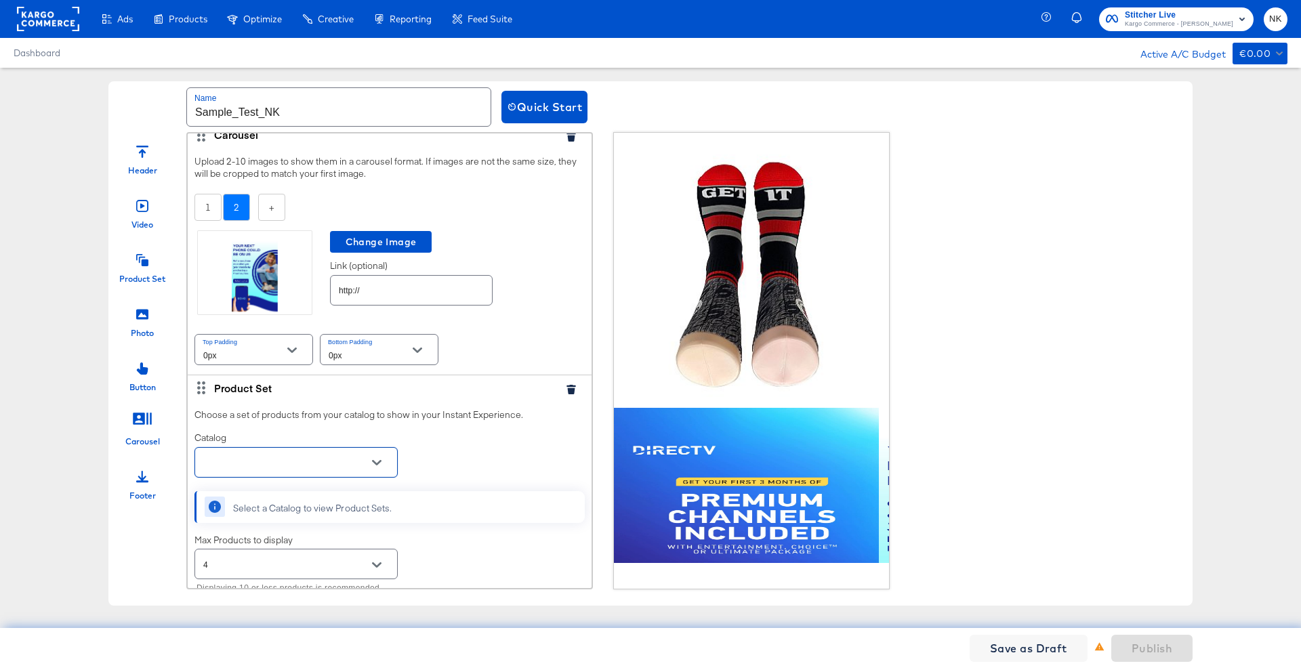
scroll to position [0, 0]
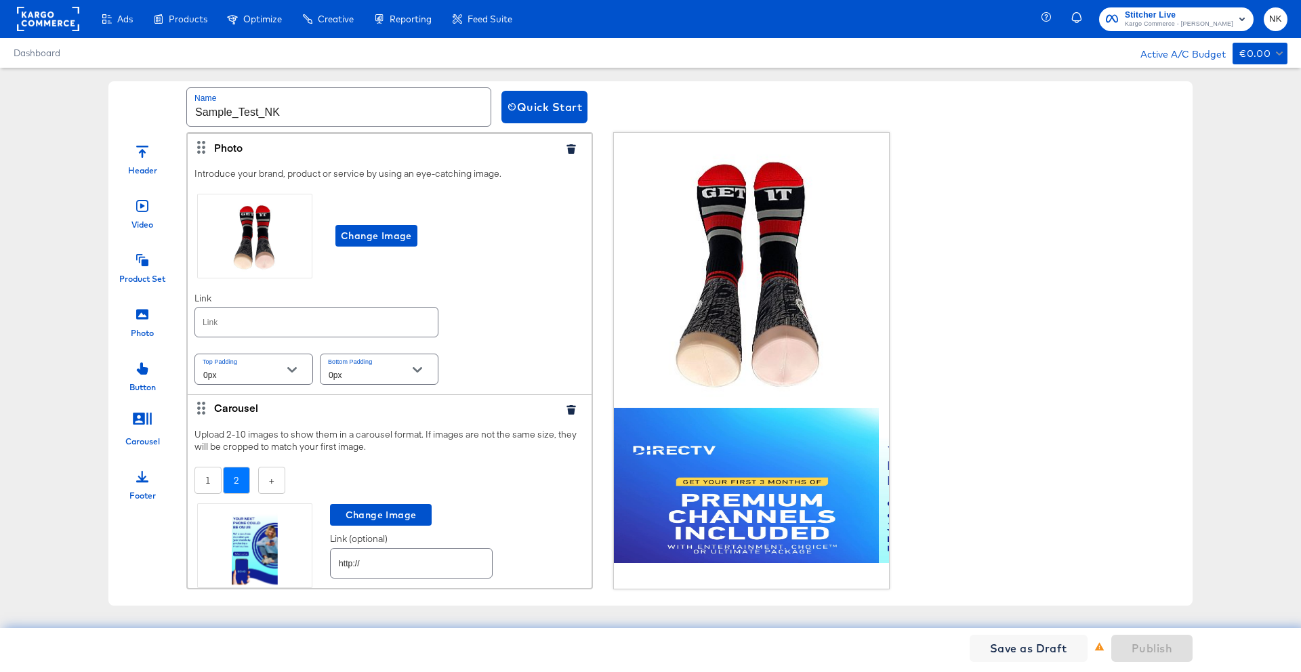
click at [96, 112] on div "Name Sample_Test_NK Quick Start Header Video Product Set Photo Button Carousel …" at bounding box center [650, 344] width 1301 height 552
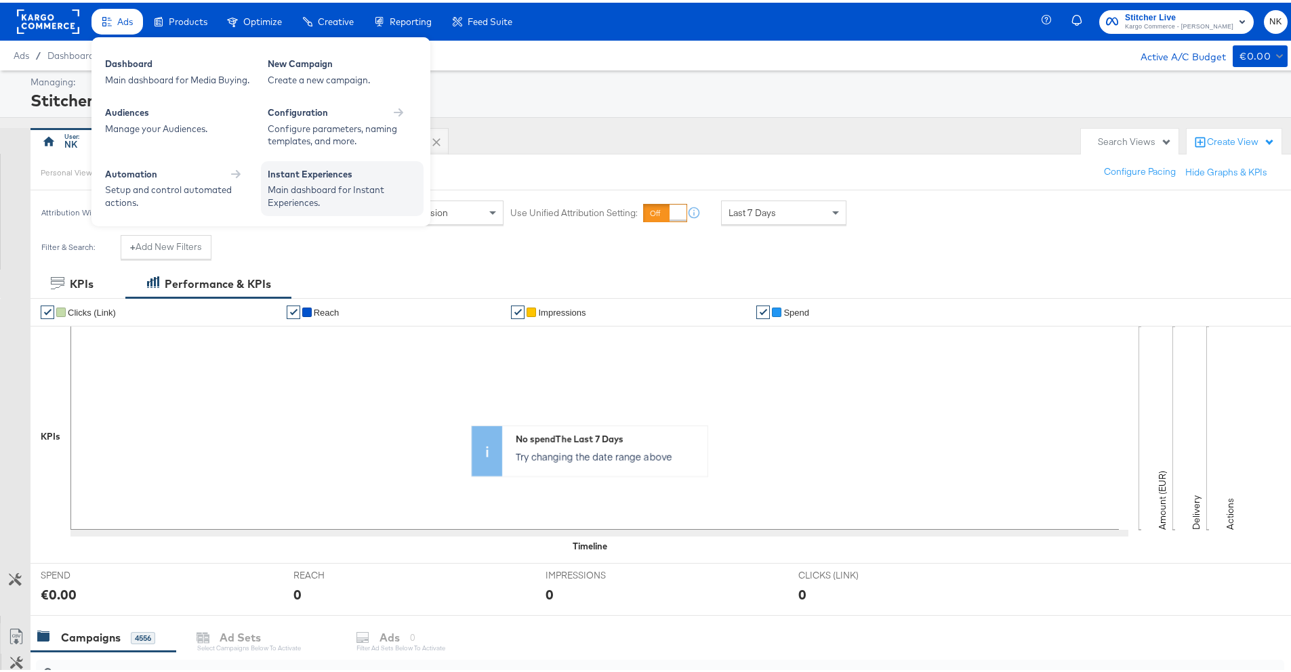
click at [282, 168] on div "Instant Experiences" at bounding box center [342, 173] width 149 height 16
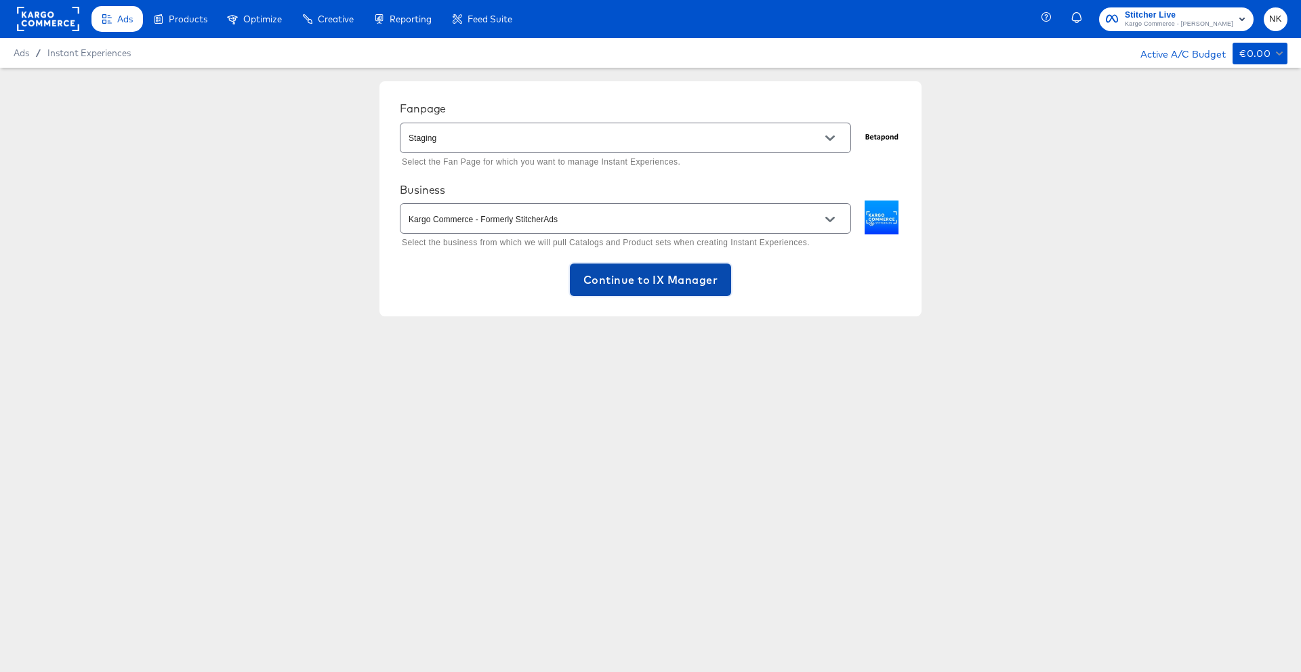
click at [591, 291] on button "Continue to IX Manager" at bounding box center [650, 280] width 161 height 33
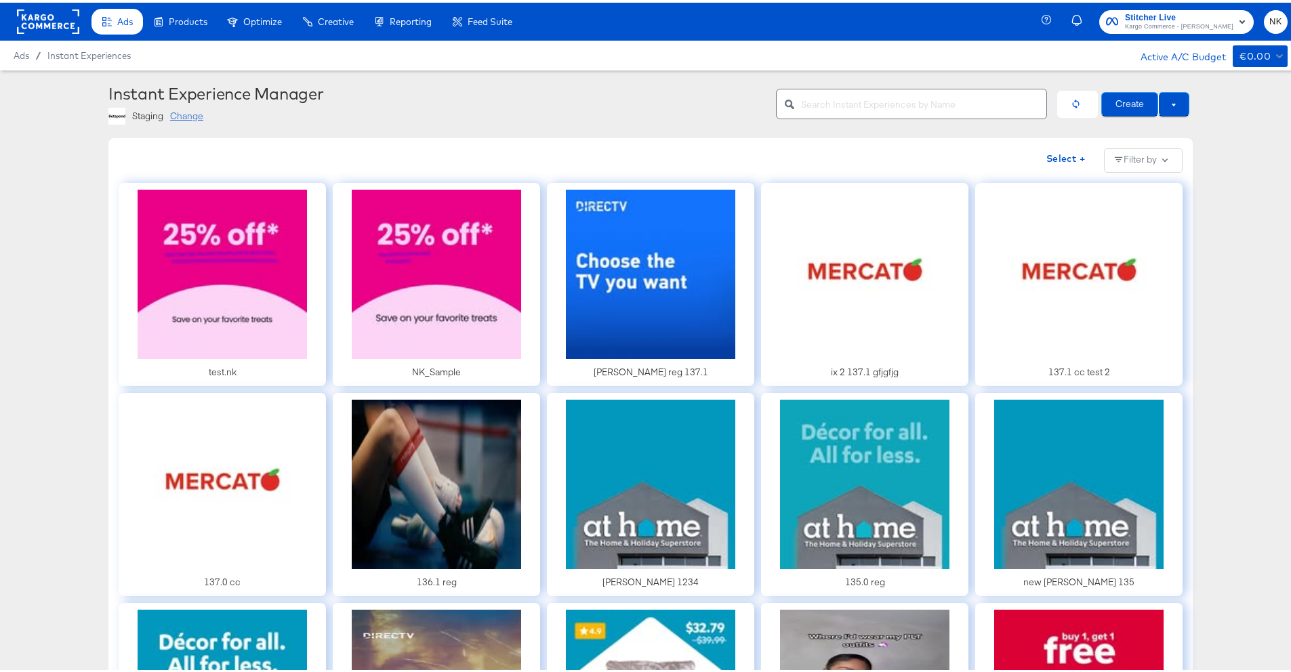
click at [190, 115] on div "Change" at bounding box center [186, 113] width 33 height 13
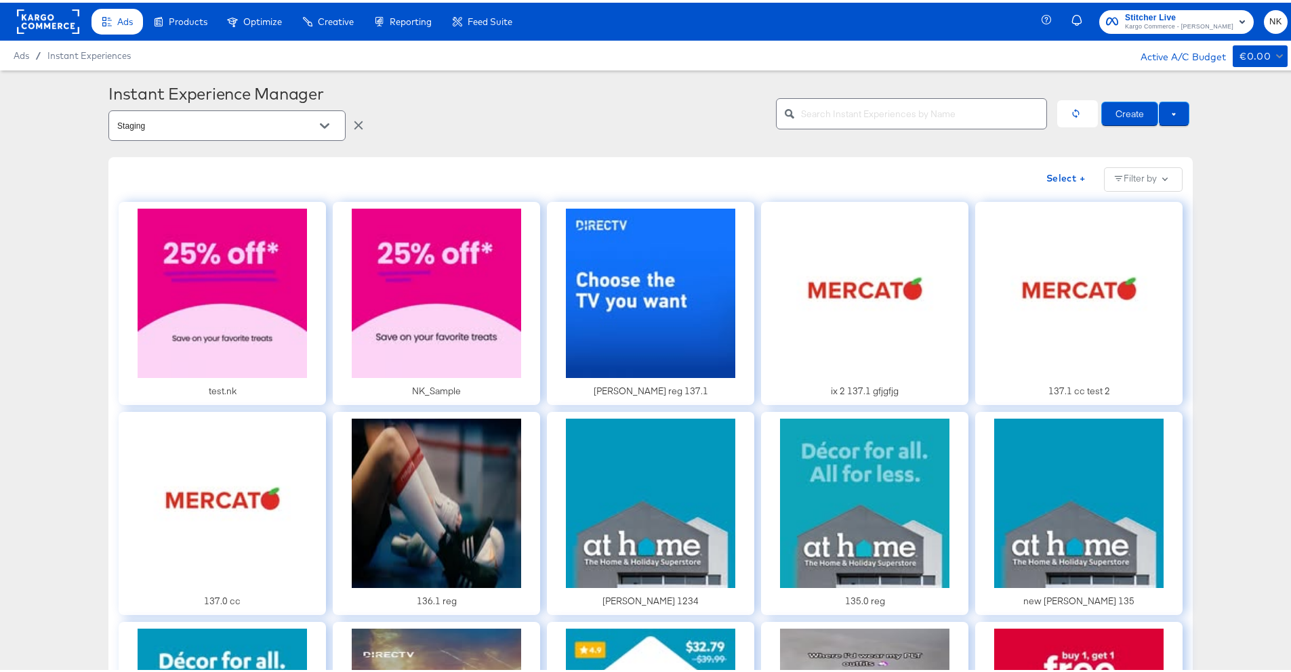
click at [270, 127] on input "Staging" at bounding box center [217, 124] width 204 height 16
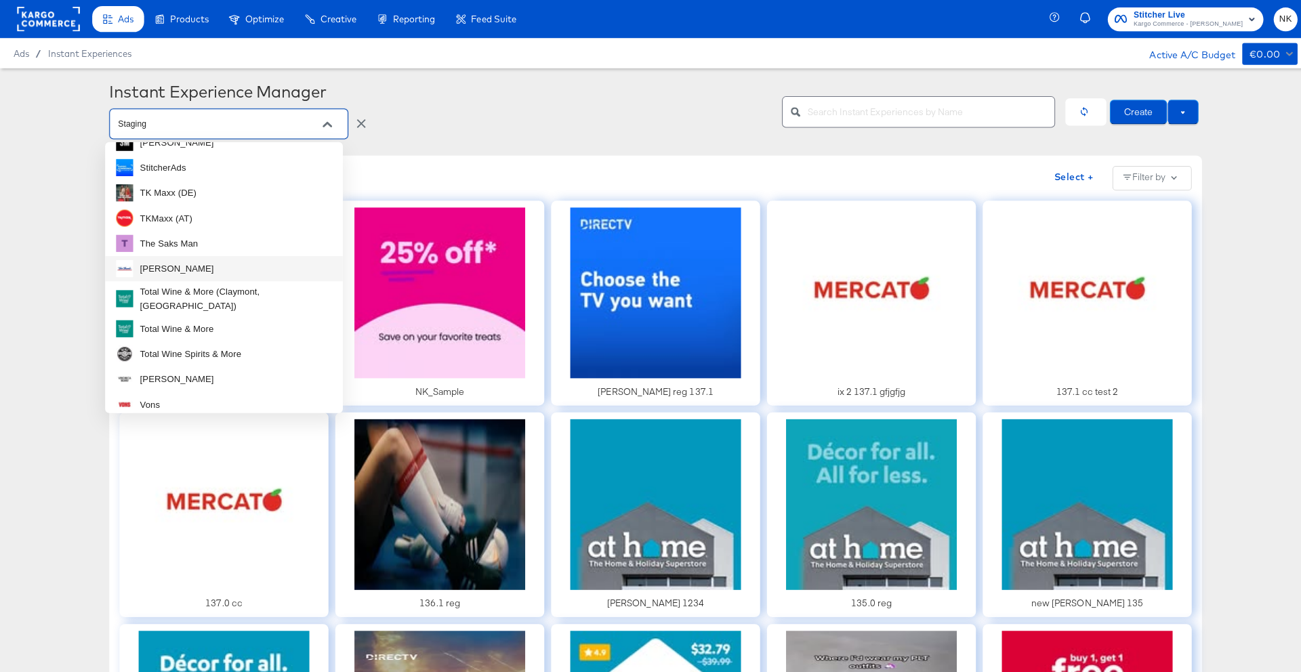
scroll to position [695, 0]
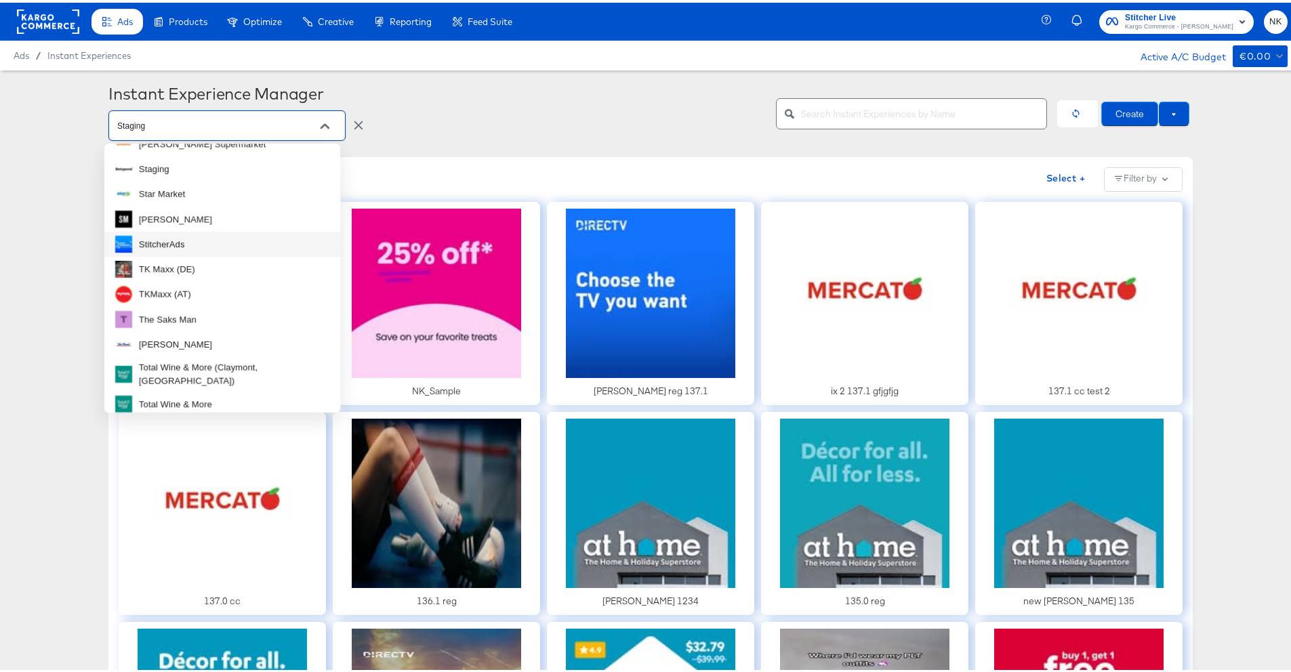
click at [255, 248] on li "StitcherAds" at bounding box center [222, 241] width 236 height 25
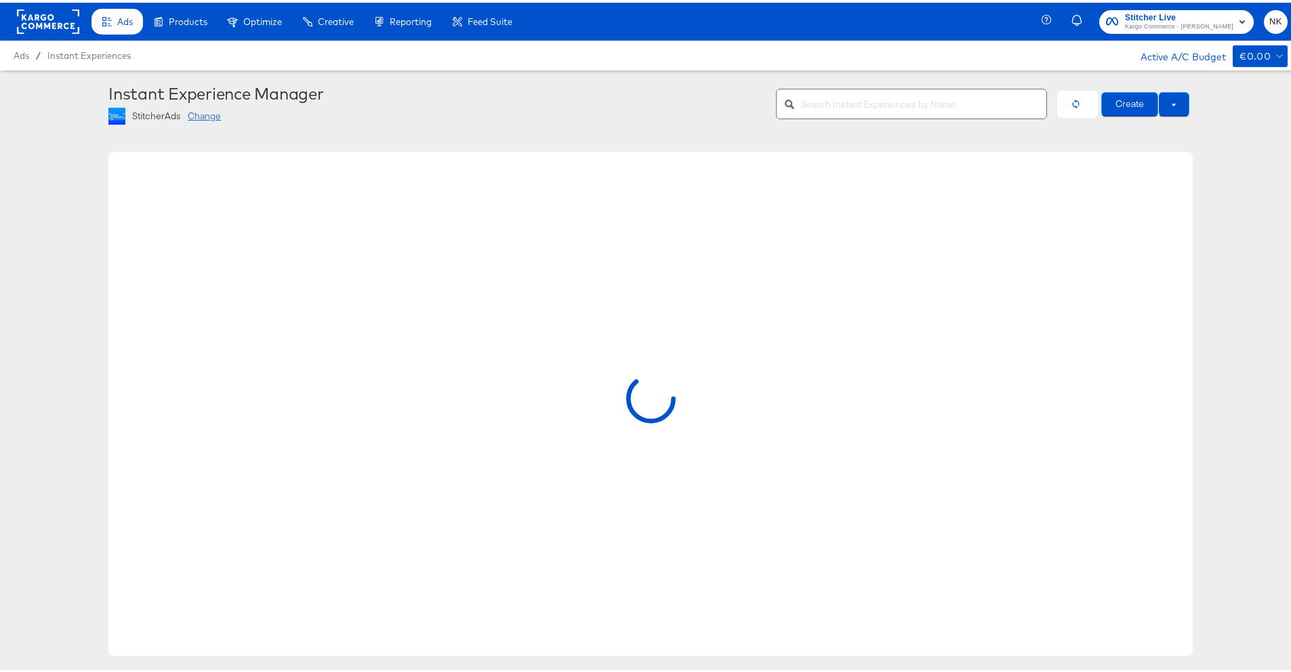
click at [451, 99] on div "Instant Experience Manager" at bounding box center [436, 90] width 657 height 19
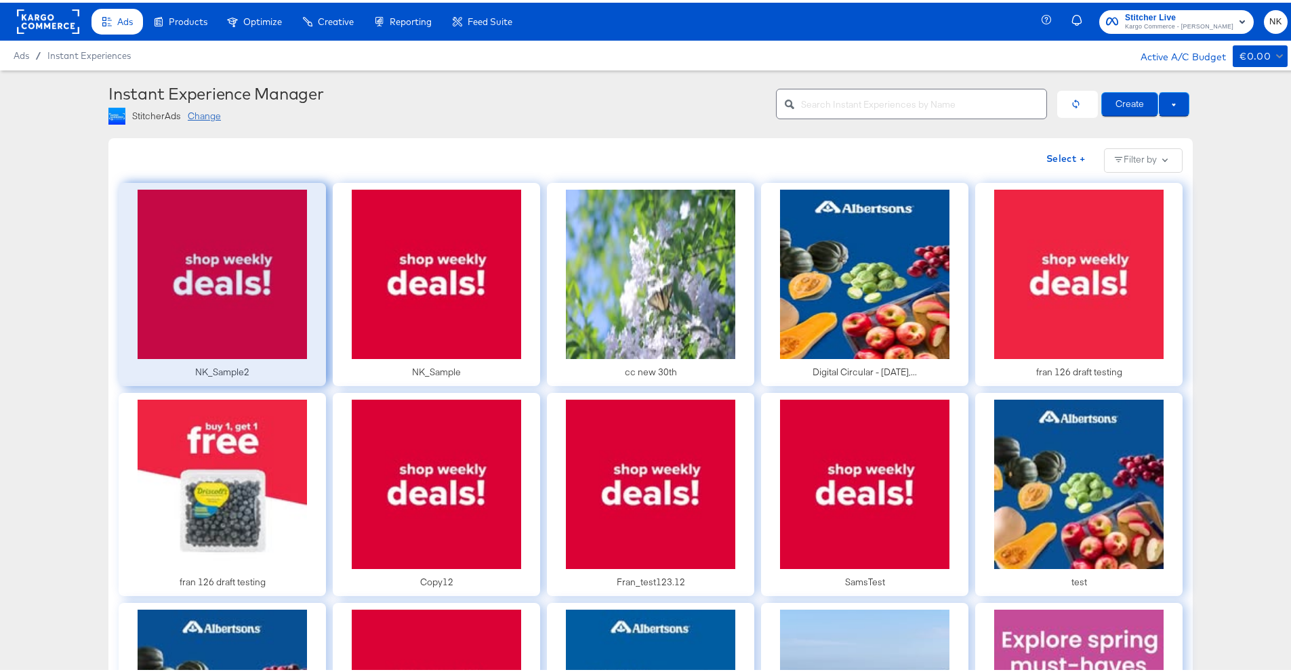
click at [160, 346] on div at bounding box center [222, 281] width 207 height 203
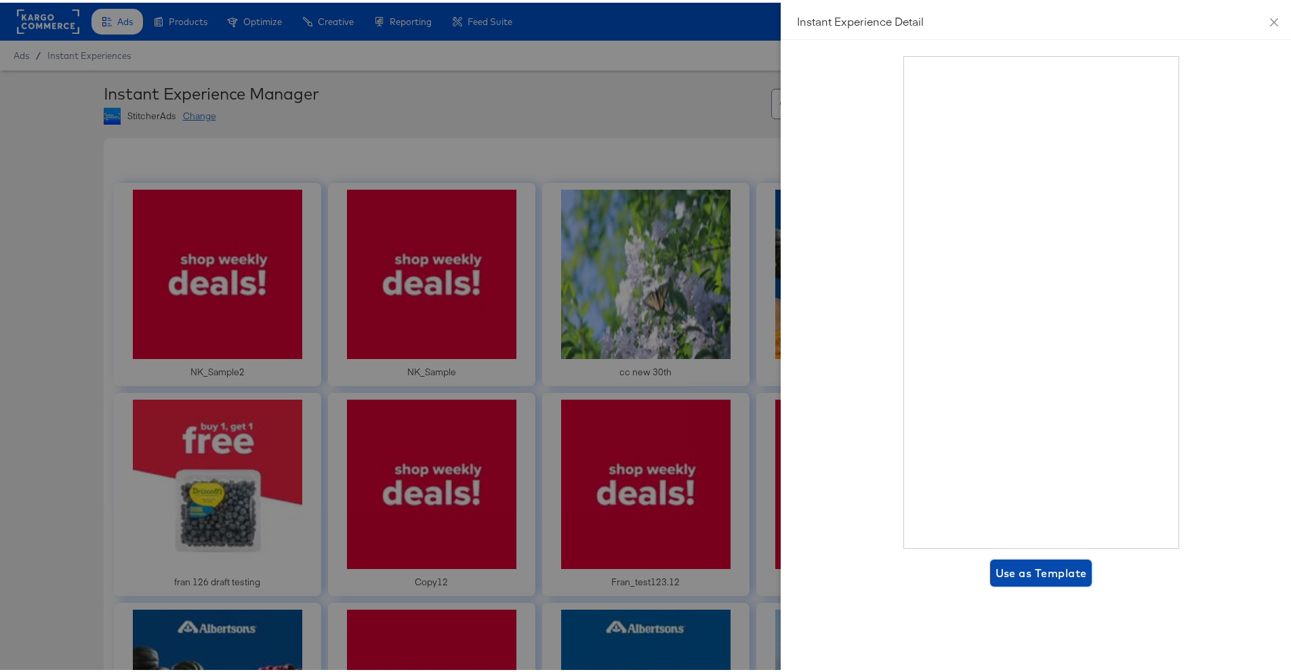
click at [1032, 574] on span "Use as Template" at bounding box center [1041, 570] width 91 height 19
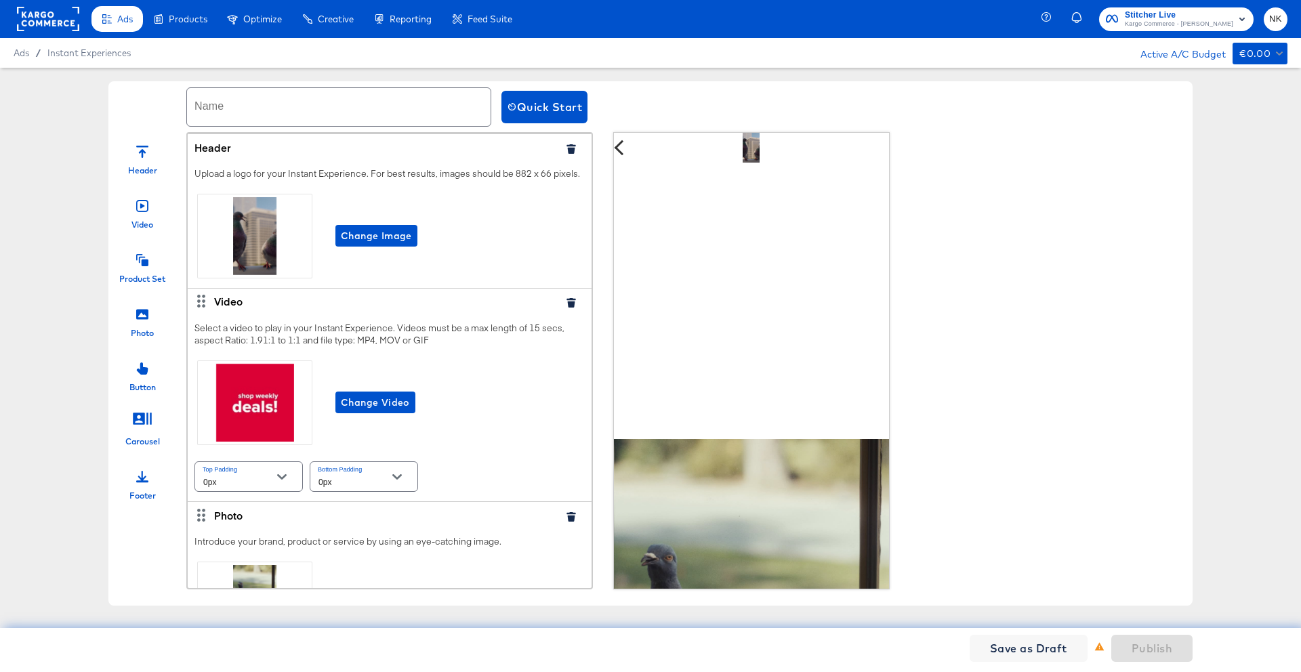
click at [567, 150] on icon "button" at bounding box center [571, 148] width 9 height 9
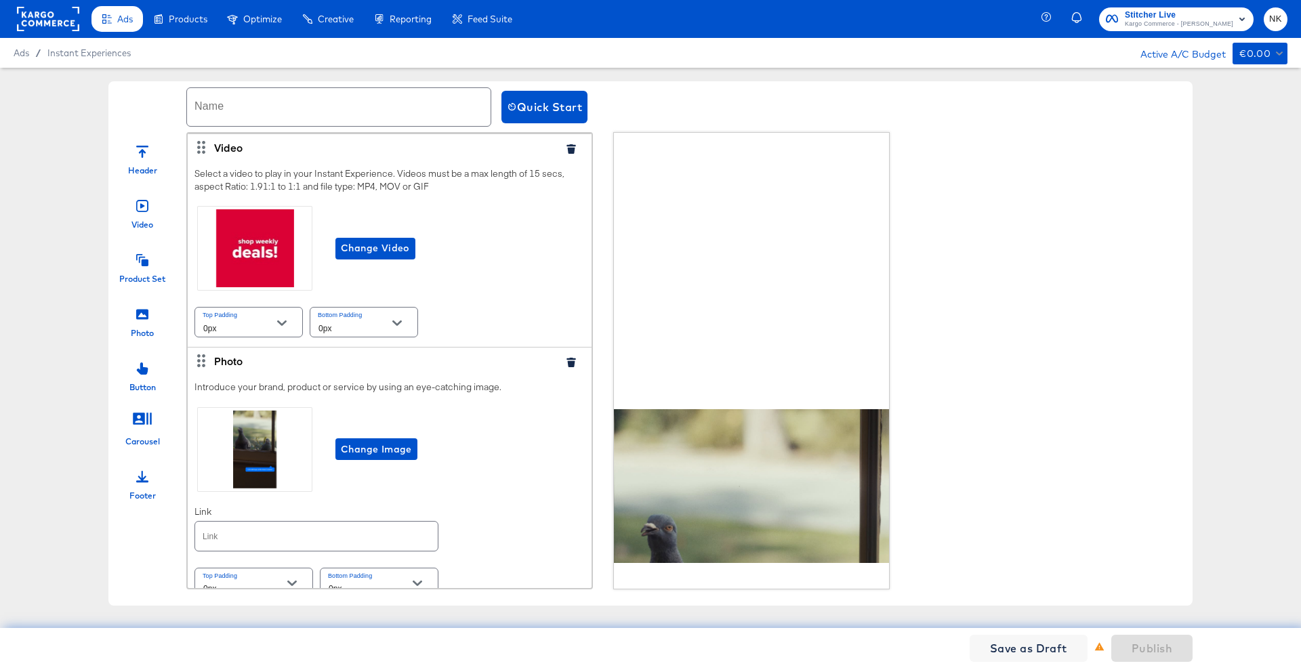
click at [567, 150] on icon "button" at bounding box center [571, 148] width 9 height 9
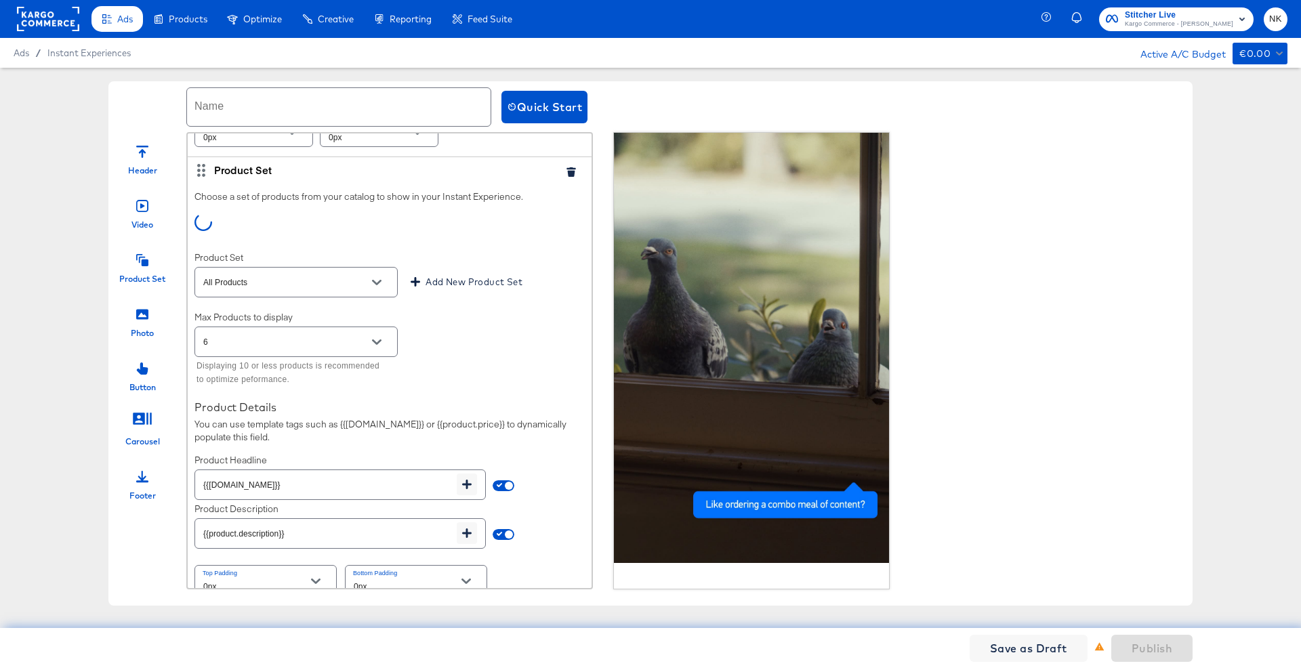
scroll to position [255, 0]
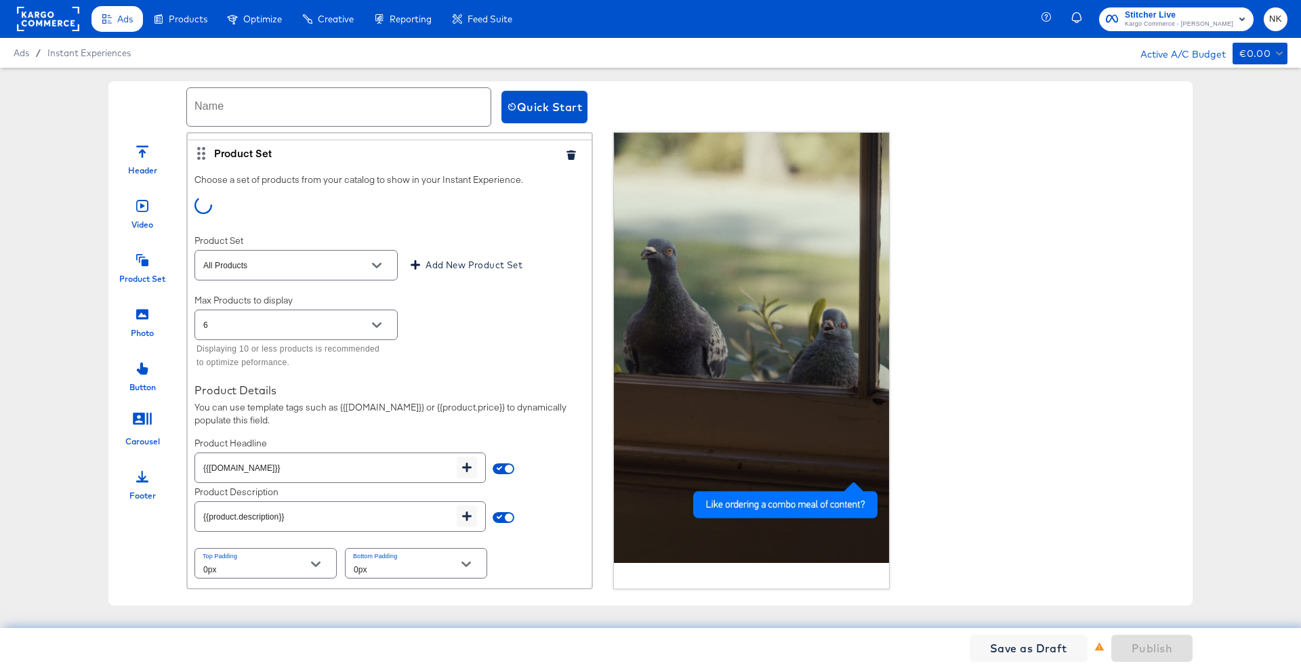
click at [377, 324] on icon "Open" at bounding box center [376, 325] width 9 height 9
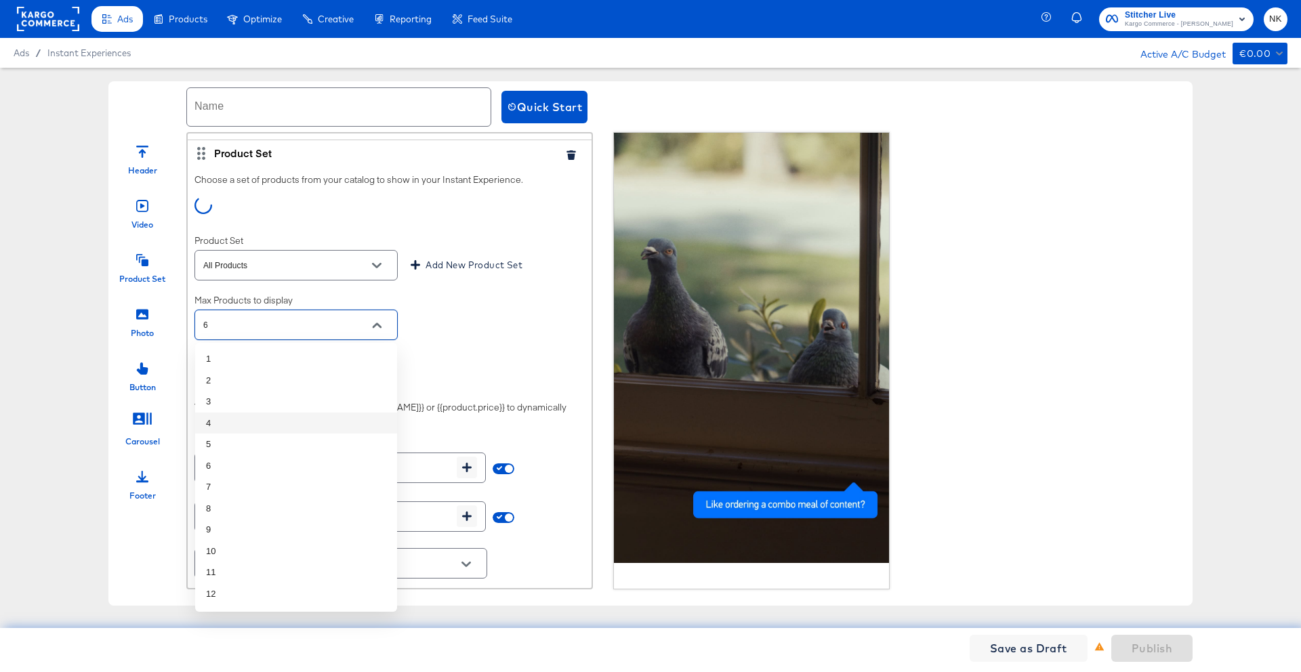
click at [310, 418] on li "4" at bounding box center [296, 424] width 202 height 22
type input "4"
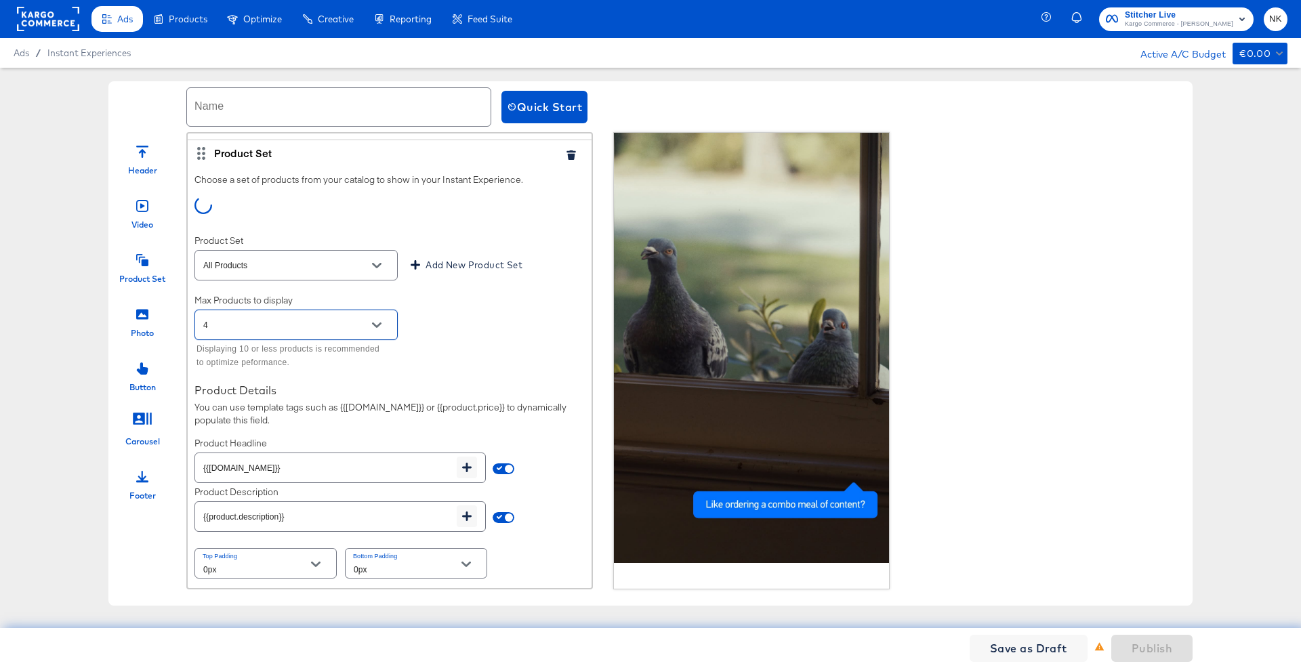
click at [419, 358] on div "Max Products to display 4 Displaying 10 or less products is recommended to opti…" at bounding box center [389, 333] width 390 height 79
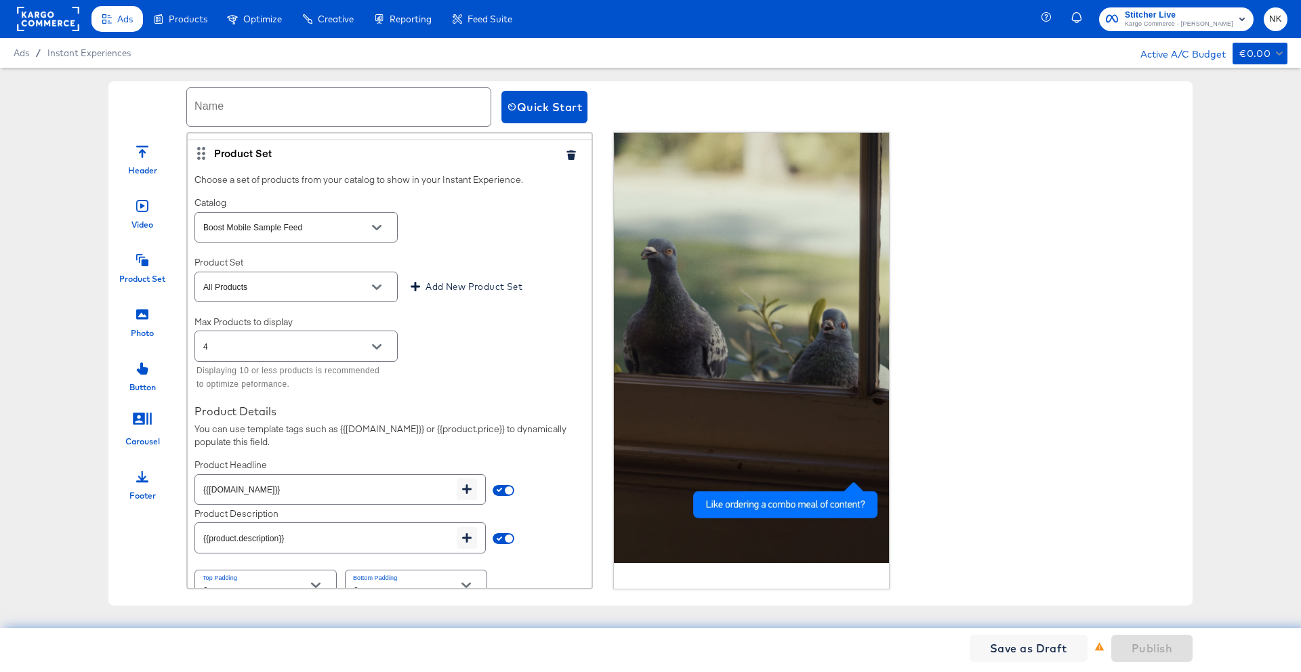
scroll to position [276, 0]
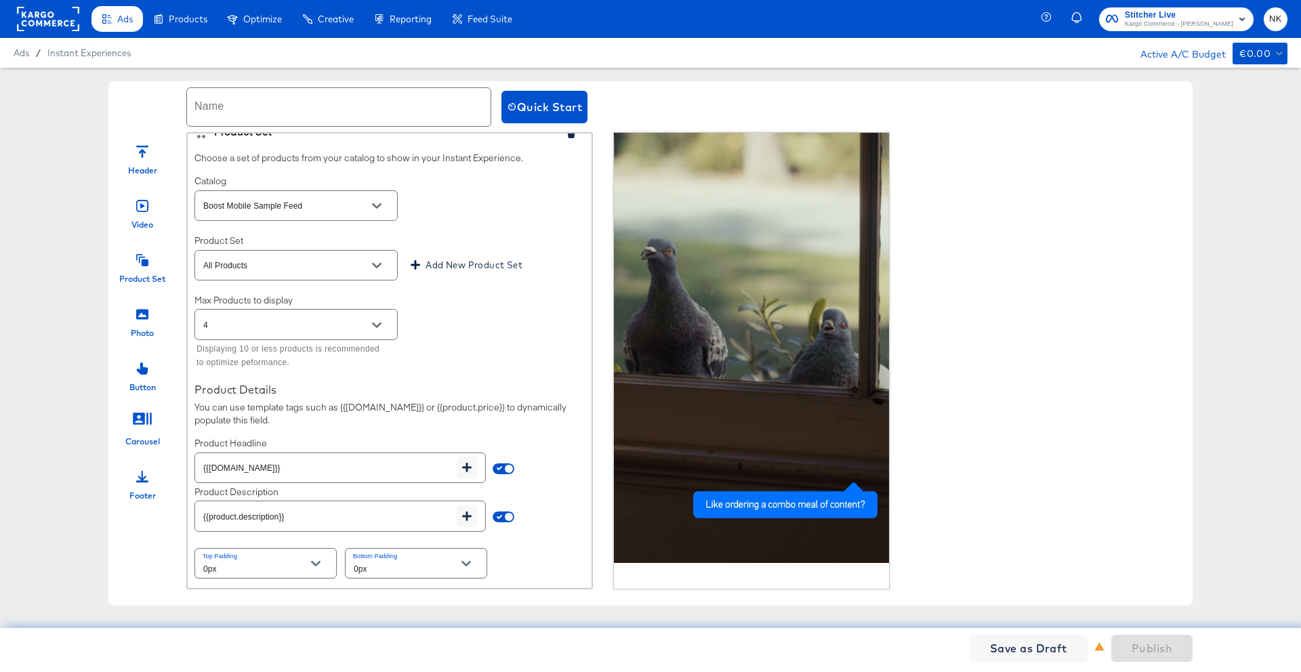
click at [150, 321] on div "Photo" at bounding box center [142, 318] width 68 height 41
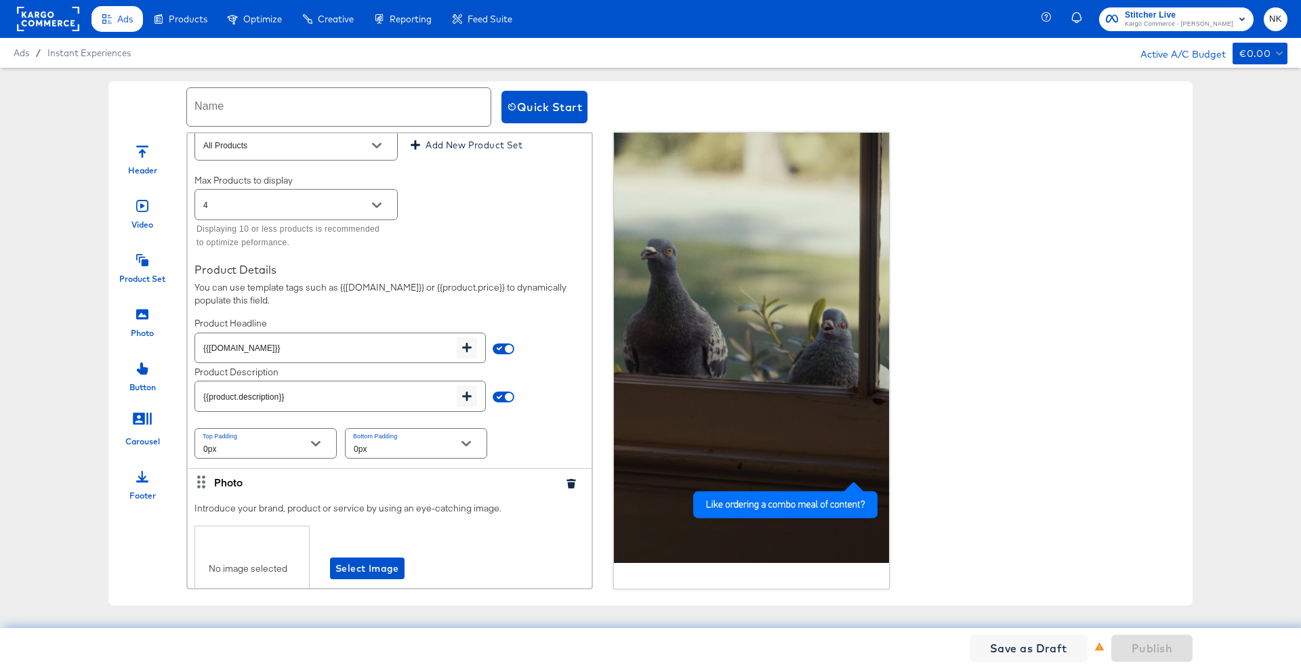
scroll to position [533, 0]
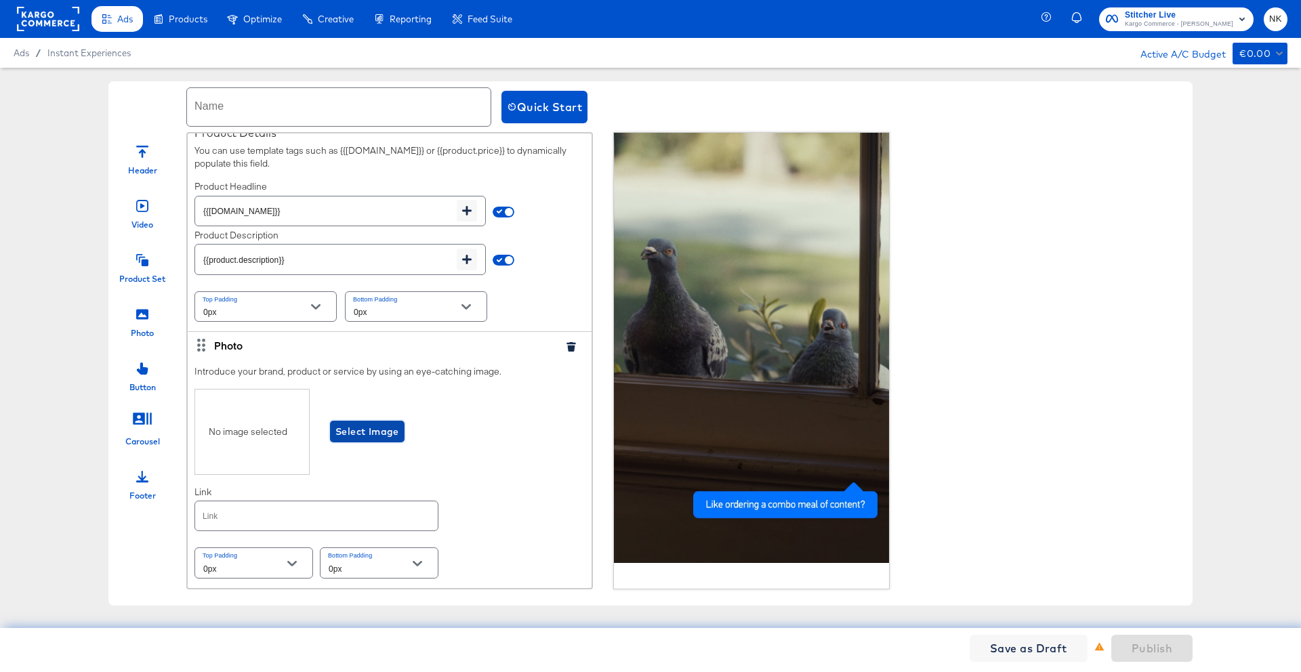
click at [335, 434] on span "Select Image" at bounding box center [367, 432] width 64 height 17
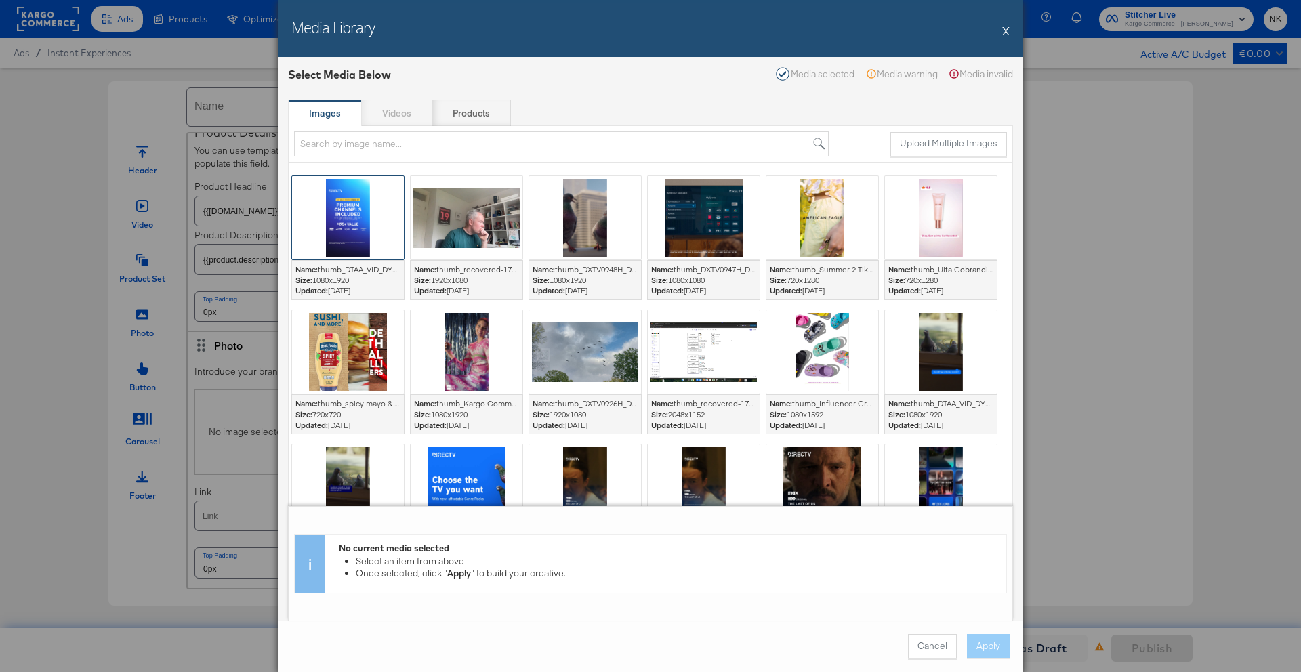
click at [373, 239] on div at bounding box center [348, 217] width 112 height 83
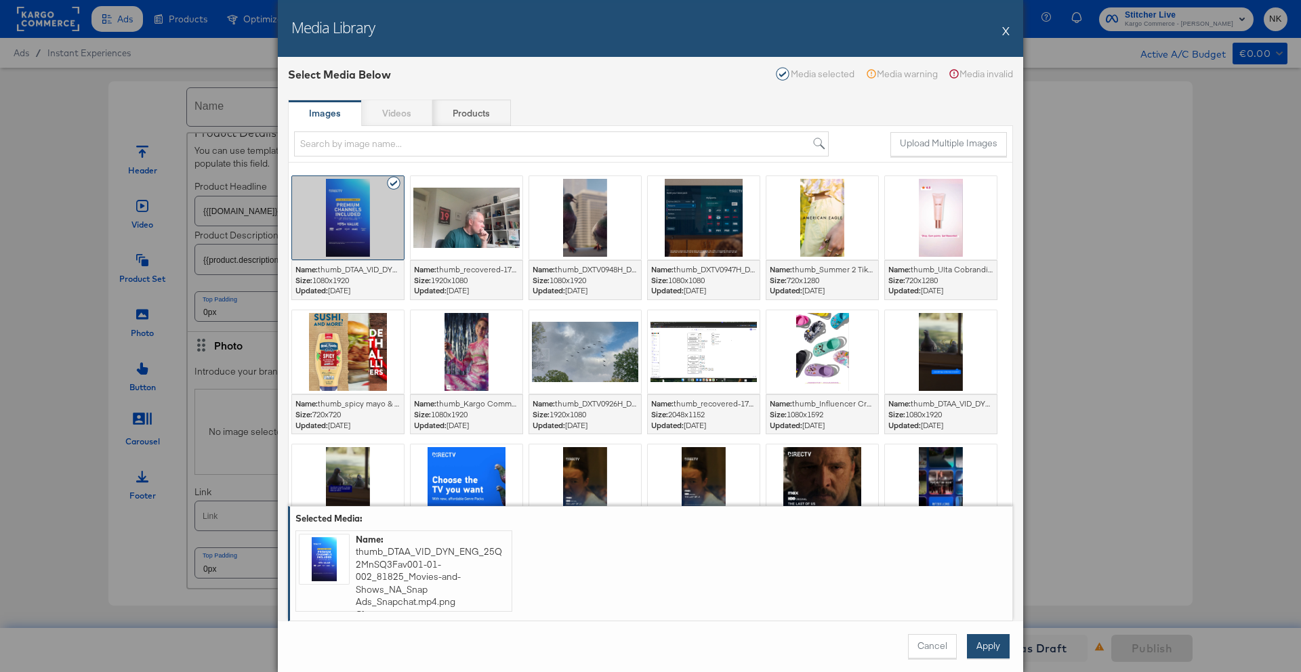
click at [992, 654] on button "Apply" at bounding box center [988, 646] width 43 height 24
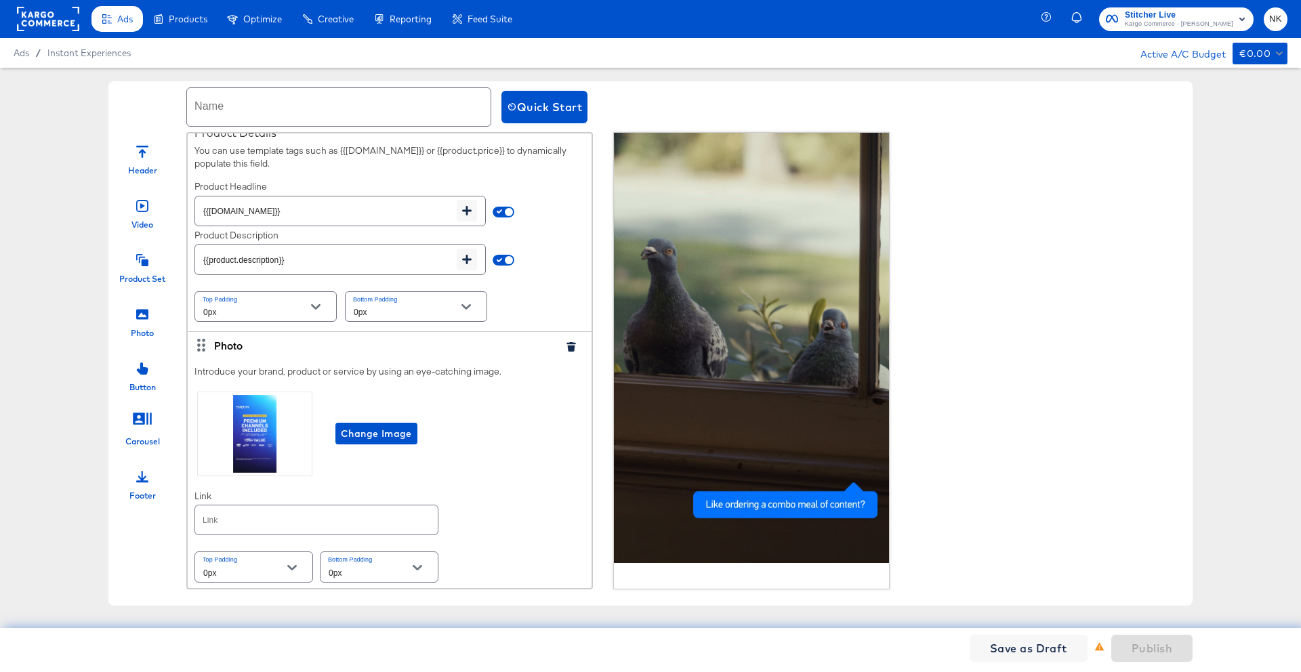
scroll to position [428, 0]
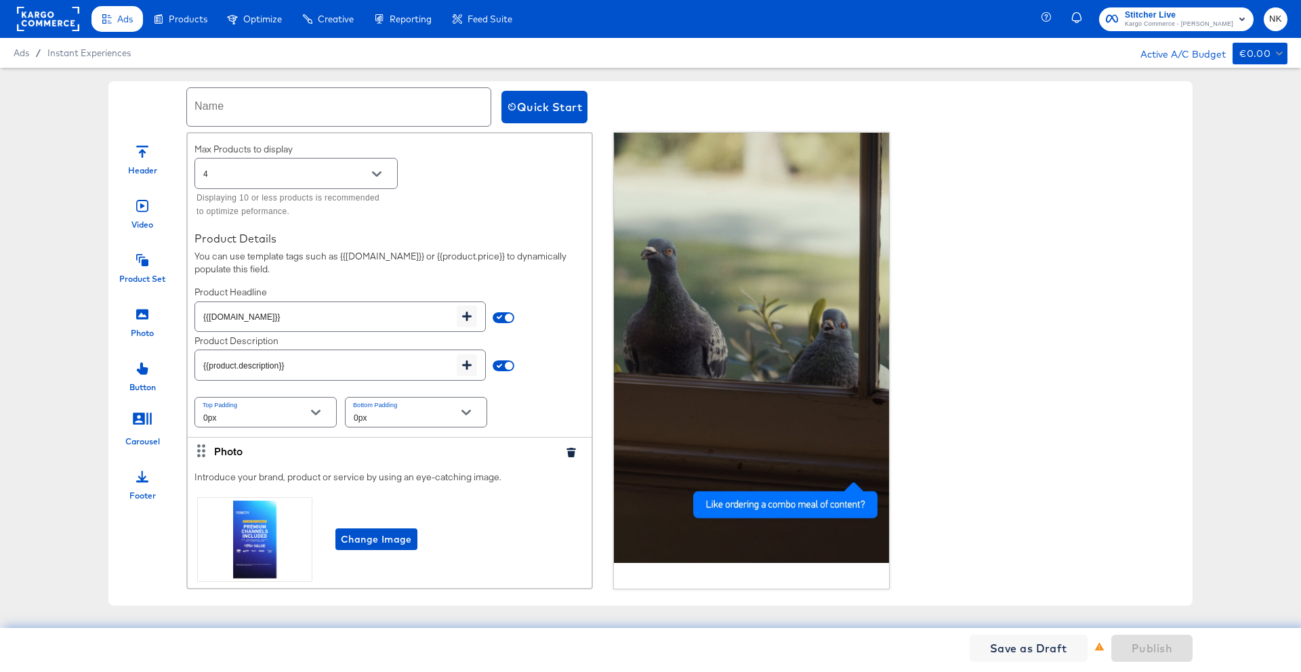
click at [328, 104] on input "text" at bounding box center [339, 107] width 304 height 38
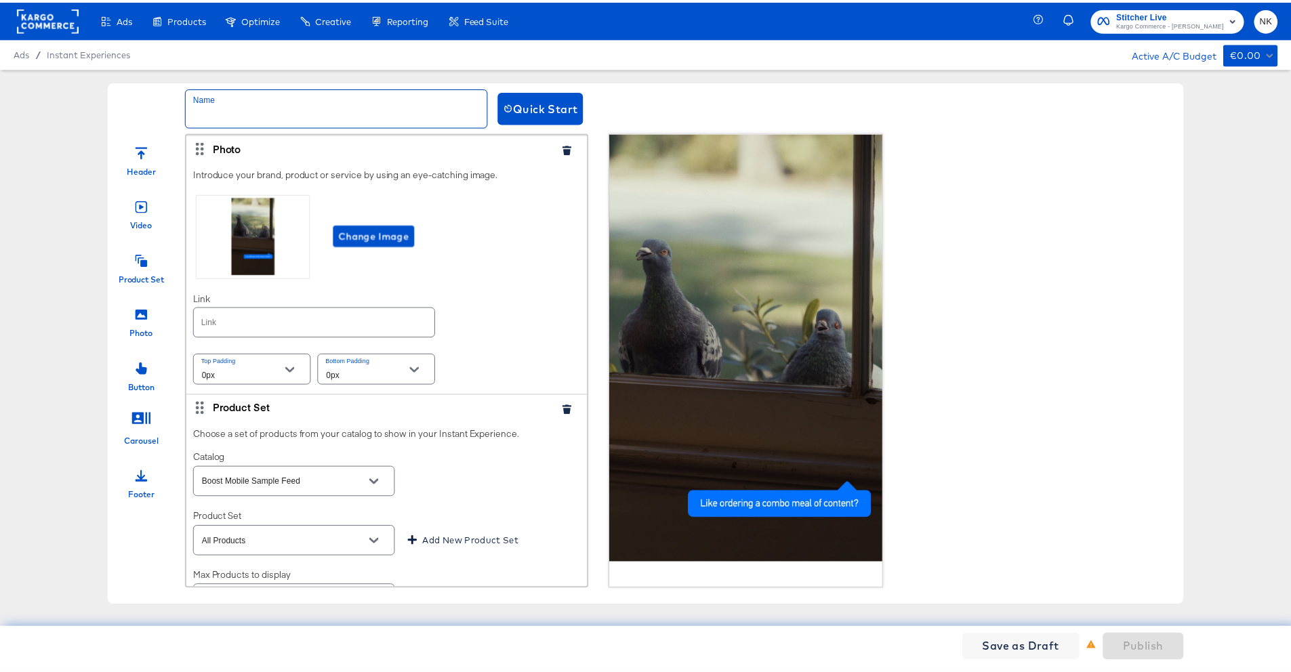
scroll to position [428, 0]
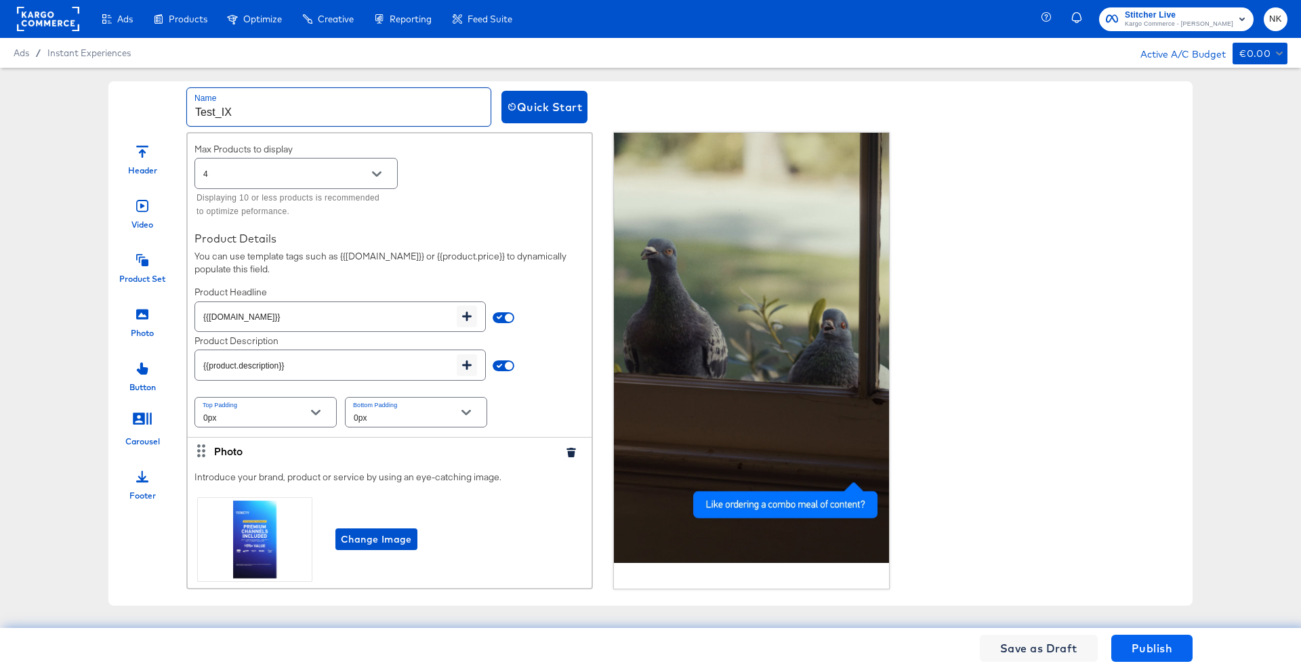
type input "Test_IX"
click at [1162, 649] on span "Publish" at bounding box center [1152, 648] width 41 height 19
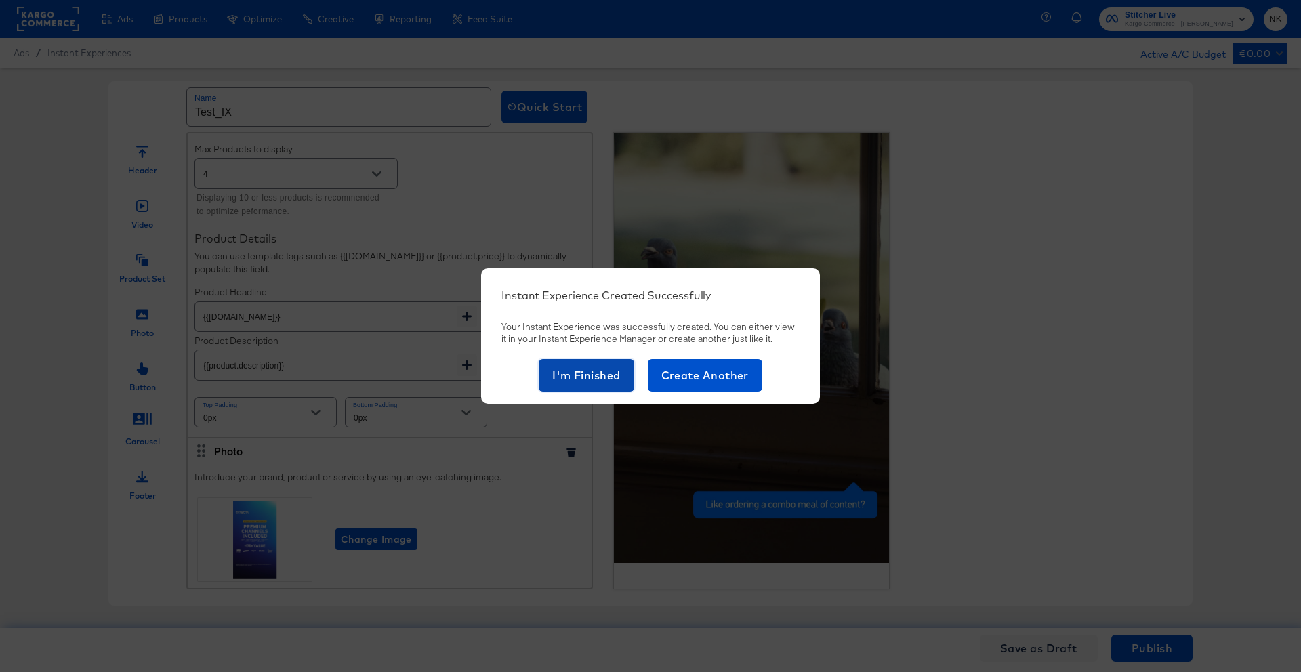
click at [560, 380] on span "I'm Finished" at bounding box center [586, 375] width 68 height 19
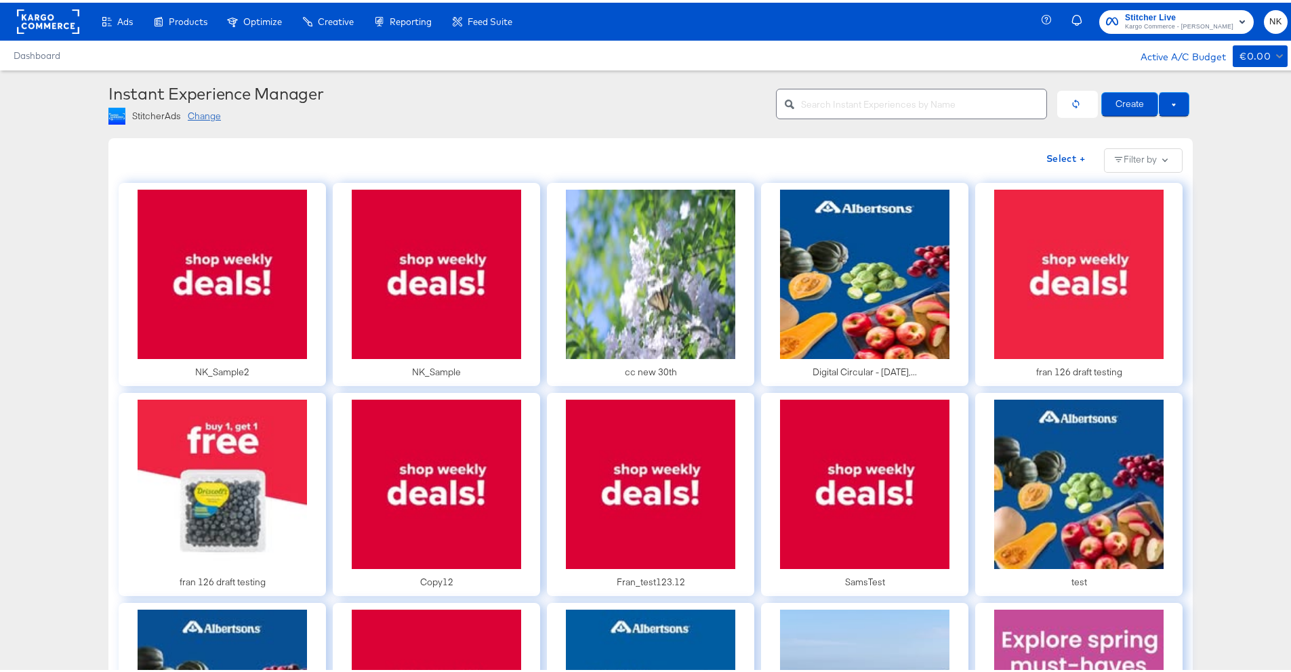
drag, startPoint x: 150, startPoint y: 83, endPoint x: 140, endPoint y: 85, distance: 10.5
click at [150, 83] on div "Instant Experience Manager" at bounding box center [436, 90] width 657 height 19
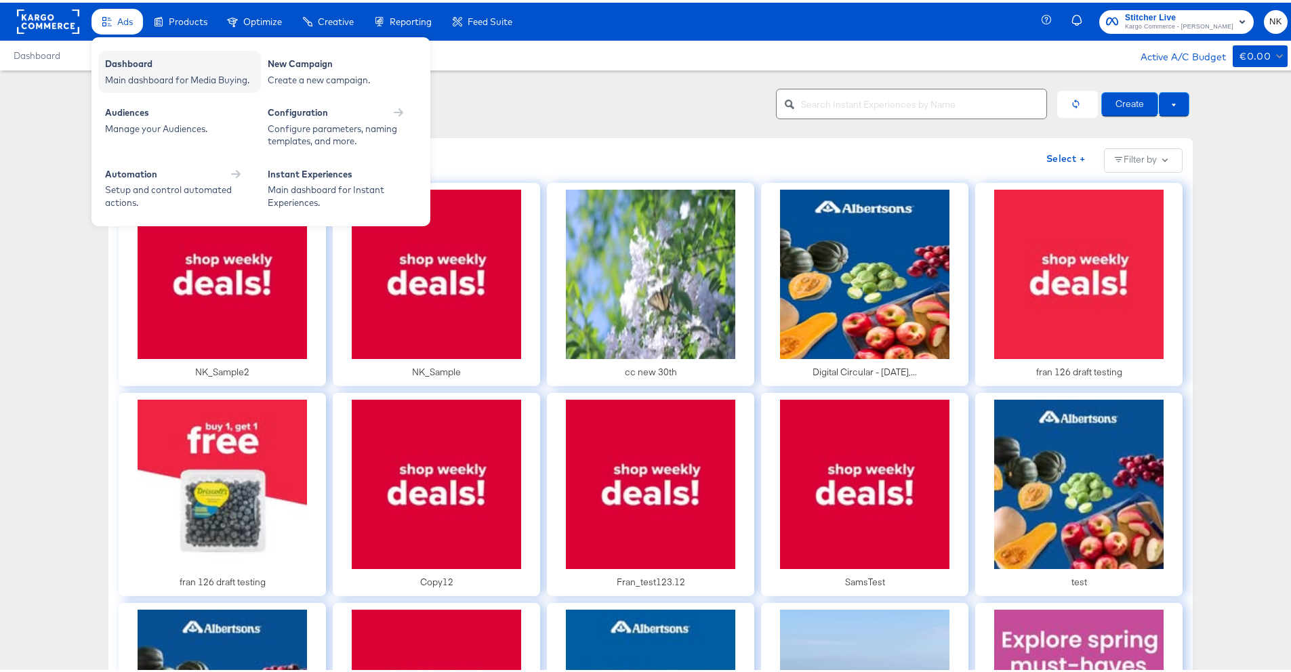
click at [114, 59] on div "Dashboard" at bounding box center [179, 63] width 149 height 16
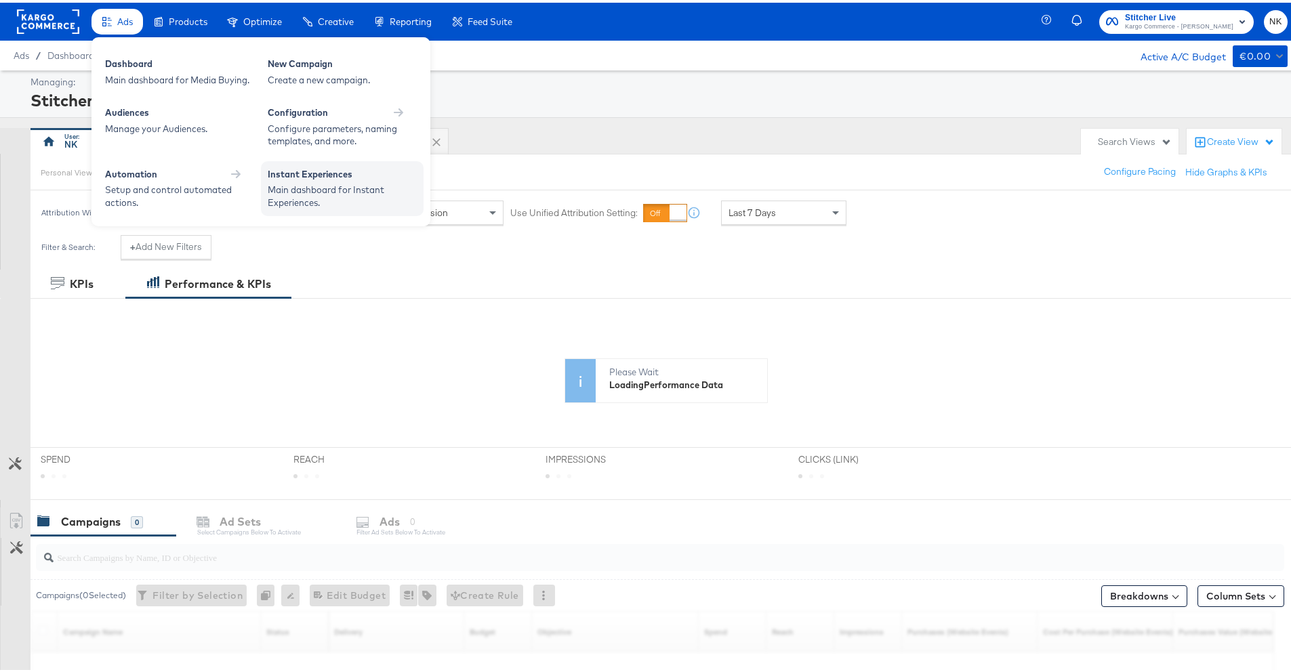
click at [297, 174] on div "Instant Experiences" at bounding box center [342, 173] width 149 height 16
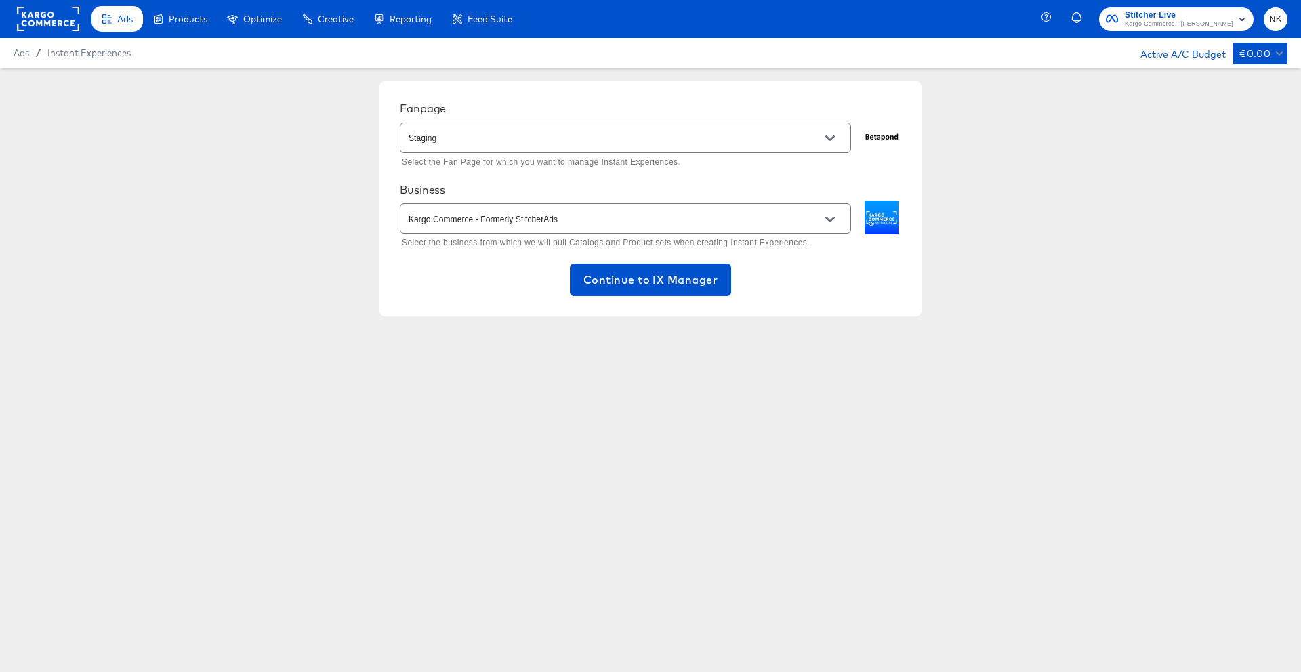
click at [623, 148] on div "Staging" at bounding box center [625, 138] width 451 height 30
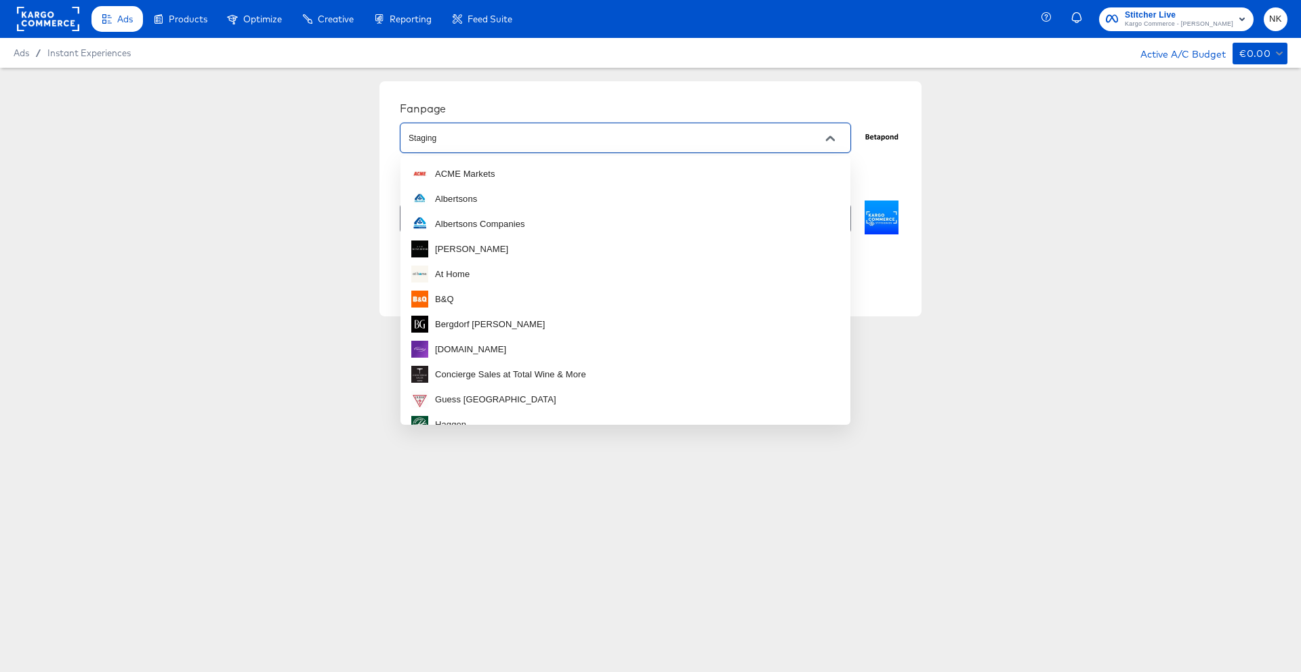
click at [617, 144] on input "Staging" at bounding box center [615, 139] width 418 height 16
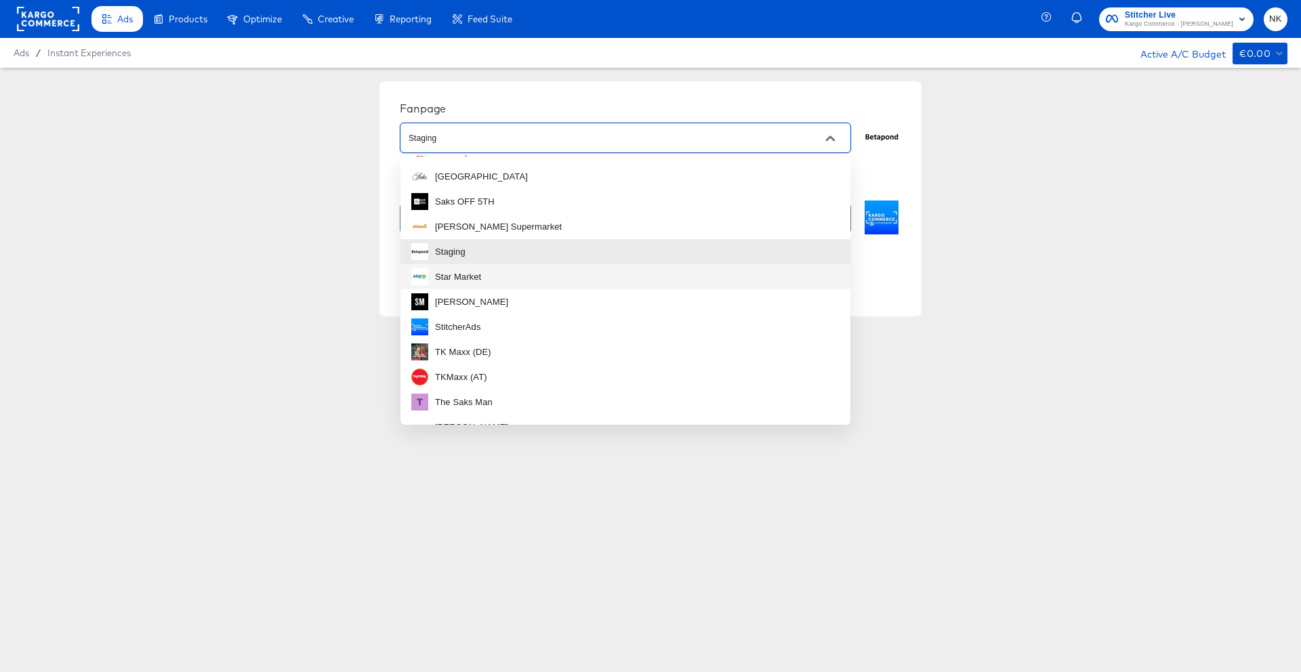
scroll to position [555, 0]
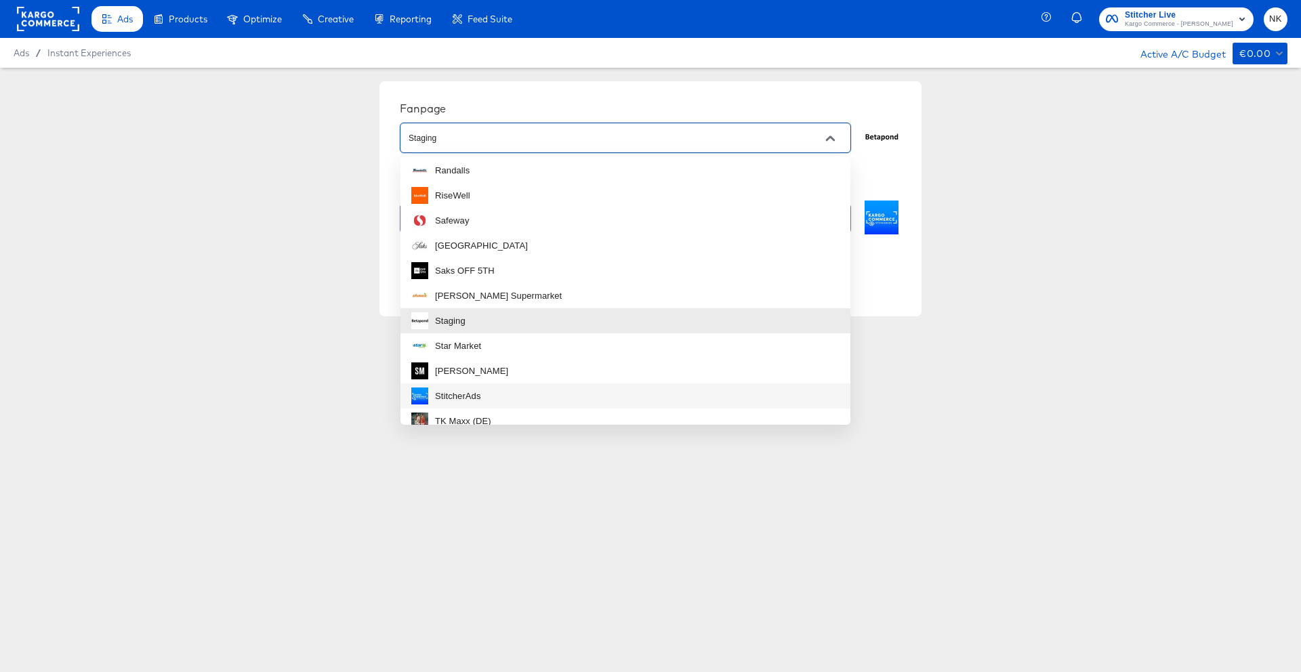
click at [457, 391] on div "StitcherAds" at bounding box center [458, 397] width 46 height 14
type input "StitcherAds"
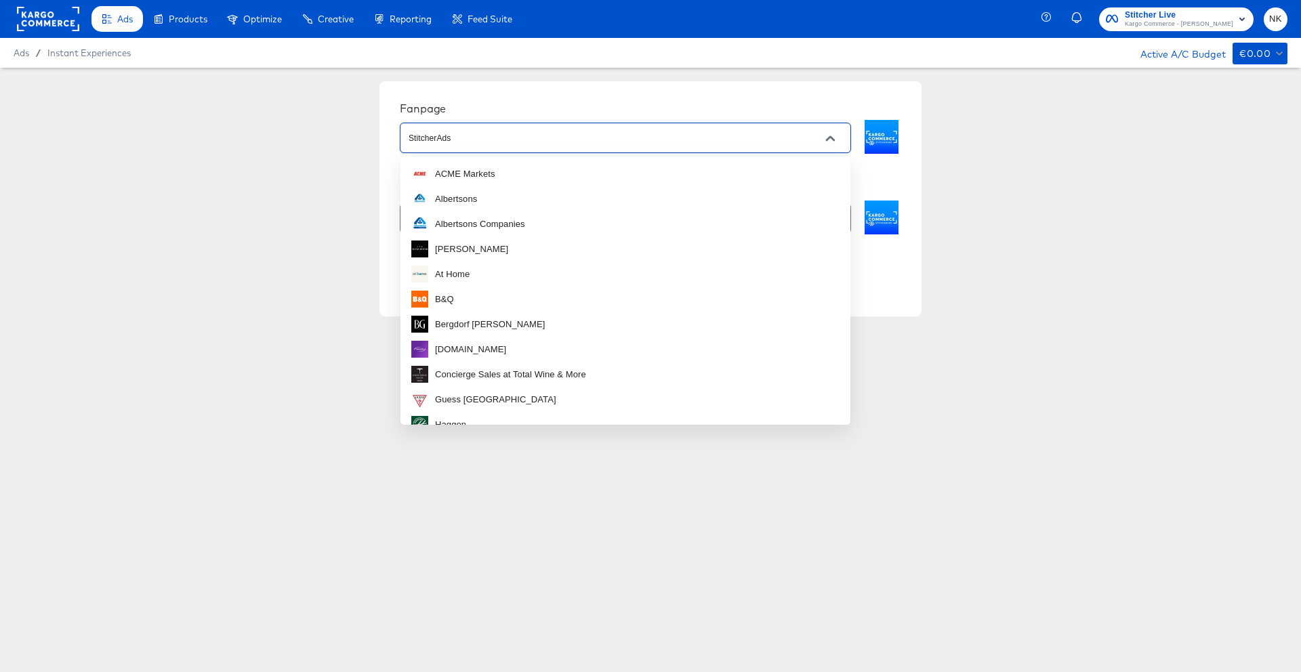
scroll to position [541, 0]
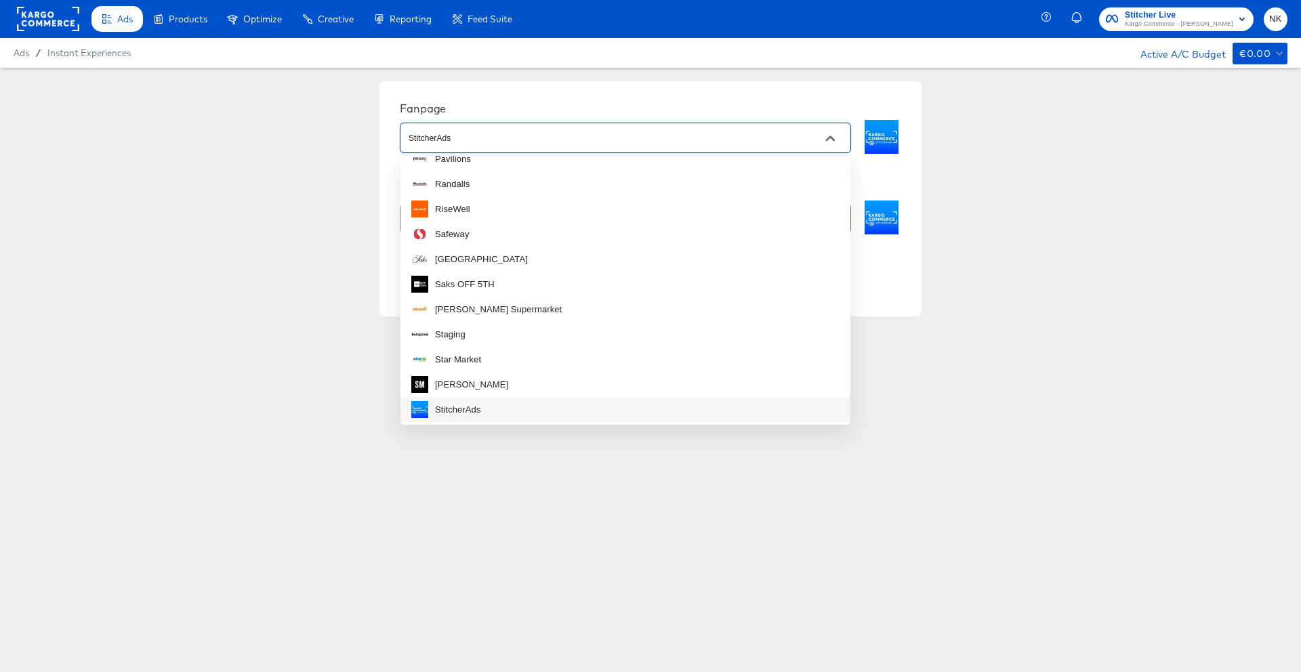
drag, startPoint x: 488, startPoint y: 136, endPoint x: 390, endPoint y: 136, distance: 98.3
click at [394, 136] on div "Fanpage StitcherAds Select the Fan Page for which you want to manage Instant Ex…" at bounding box center [651, 198] width 542 height 235
